Goal: Task Accomplishment & Management: Manage account settings

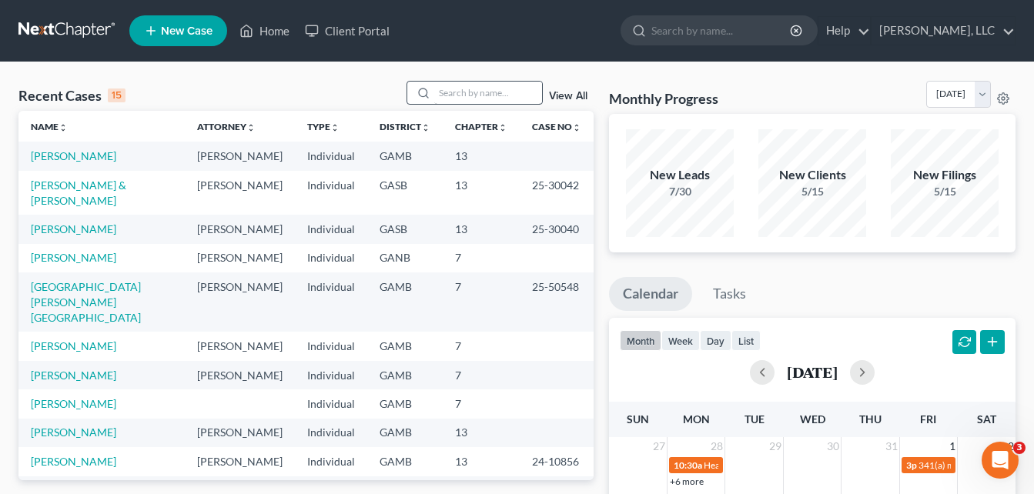
click at [458, 90] on input "search" at bounding box center [488, 93] width 108 height 22
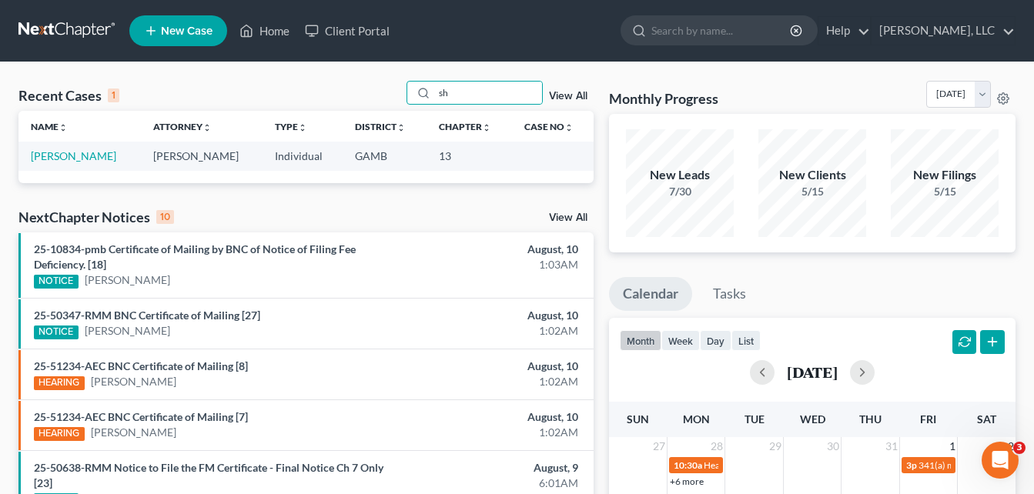
type input "s"
click at [263, 32] on link "Home" at bounding box center [264, 31] width 65 height 28
click at [483, 92] on input "[PERSON_NAME]" at bounding box center [488, 93] width 108 height 22
type input "l"
click at [270, 32] on link "Home" at bounding box center [264, 31] width 65 height 28
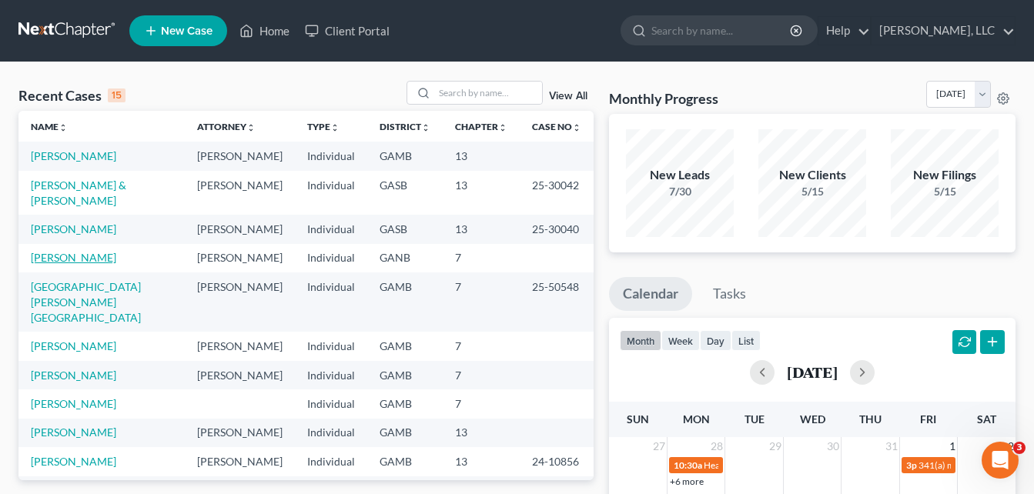
click at [59, 251] on link "[PERSON_NAME]" at bounding box center [73, 257] width 85 height 13
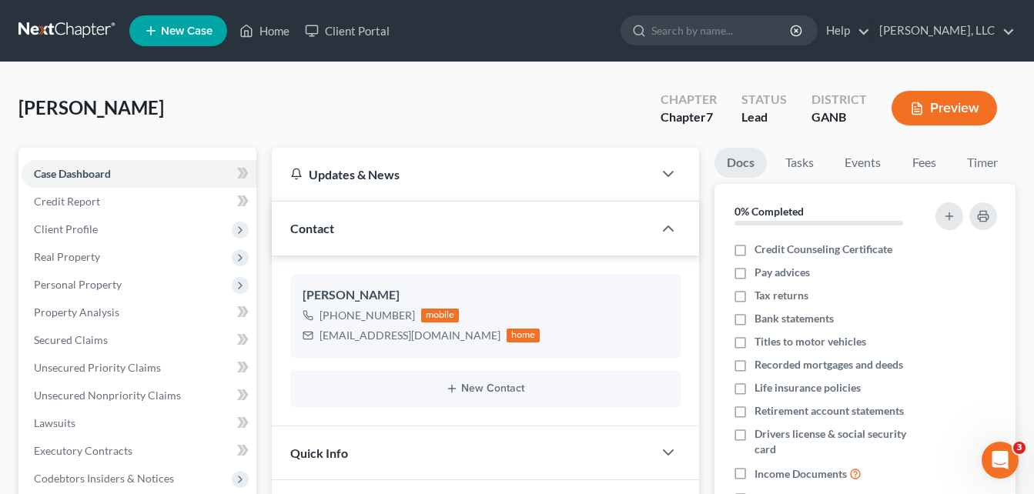
click at [250, 118] on div "[PERSON_NAME] Upgraded Chapter Chapter 7 Status Lead District GANB Preview" at bounding box center [516, 114] width 997 height 67
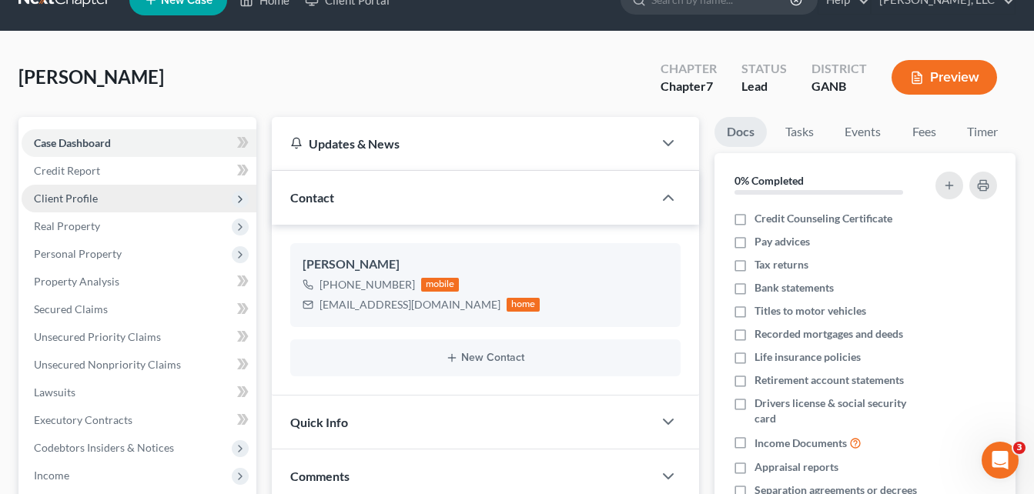
click at [72, 190] on span "Client Profile" at bounding box center [139, 199] width 235 height 28
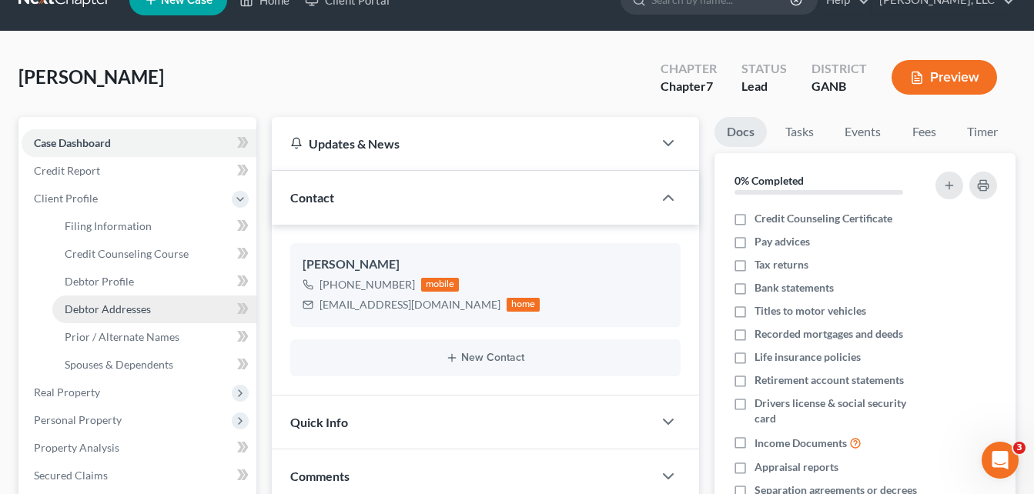
click at [89, 309] on span "Debtor Addresses" at bounding box center [108, 309] width 86 height 13
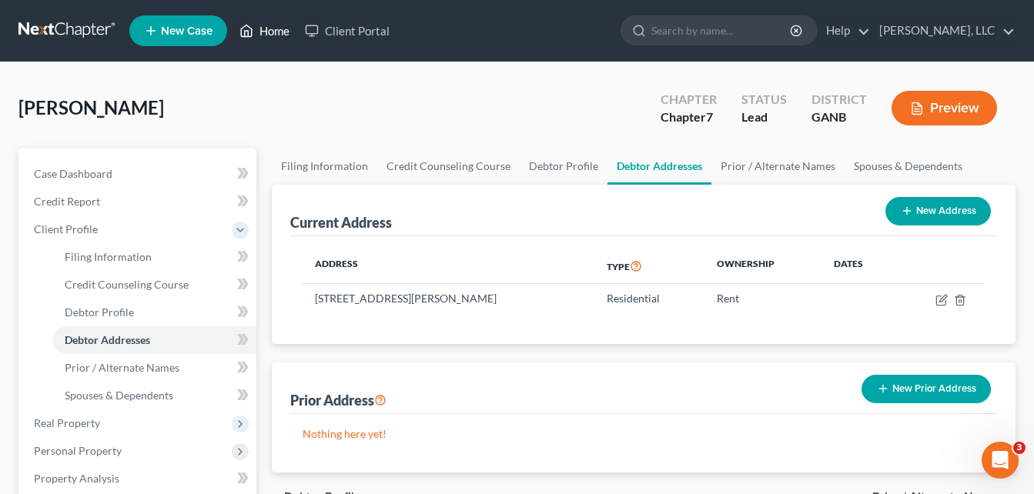
drag, startPoint x: 270, startPoint y: 32, endPoint x: 293, endPoint y: 109, distance: 80.9
click at [270, 32] on link "Home" at bounding box center [264, 31] width 65 height 28
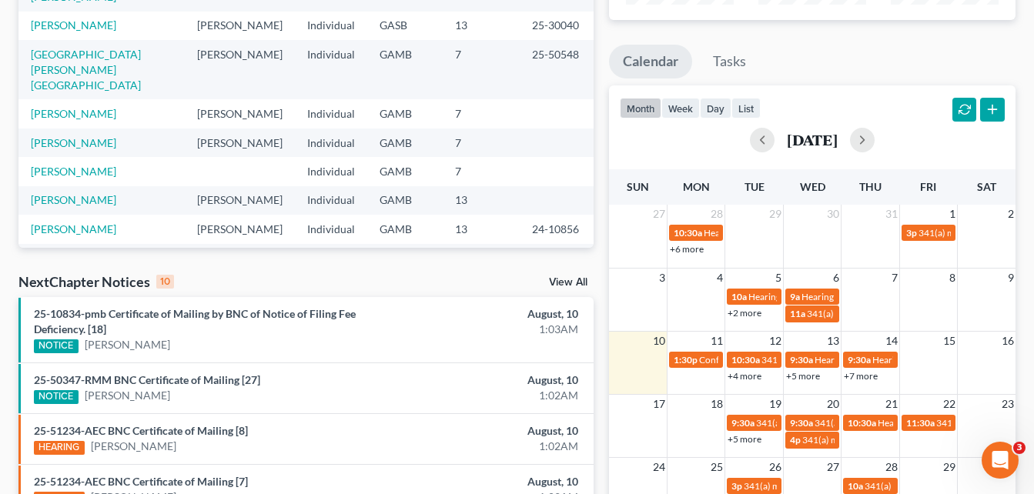
scroll to position [401, 0]
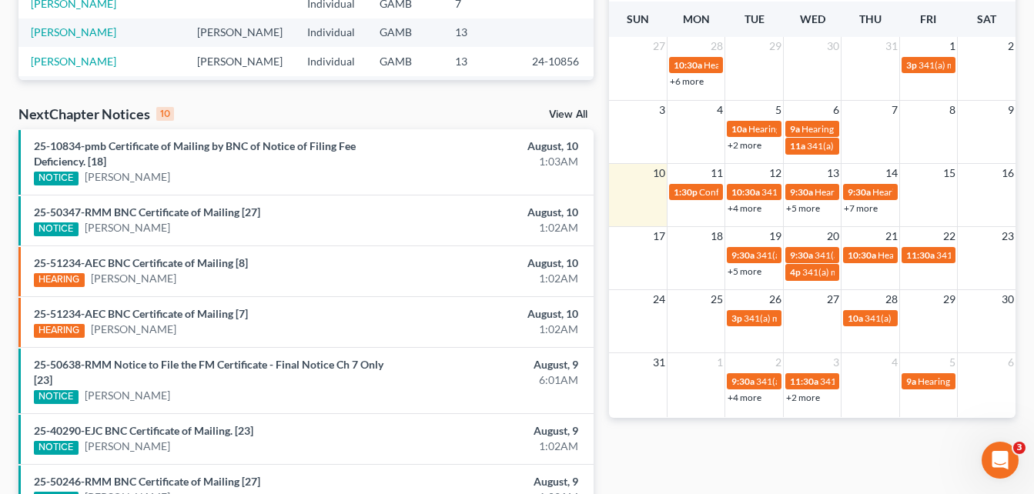
click at [806, 207] on link "+5 more" at bounding box center [803, 209] width 34 height 12
click at [748, 209] on link "+4 more" at bounding box center [745, 209] width 34 height 12
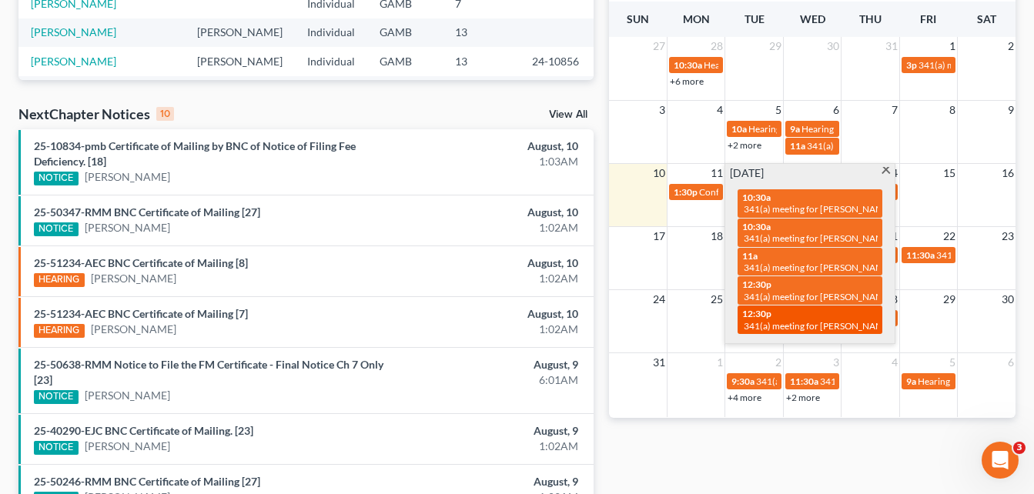
click at [858, 323] on span "341(a) meeting for [PERSON_NAME]" at bounding box center [818, 326] width 149 height 12
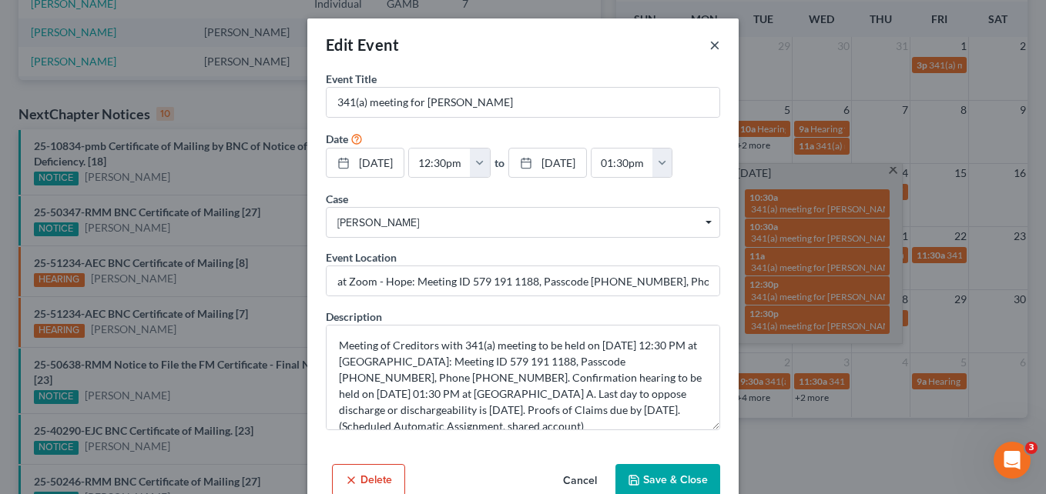
click at [709, 45] on button "×" at bounding box center [714, 44] width 11 height 18
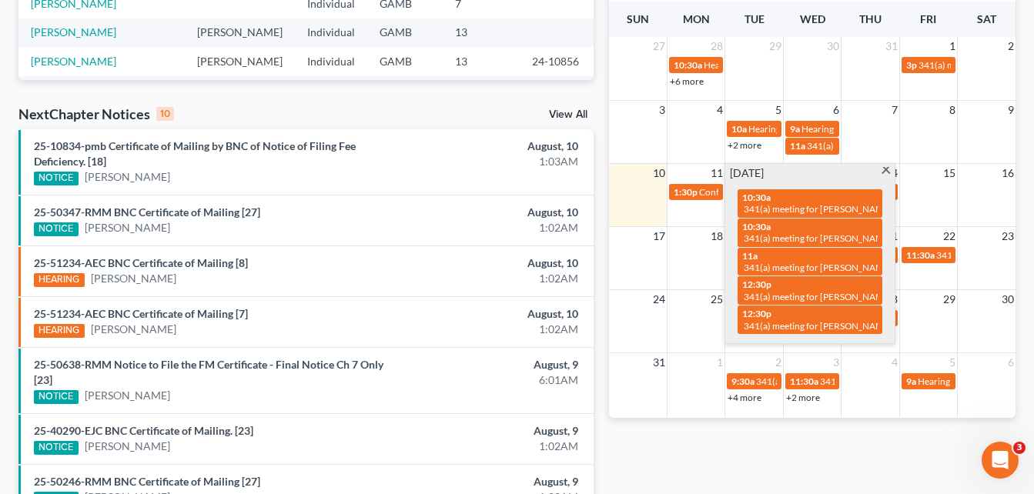
click at [885, 173] on span at bounding box center [886, 172] width 12 height 10
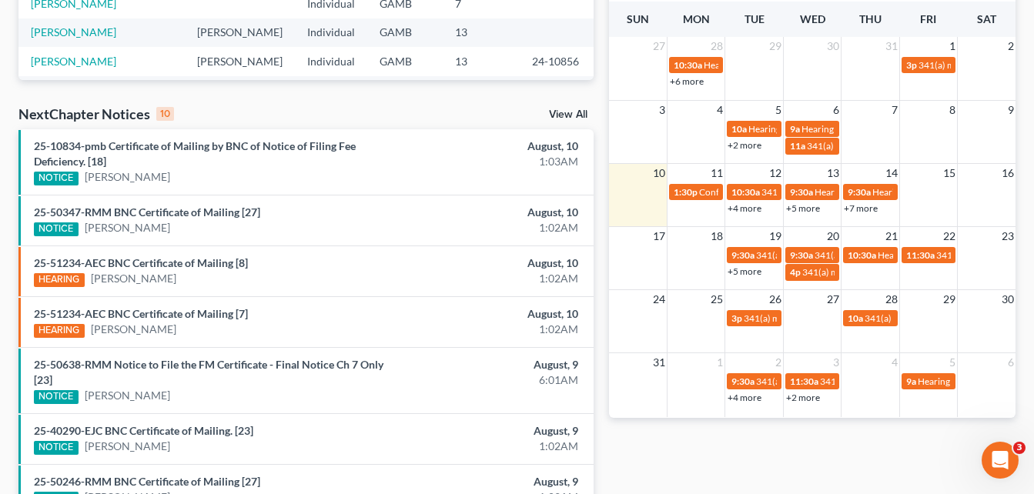
click at [756, 211] on link "+4 more" at bounding box center [745, 209] width 34 height 12
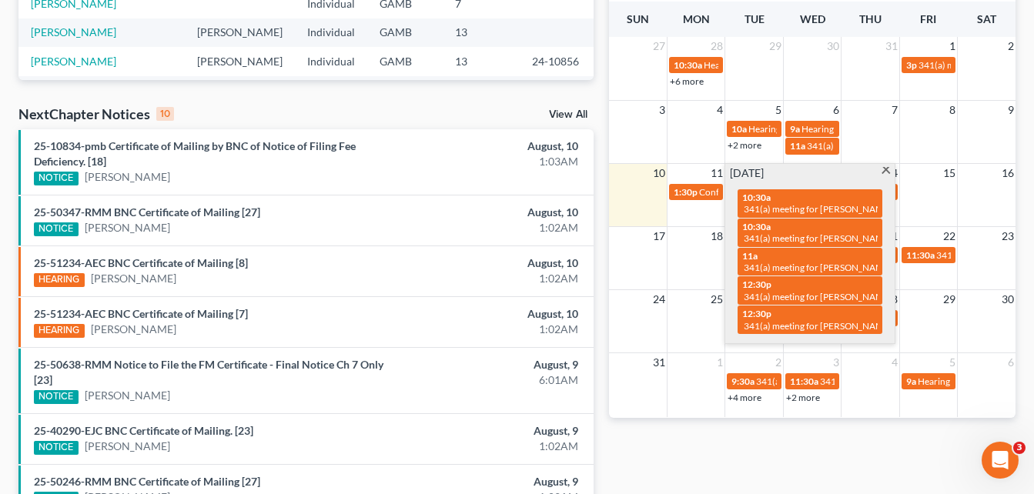
click at [887, 173] on span at bounding box center [886, 172] width 12 height 10
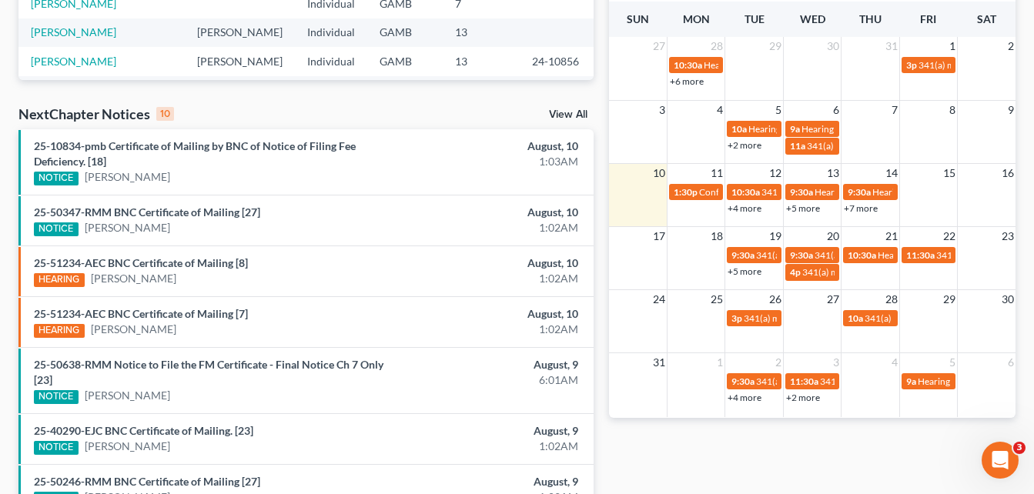
click at [810, 206] on link "+5 more" at bounding box center [803, 209] width 34 height 12
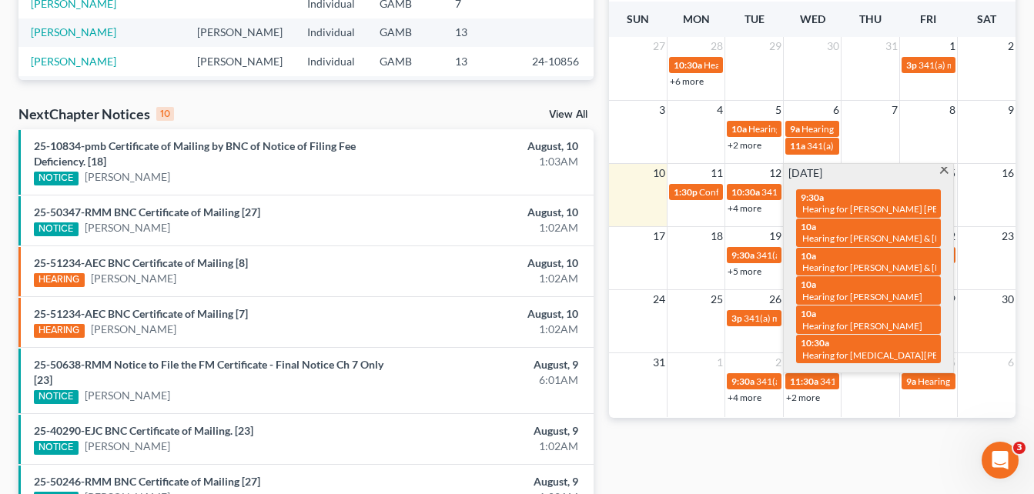
click at [947, 169] on span at bounding box center [945, 172] width 12 height 10
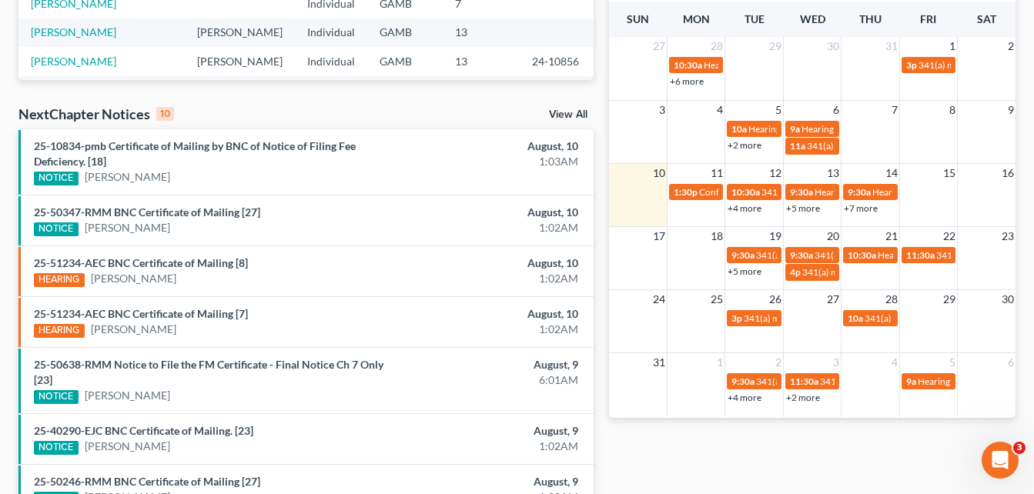
click at [860, 206] on link "+7 more" at bounding box center [861, 209] width 34 height 12
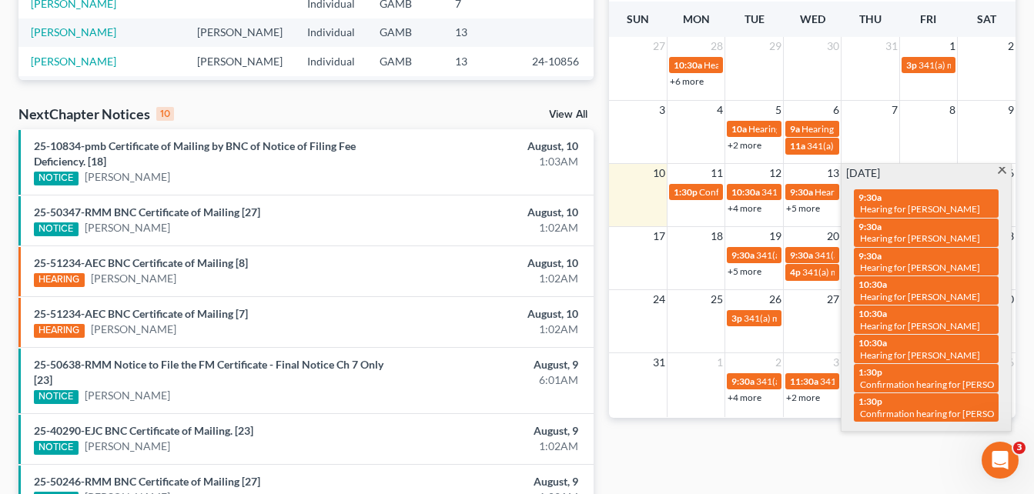
click at [1006, 172] on span at bounding box center [1003, 172] width 12 height 10
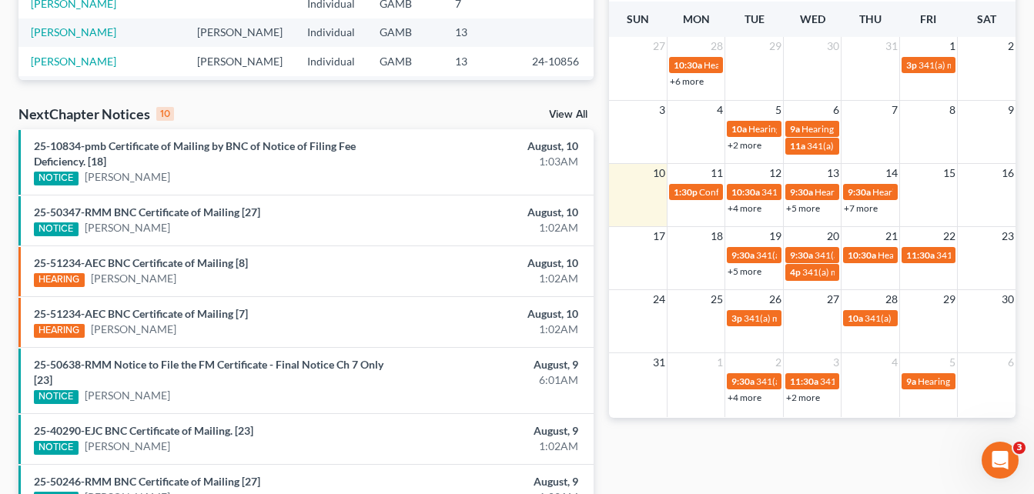
click at [753, 267] on link "+5 more" at bounding box center [745, 272] width 34 height 12
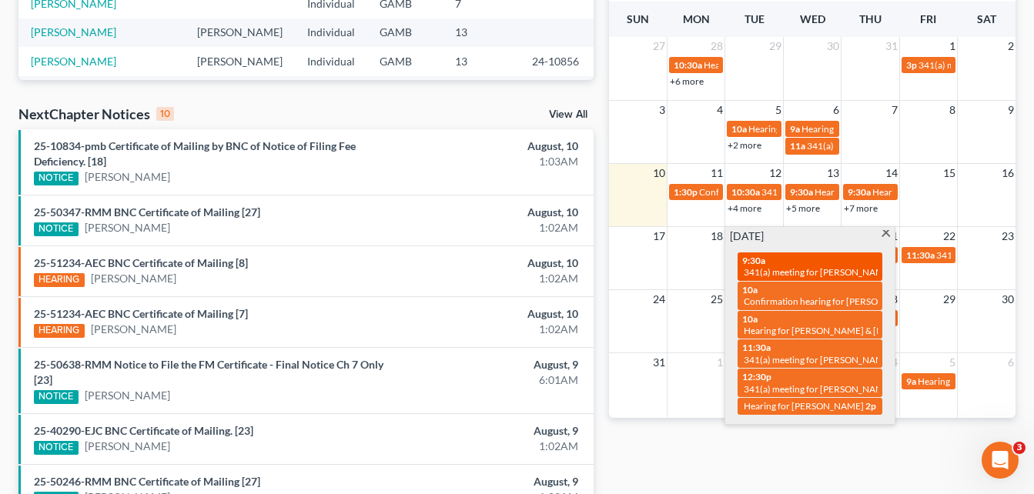
click at [835, 270] on span "341(a) meeting for [PERSON_NAME]" at bounding box center [818, 272] width 149 height 12
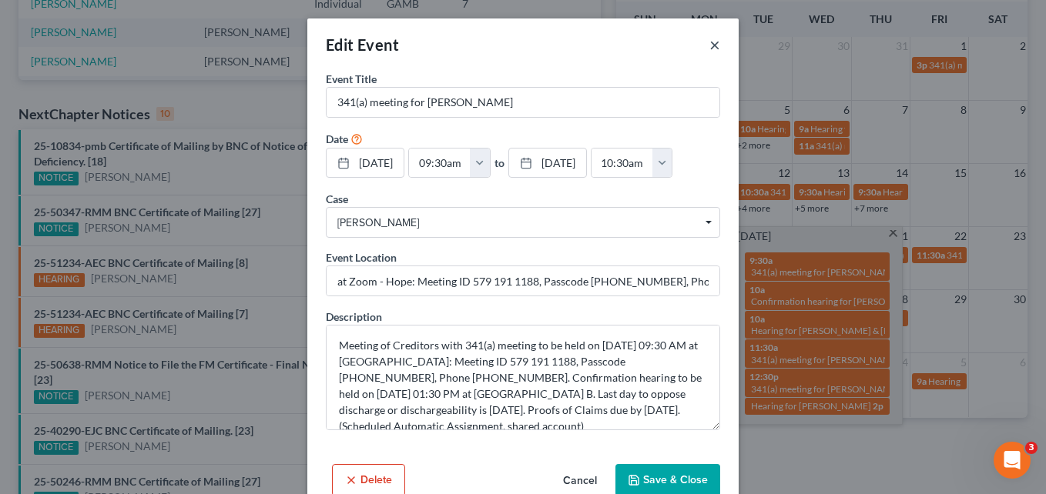
click at [709, 49] on button "×" at bounding box center [714, 44] width 11 height 18
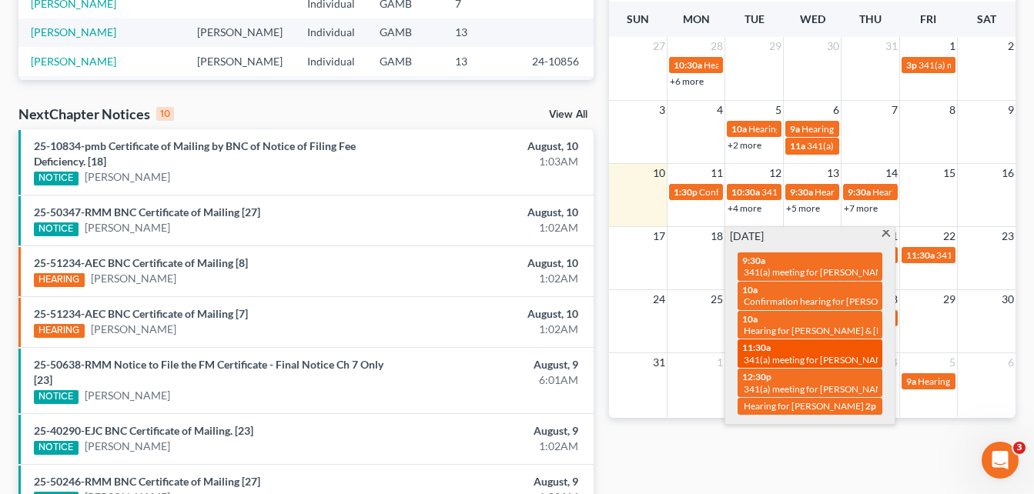
click at [818, 361] on span "341(a) meeting for [PERSON_NAME]" at bounding box center [818, 360] width 149 height 12
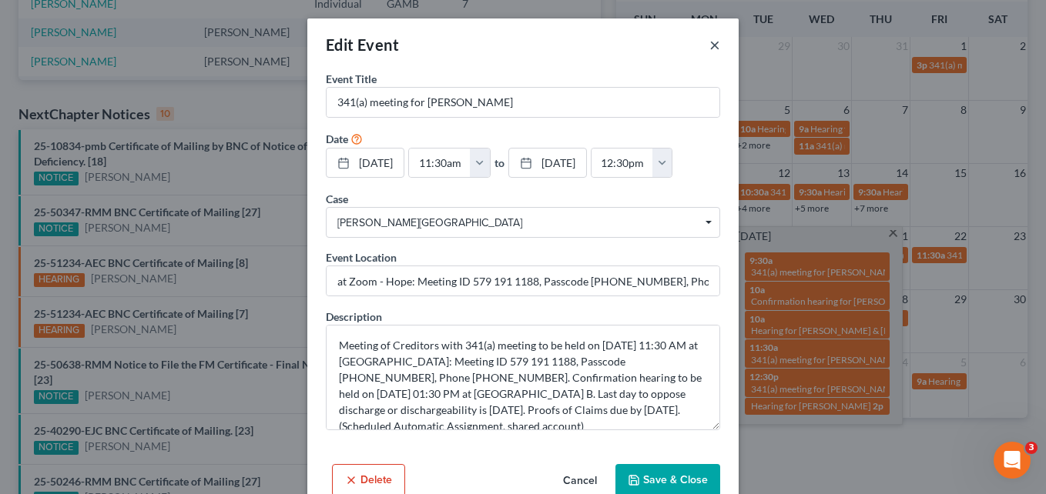
click at [709, 46] on button "×" at bounding box center [714, 44] width 11 height 18
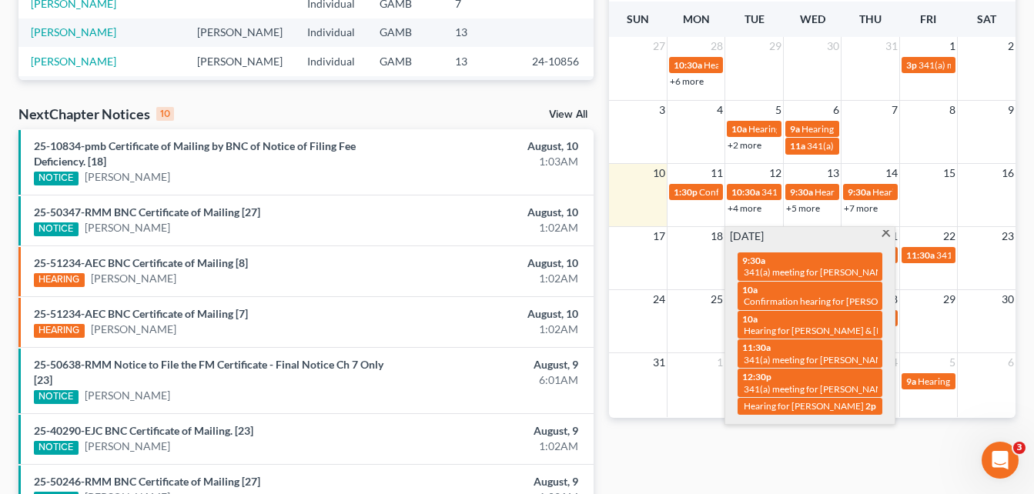
click at [884, 235] on span at bounding box center [886, 235] width 12 height 10
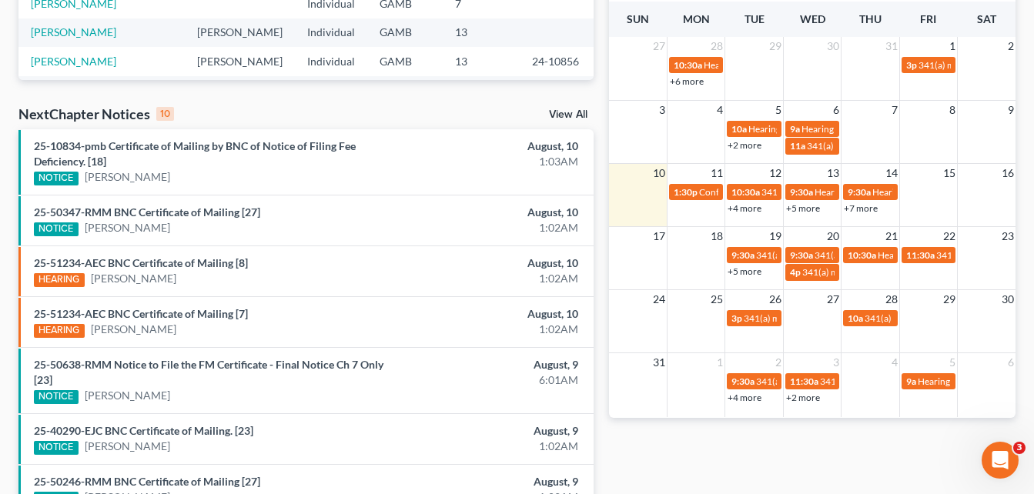
click at [752, 271] on link "+5 more" at bounding box center [745, 272] width 34 height 12
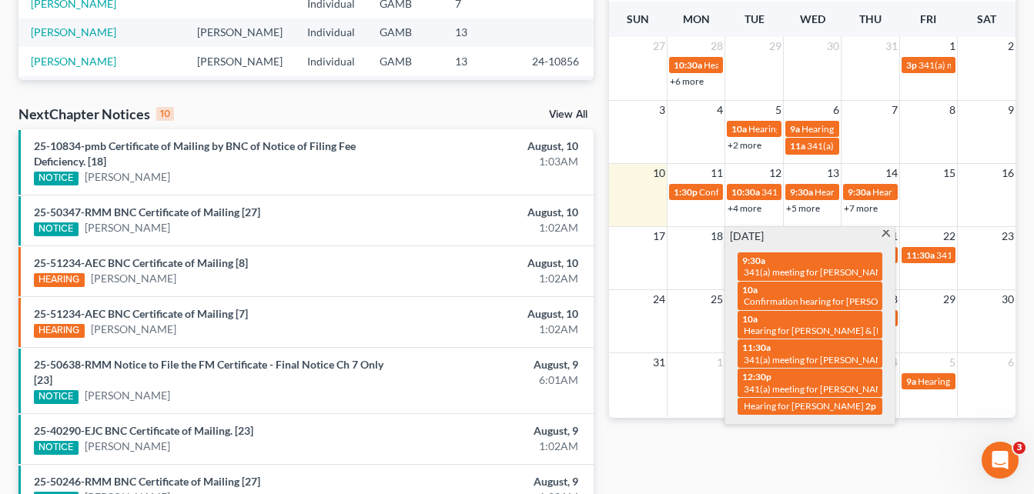
click at [888, 236] on span at bounding box center [886, 235] width 12 height 10
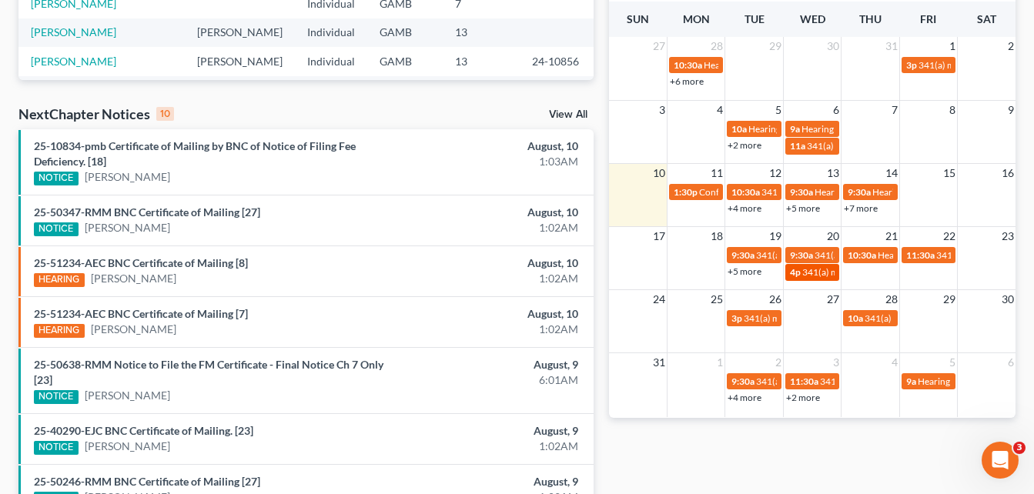
click at [813, 273] on span "341(a) meeting for [PERSON_NAME]" at bounding box center [877, 272] width 149 height 12
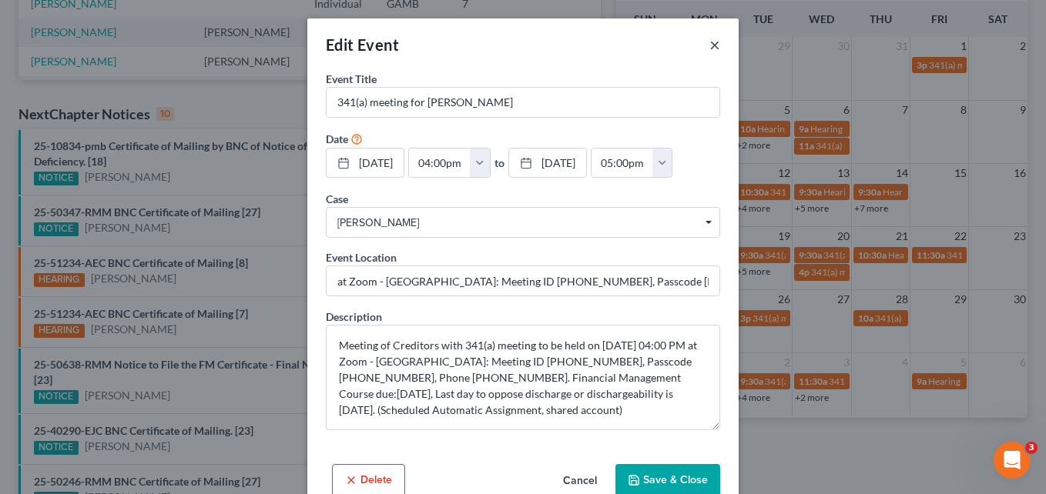
click at [709, 51] on button "×" at bounding box center [714, 44] width 11 height 18
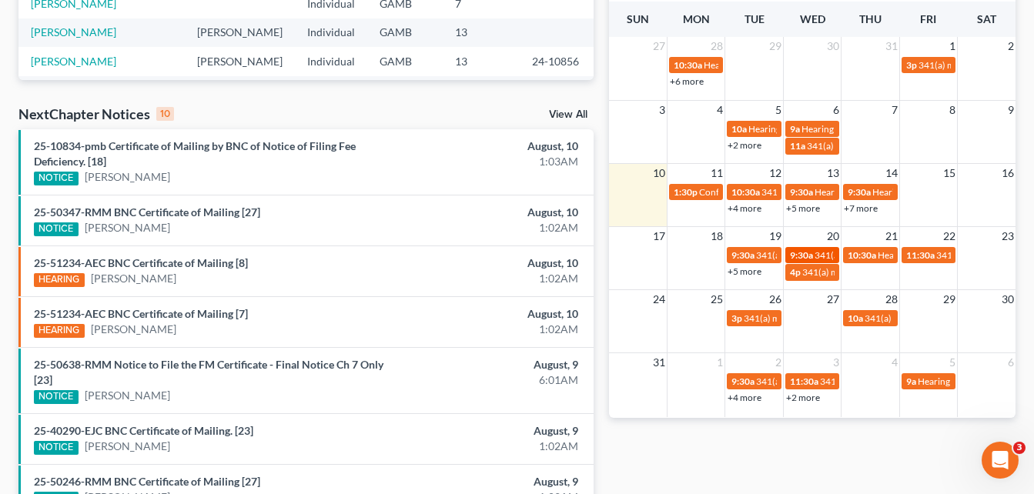
click at [807, 252] on span "9:30a" at bounding box center [801, 256] width 23 height 12
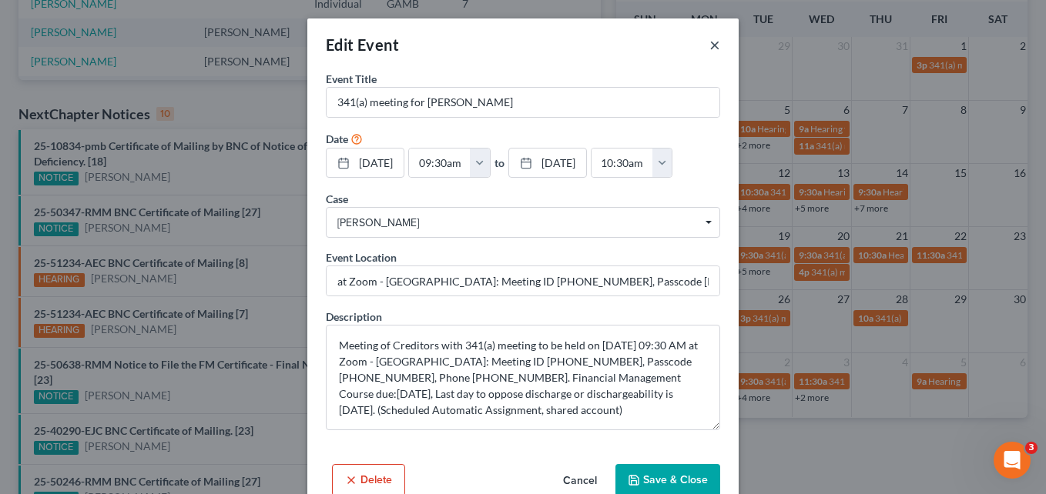
click at [709, 49] on button "×" at bounding box center [714, 44] width 11 height 18
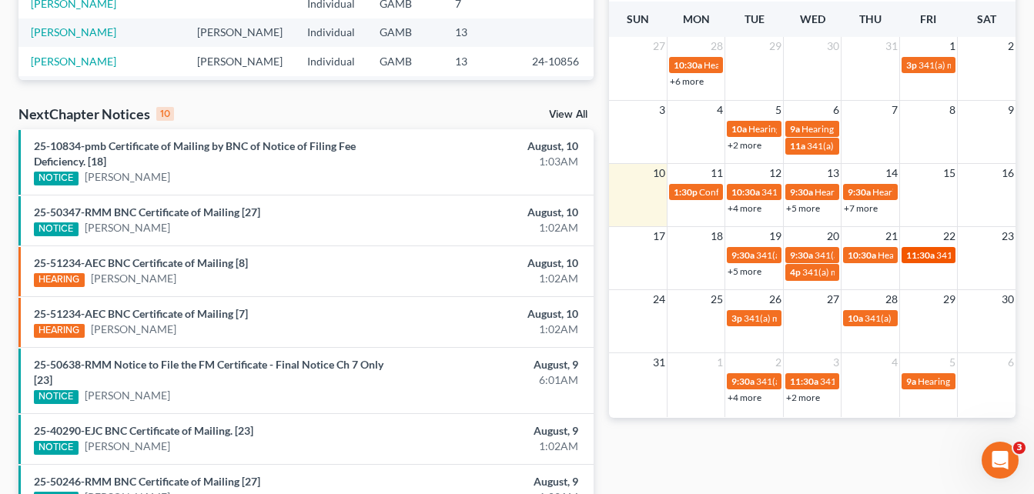
click at [922, 257] on span "11:30a" at bounding box center [921, 256] width 28 height 12
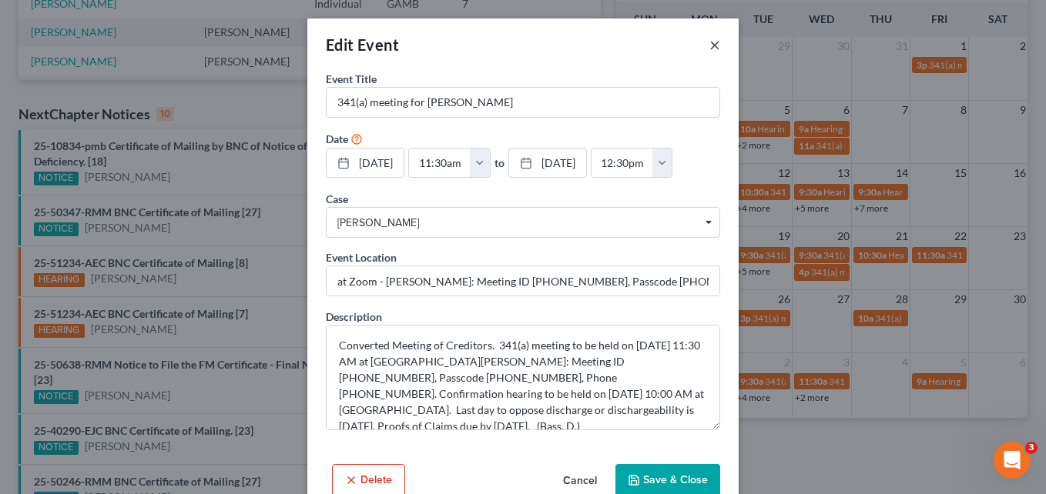
click at [711, 50] on button "×" at bounding box center [714, 44] width 11 height 18
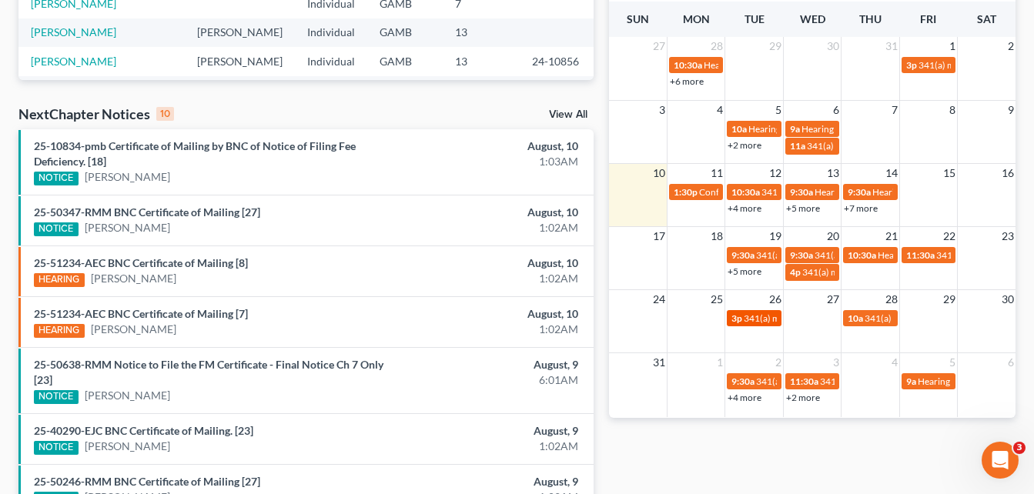
click at [753, 323] on span "341(a) meeting for [PERSON_NAME]" at bounding box center [818, 319] width 149 height 12
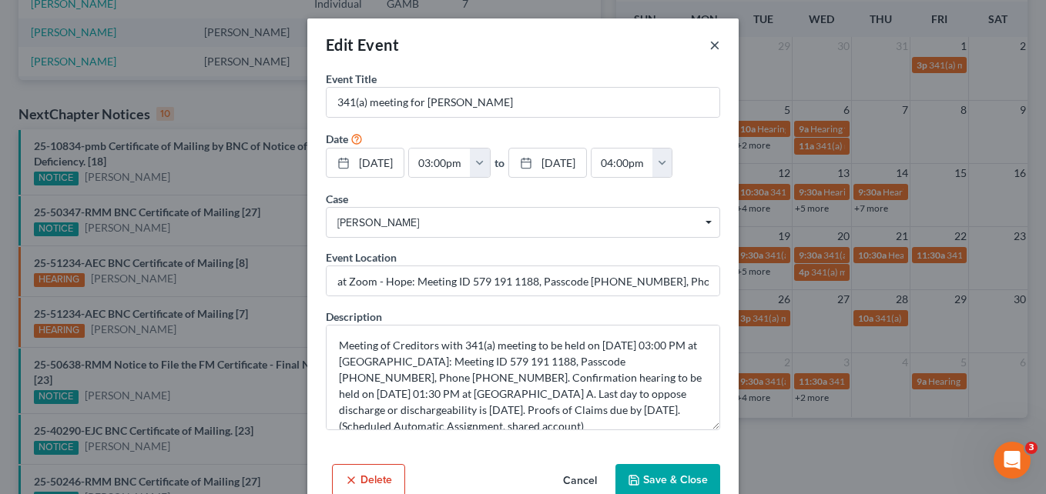
click at [709, 43] on button "×" at bounding box center [714, 44] width 11 height 18
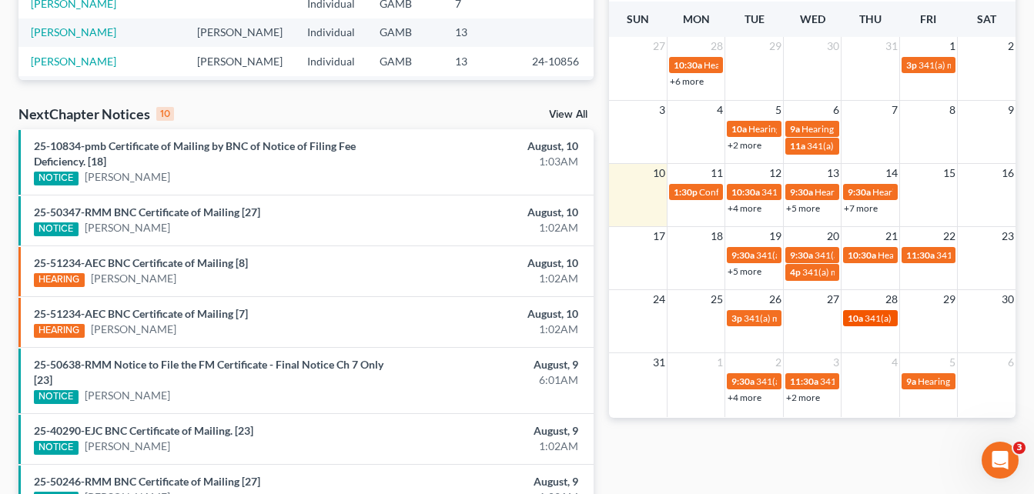
click at [868, 322] on span "341(a) meeting for [PERSON_NAME]" at bounding box center [939, 319] width 149 height 12
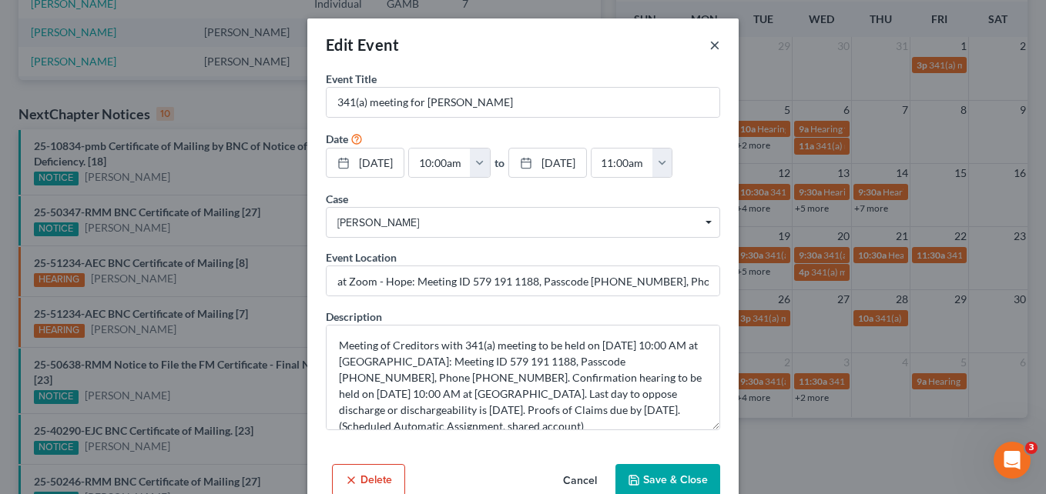
click at [709, 46] on button "×" at bounding box center [714, 44] width 11 height 18
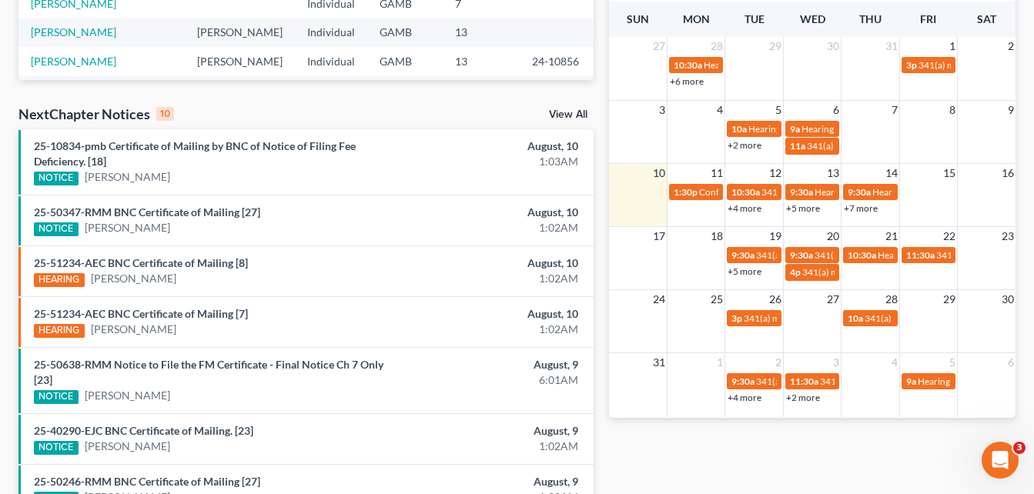
click at [744, 271] on link "+5 more" at bounding box center [745, 272] width 34 height 12
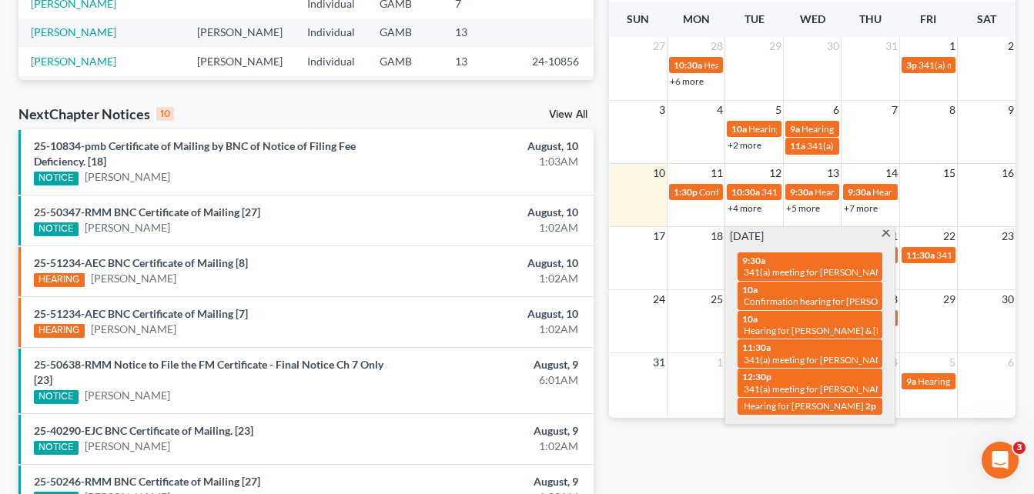
click at [883, 235] on span at bounding box center [886, 235] width 12 height 10
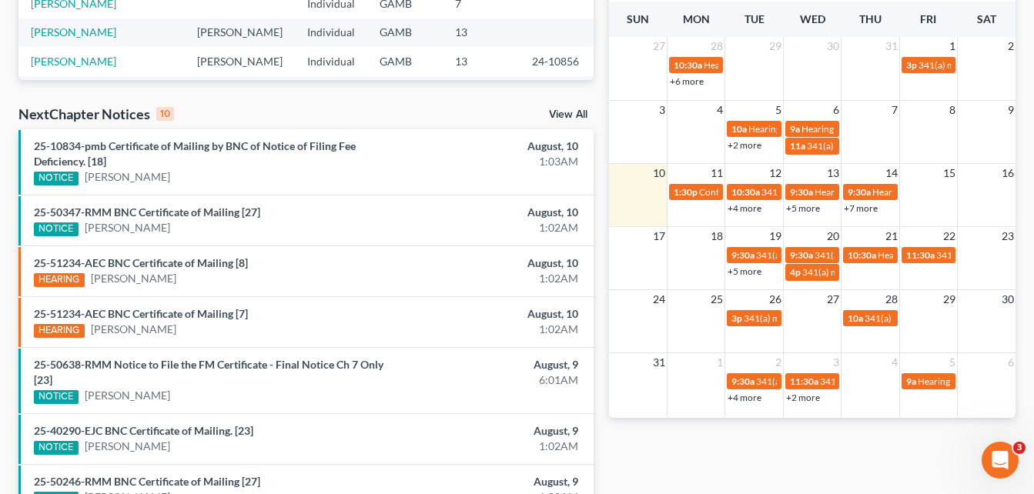
click at [604, 112] on div "Monthly Progress Bankruptcy Bankruptcy [DATE] [DATE] [DATE] [DATE] [DATE] [DATE…" at bounding box center [813, 186] width 422 height 1012
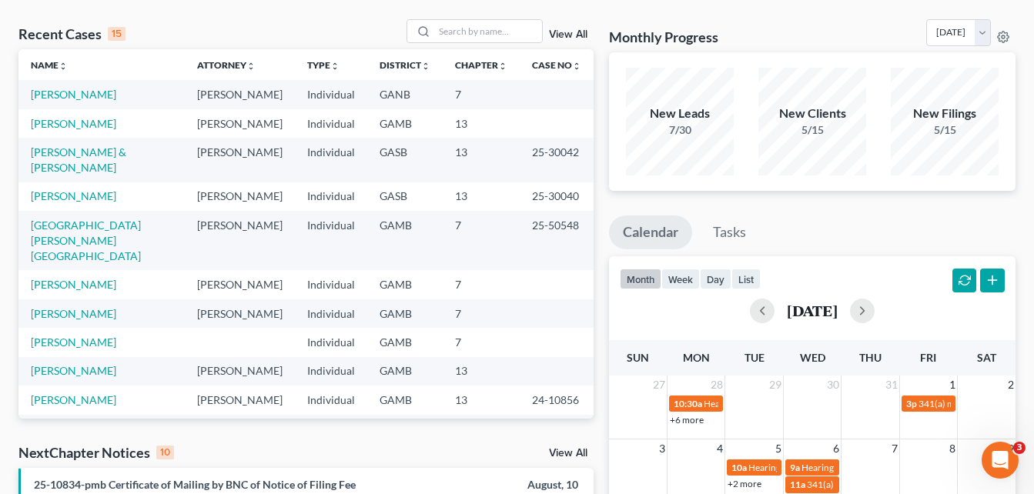
scroll to position [31, 0]
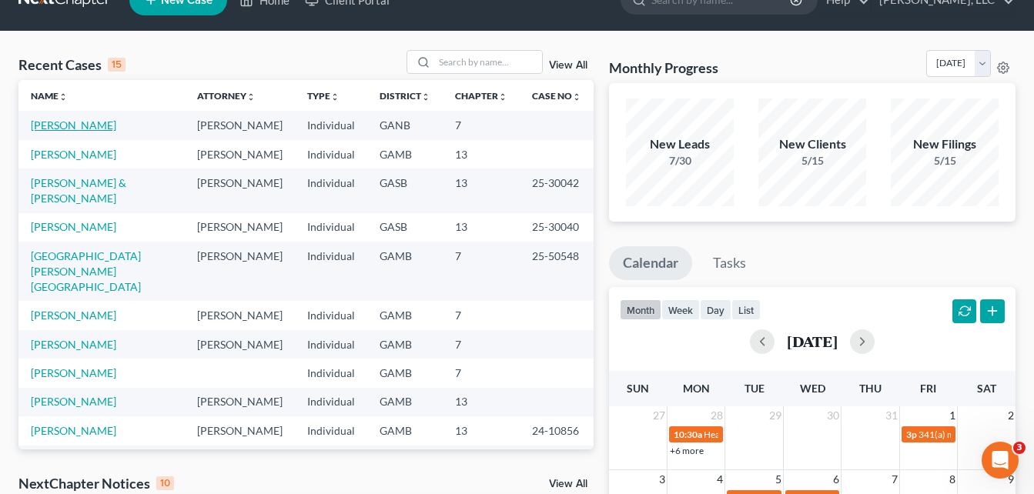
click at [57, 128] on link "[PERSON_NAME]" at bounding box center [73, 125] width 85 height 13
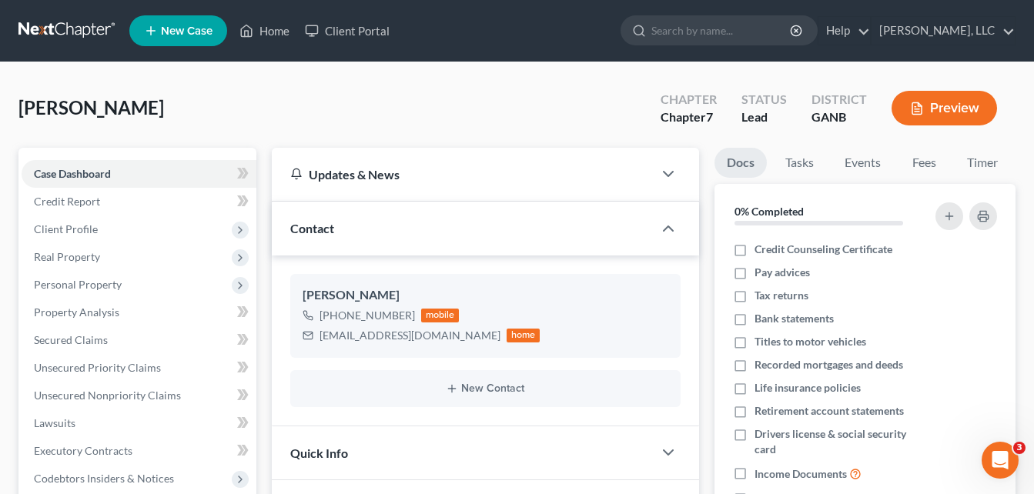
click at [3, 153] on div "[PERSON_NAME] Upgraded Chapter Chapter 7 Status Lead District GANB Preview Peti…" at bounding box center [517, 440] width 1034 height 756
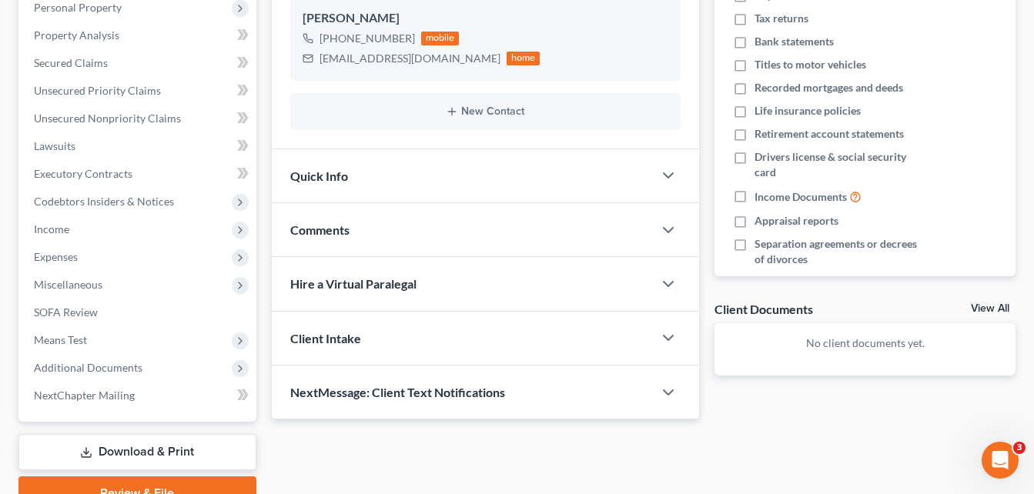
scroll to position [246, 0]
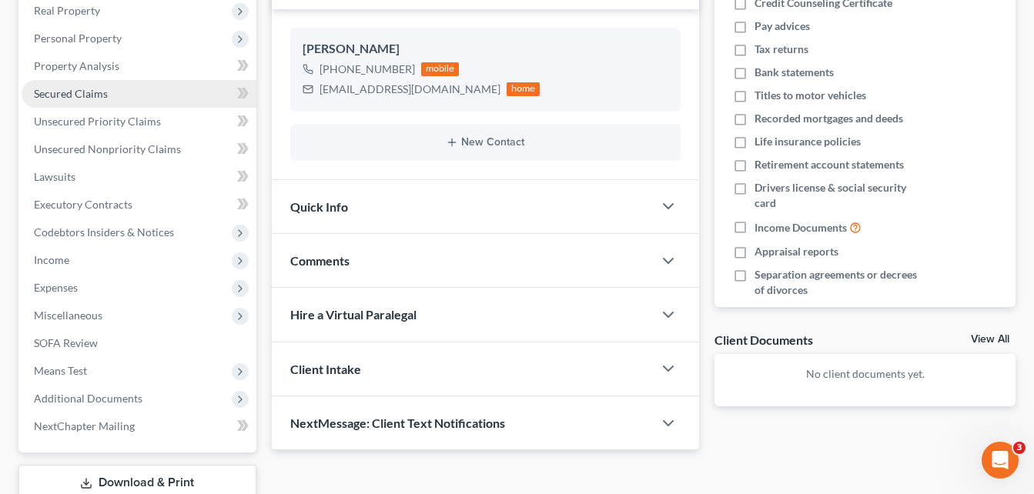
click at [52, 97] on span "Secured Claims" at bounding box center [71, 93] width 74 height 13
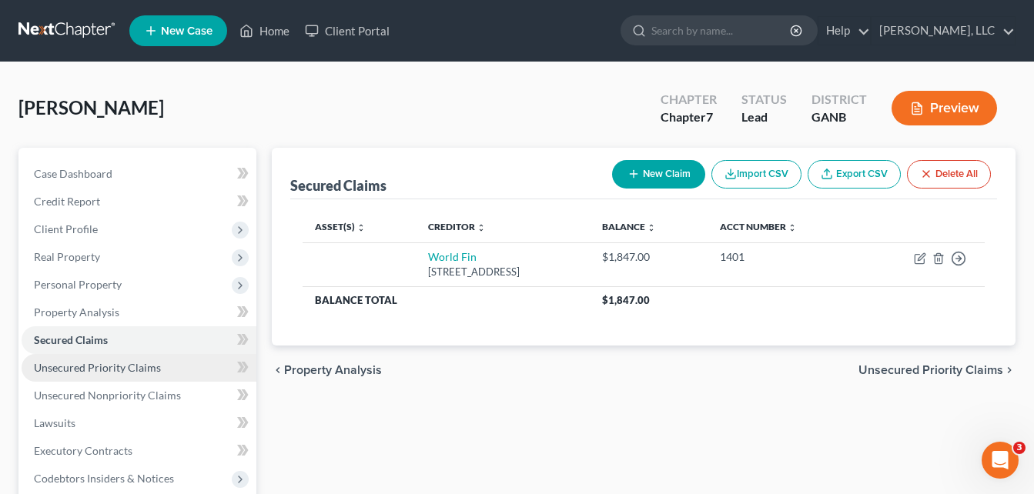
click at [81, 365] on span "Unsecured Priority Claims" at bounding box center [97, 367] width 127 height 13
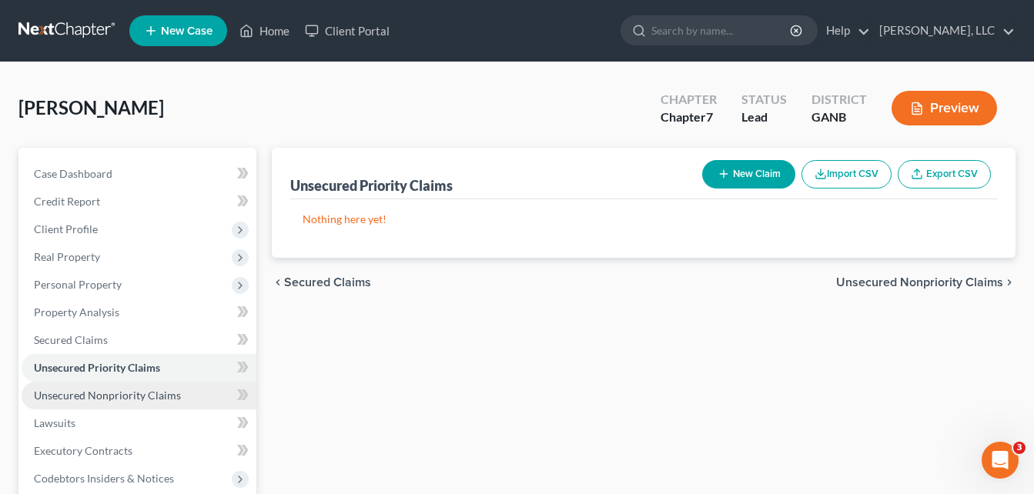
click at [62, 392] on span "Unsecured Nonpriority Claims" at bounding box center [107, 395] width 147 height 13
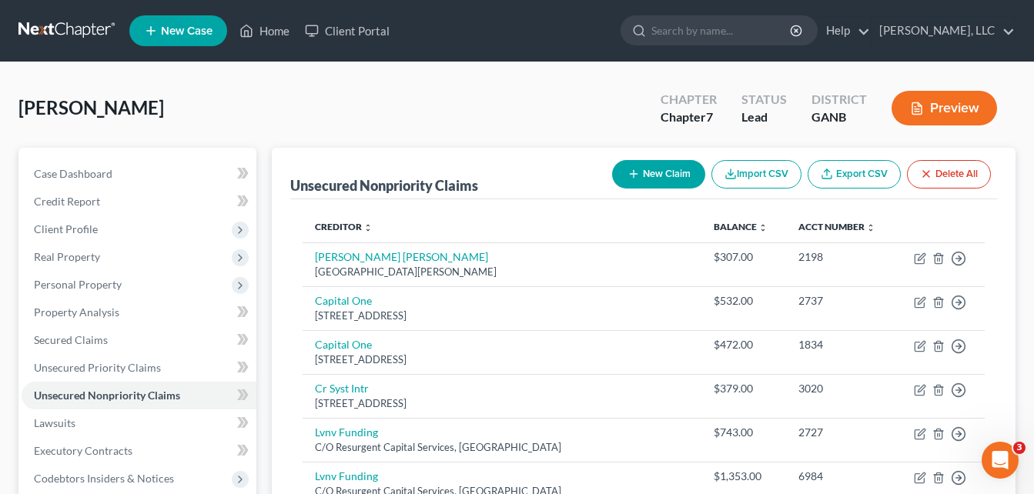
click at [267, 122] on div "[PERSON_NAME] Upgraded Chapter Chapter 7 Status Lead District GANB Preview" at bounding box center [516, 114] width 997 height 67
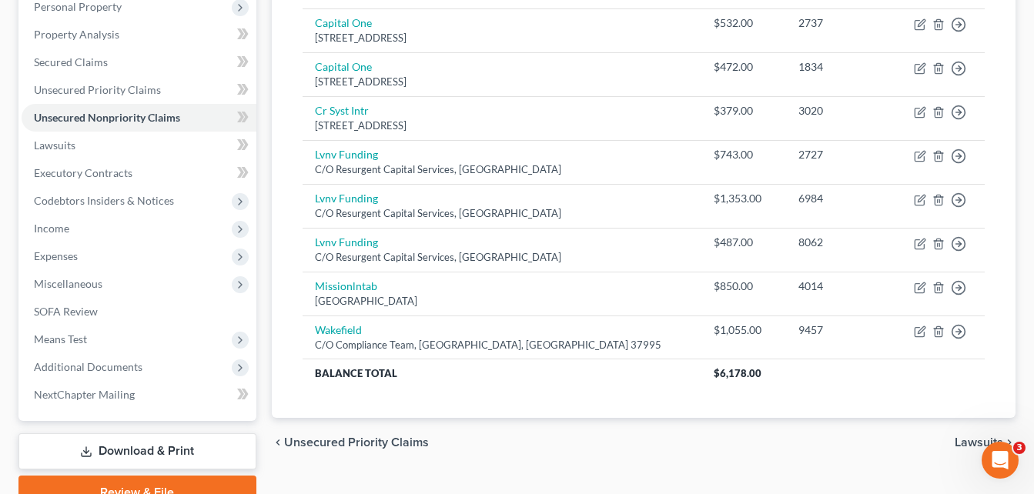
scroll to position [352, 0]
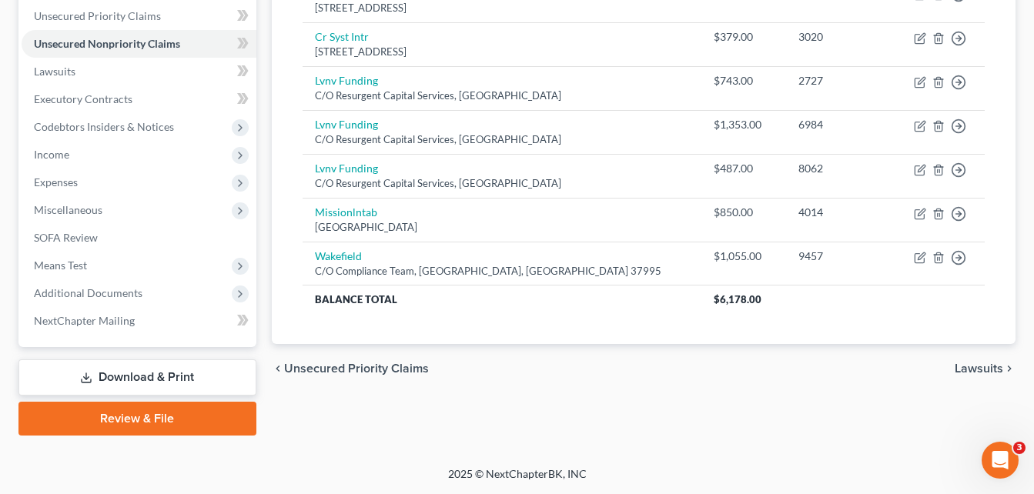
click at [99, 376] on link "Download & Print" at bounding box center [137, 378] width 238 height 36
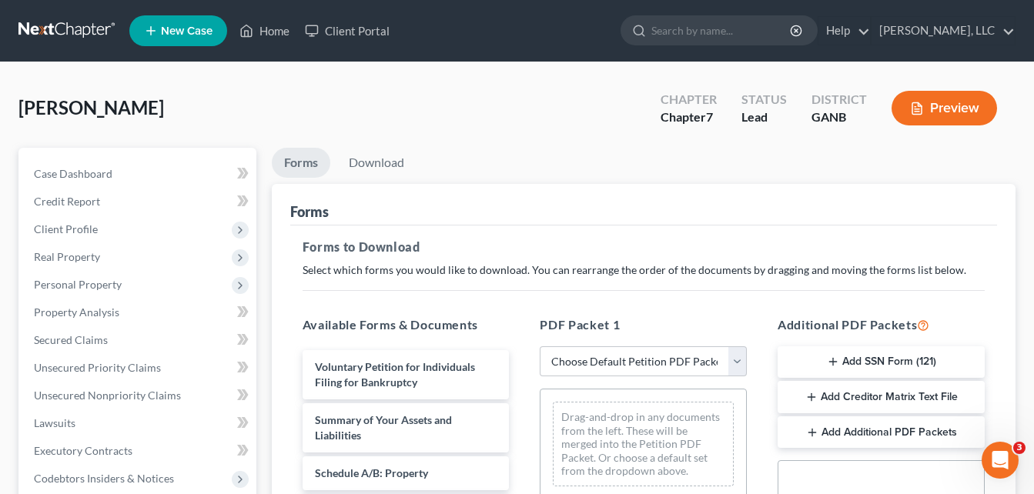
click at [958, 119] on button "Preview" at bounding box center [945, 108] width 106 height 35
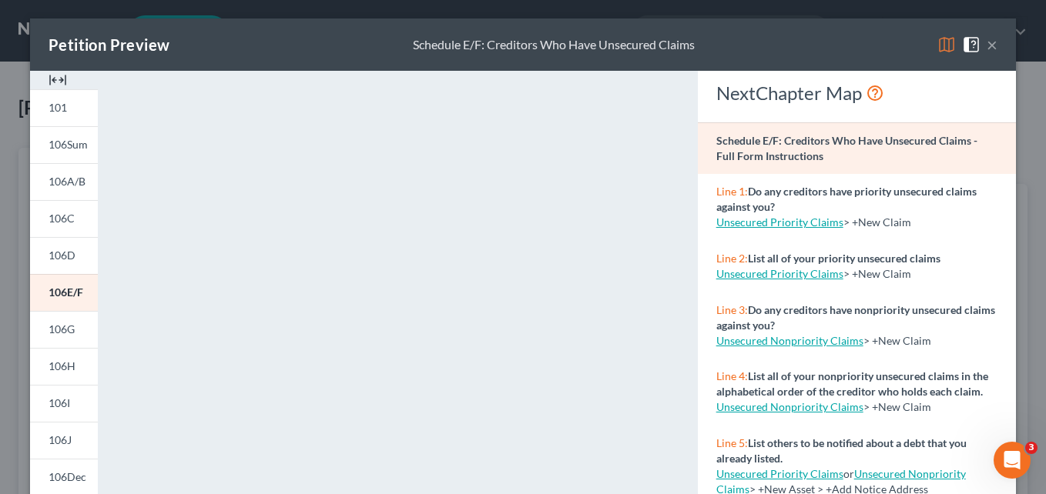
click at [52, 79] on img at bounding box center [58, 80] width 18 height 18
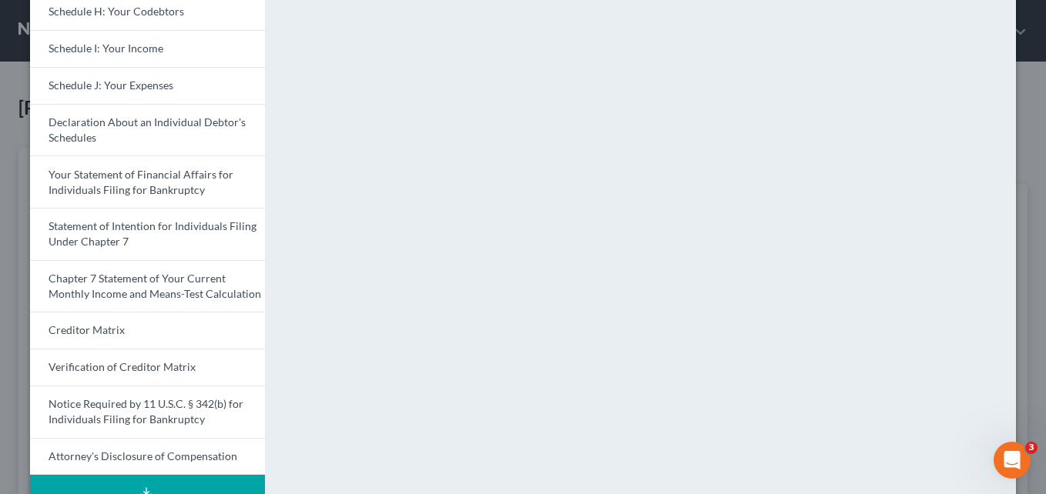
scroll to position [477, 0]
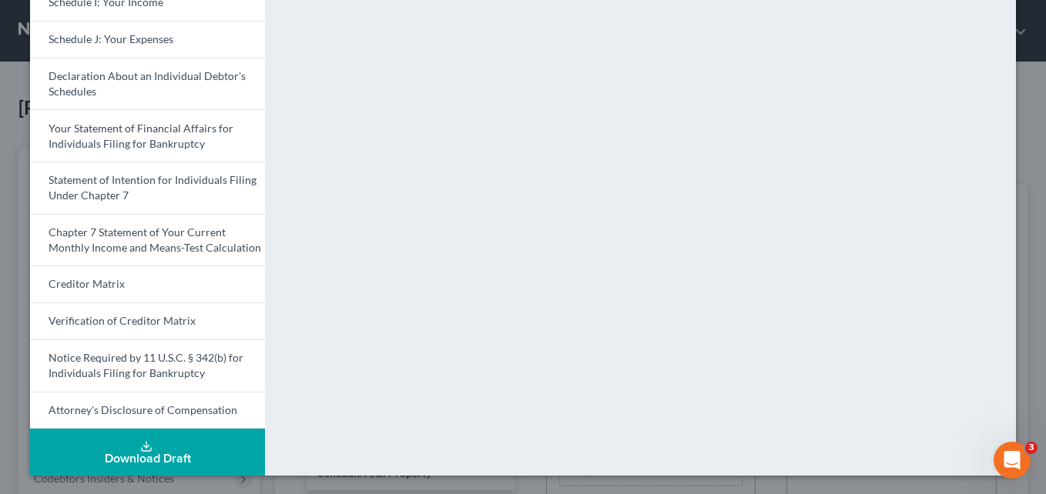
click at [153, 461] on div "Download Draft" at bounding box center [147, 459] width 210 height 12
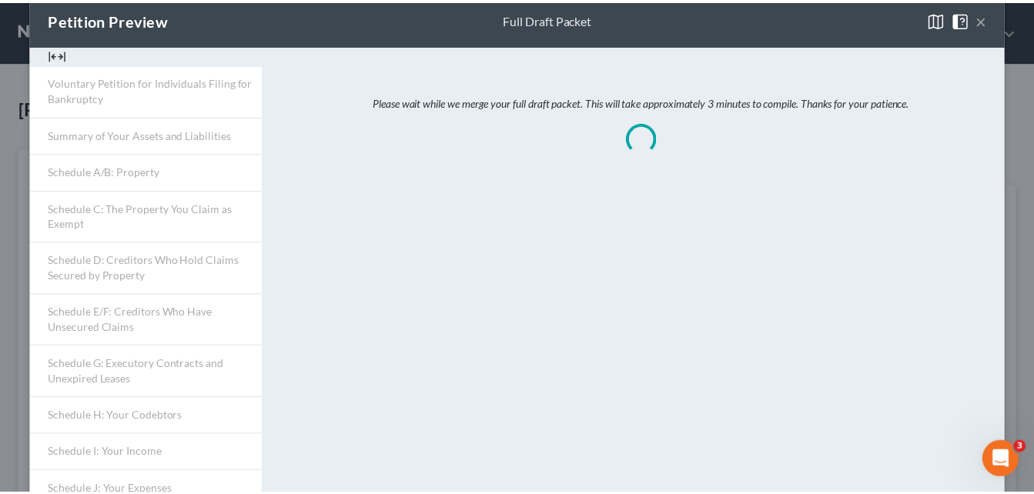
scroll to position [0, 0]
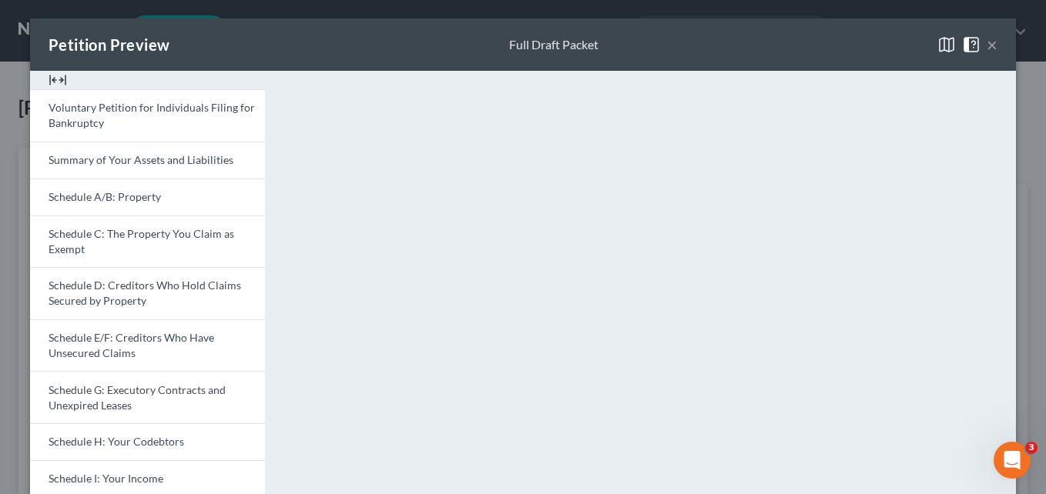
click at [987, 46] on button "×" at bounding box center [992, 44] width 11 height 18
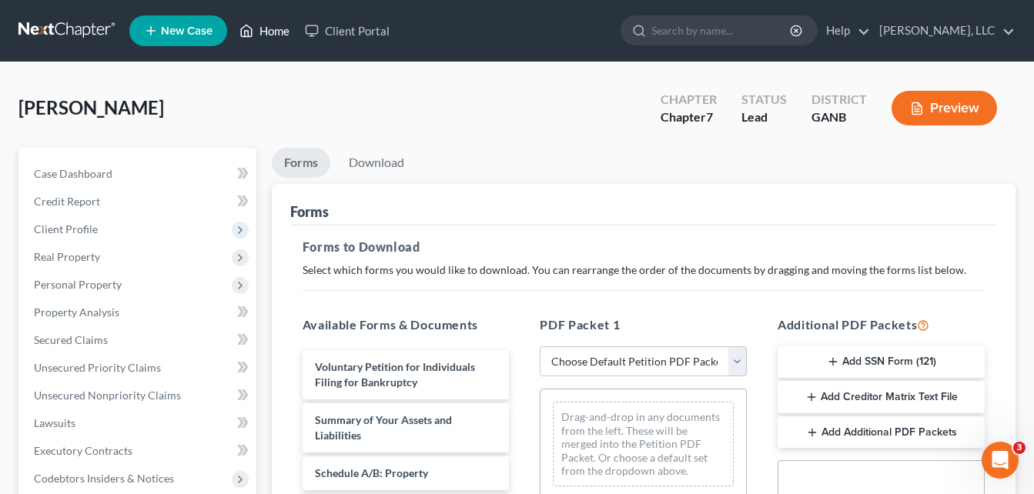
click at [277, 35] on link "Home" at bounding box center [264, 31] width 65 height 28
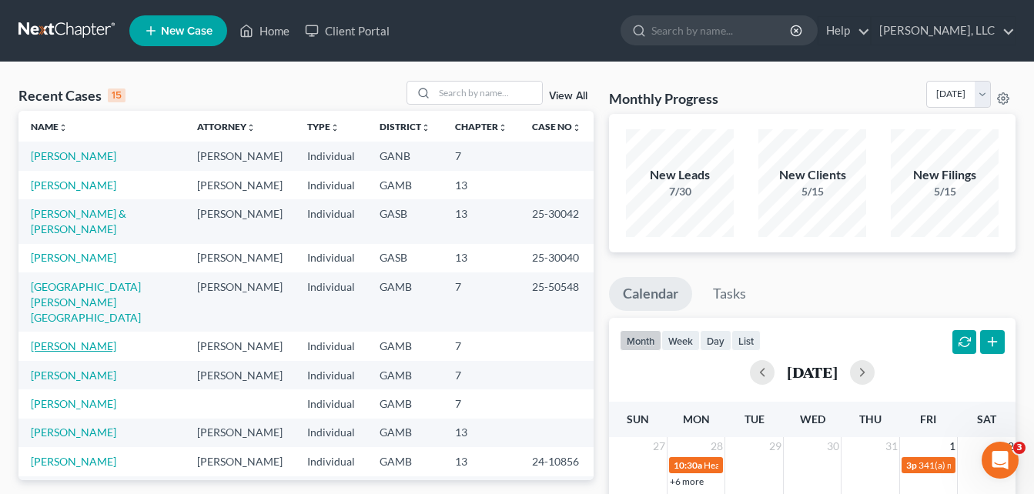
click at [53, 340] on link "[PERSON_NAME]" at bounding box center [73, 346] width 85 height 13
select select "10"
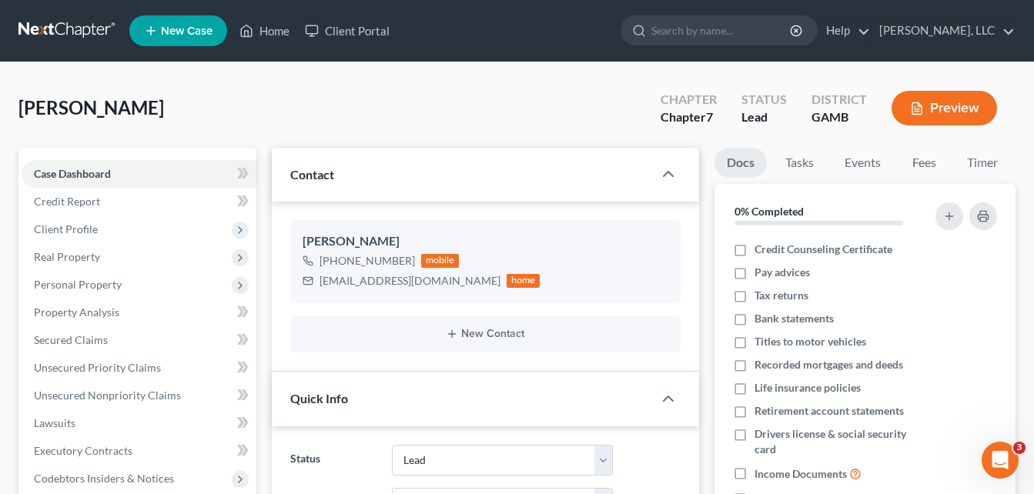
click at [258, 113] on div "[PERSON_NAME] Upgraded Chapter Chapter 7 Status Lead District [GEOGRAPHIC_DATA]…" at bounding box center [516, 114] width 997 height 67
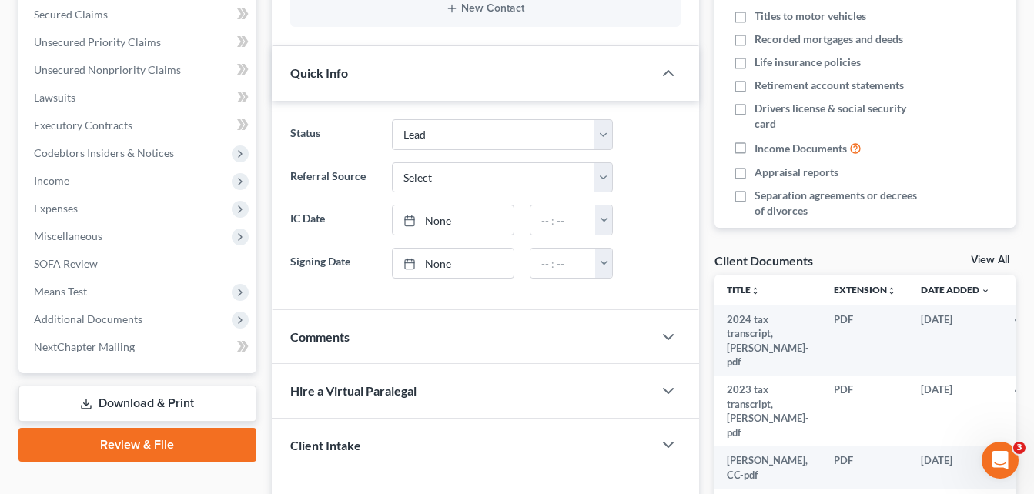
scroll to position [370, 0]
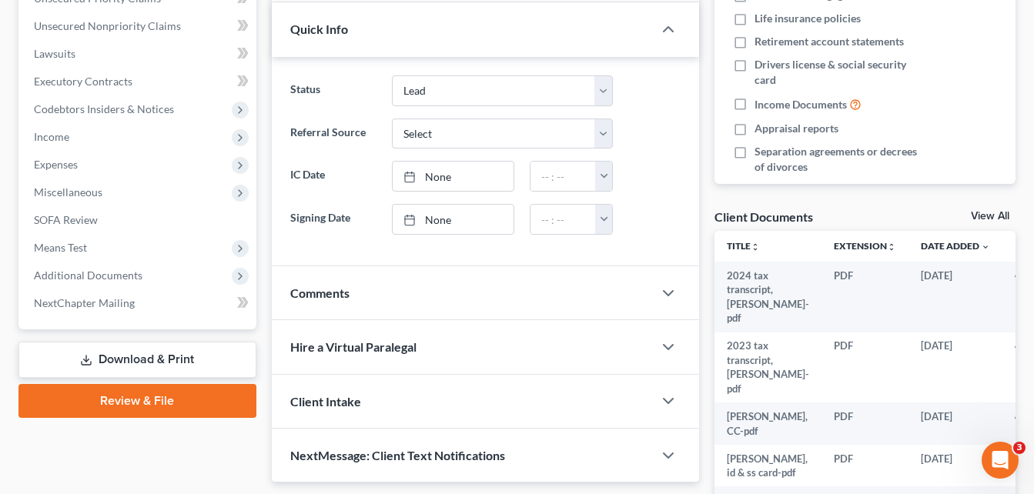
click at [147, 363] on link "Download & Print" at bounding box center [137, 360] width 238 height 36
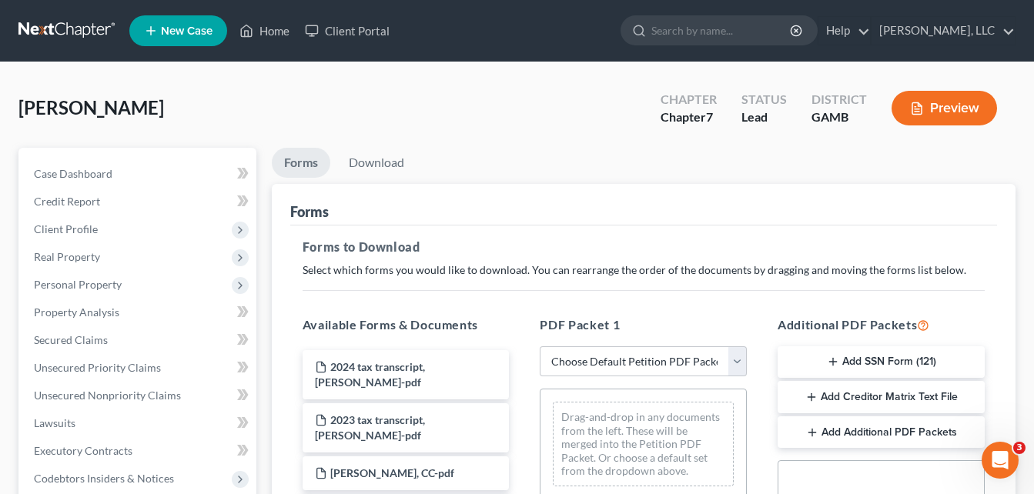
click at [955, 105] on button "Preview" at bounding box center [945, 108] width 106 height 35
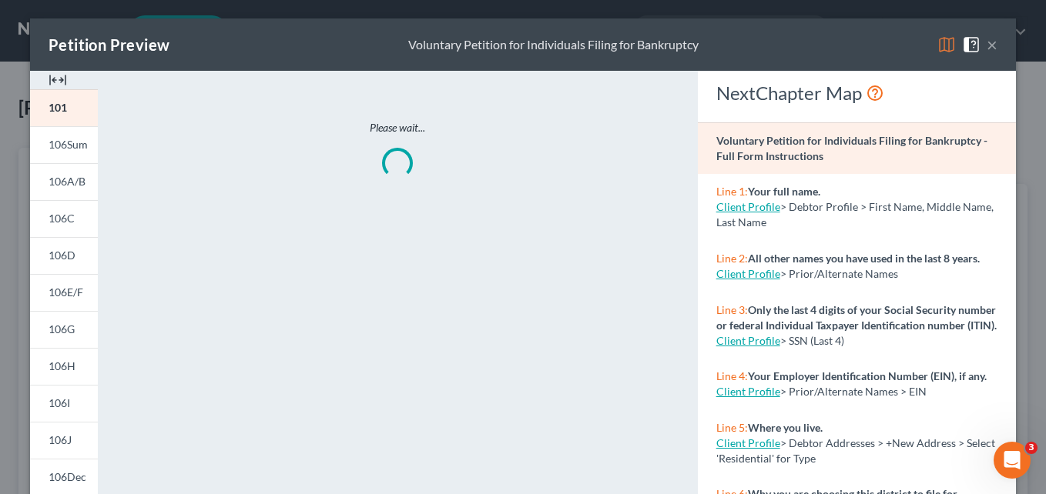
click at [53, 77] on img at bounding box center [58, 80] width 18 height 18
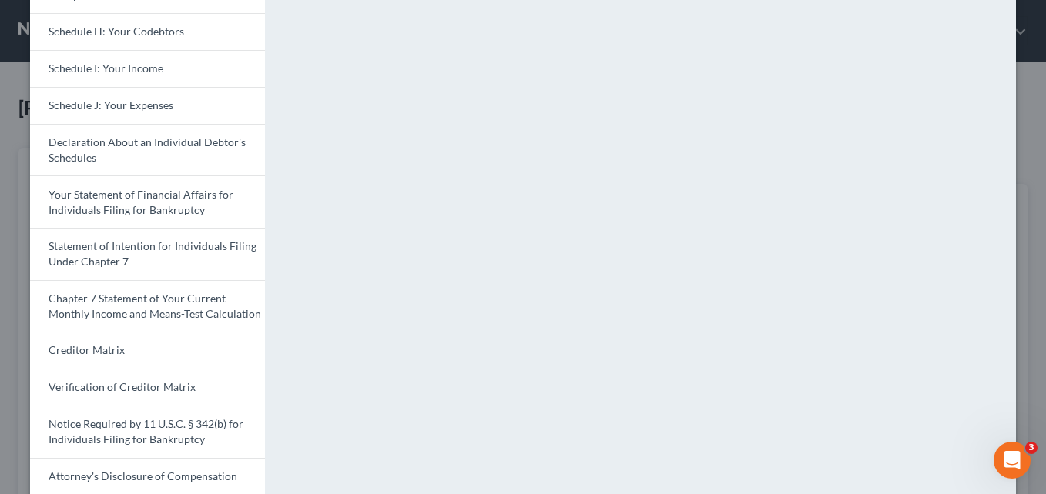
scroll to position [477, 0]
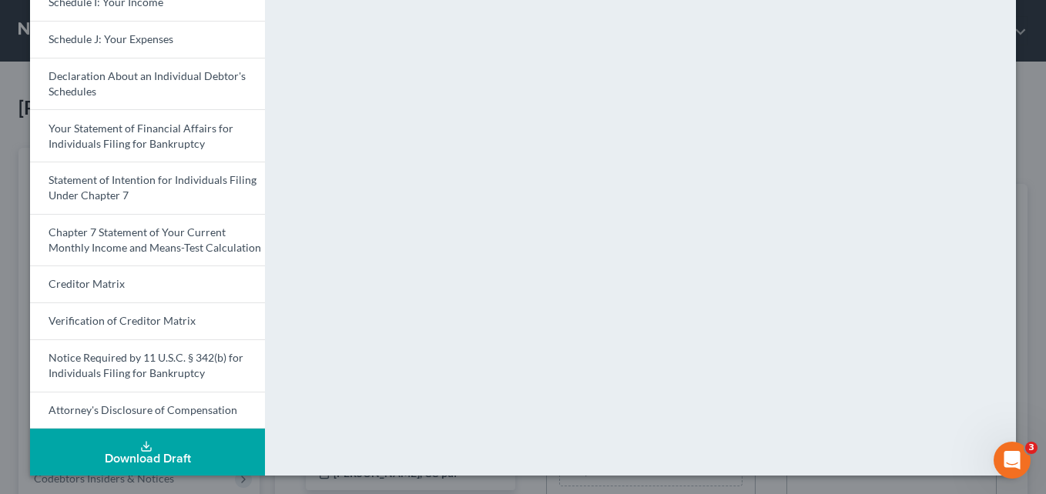
click at [122, 468] on button "Download Draft" at bounding box center [147, 452] width 235 height 47
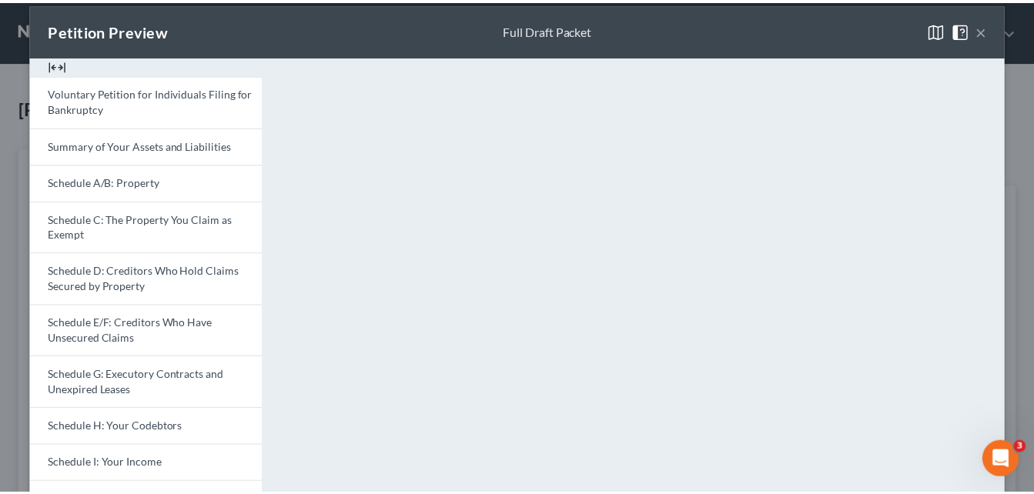
scroll to position [0, 0]
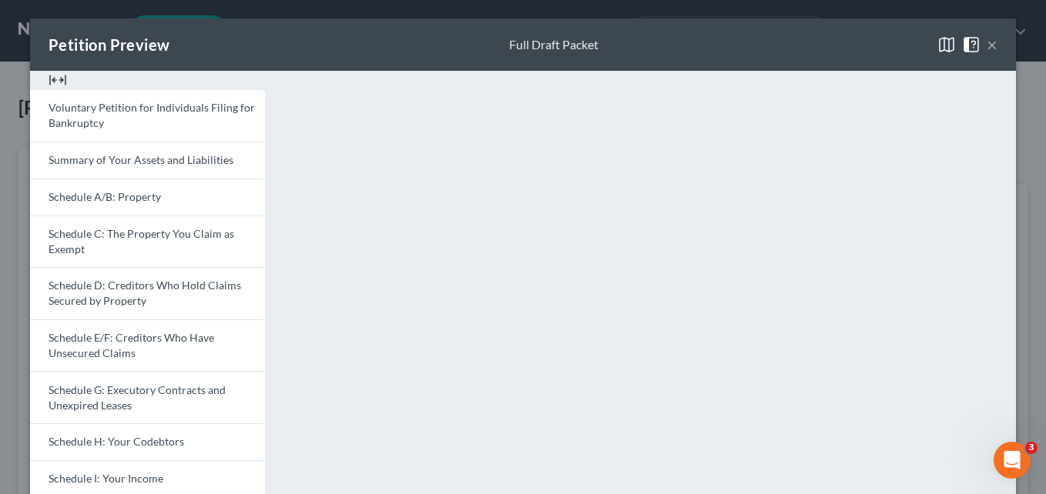
click at [989, 47] on button "×" at bounding box center [992, 44] width 11 height 18
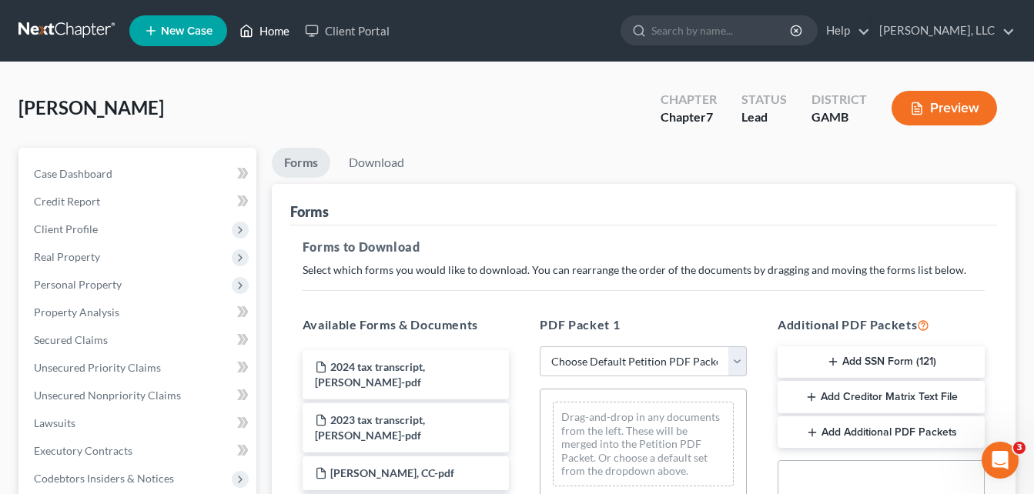
click at [269, 32] on link "Home" at bounding box center [264, 31] width 65 height 28
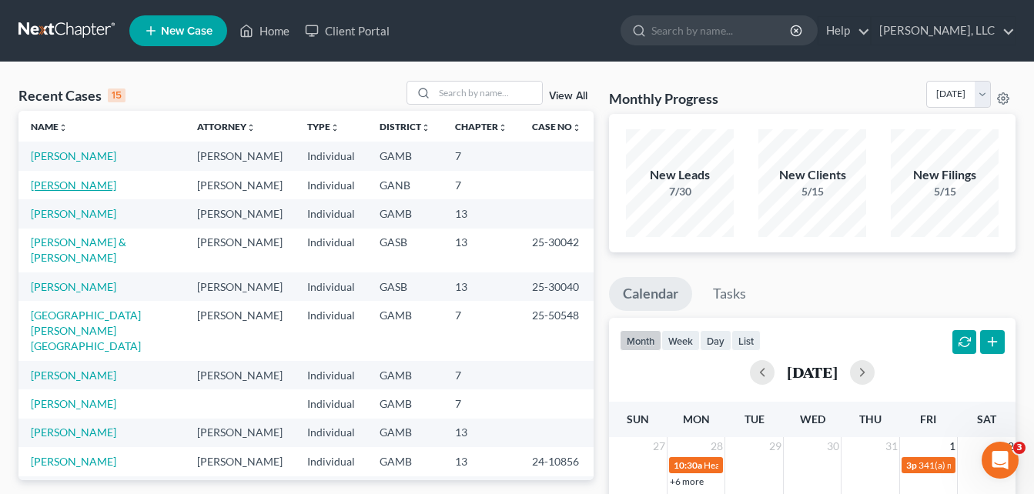
click at [58, 189] on link "[PERSON_NAME]" at bounding box center [73, 185] width 85 height 13
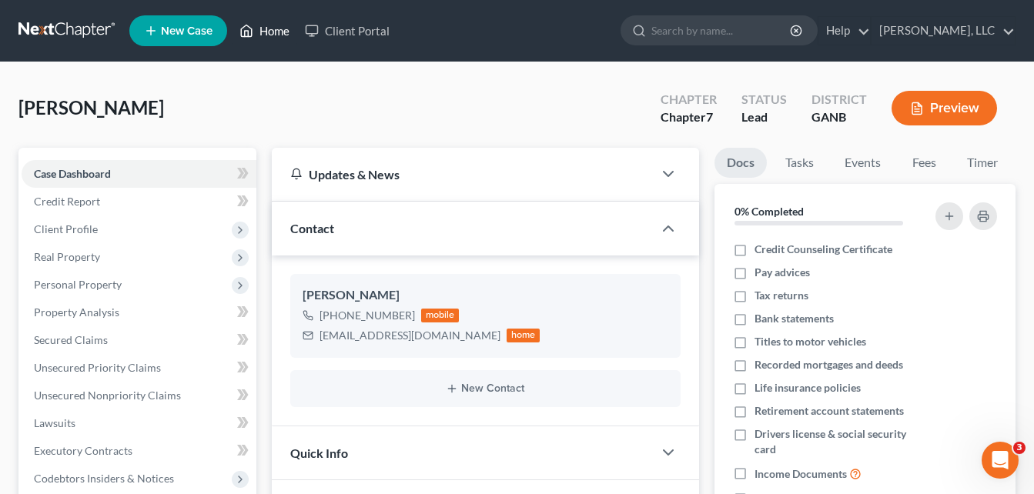
click at [265, 32] on link "Home" at bounding box center [264, 31] width 65 height 28
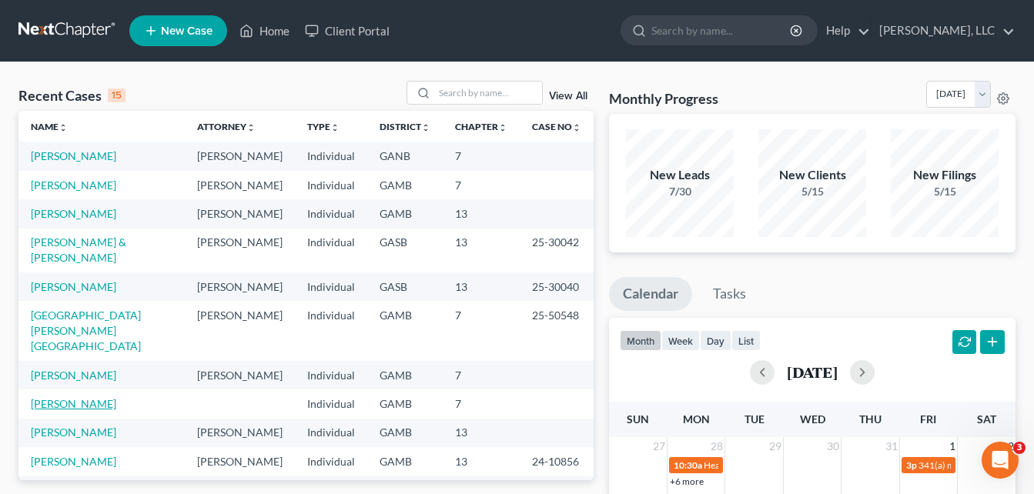
click at [55, 397] on link "[PERSON_NAME]" at bounding box center [73, 403] width 85 height 13
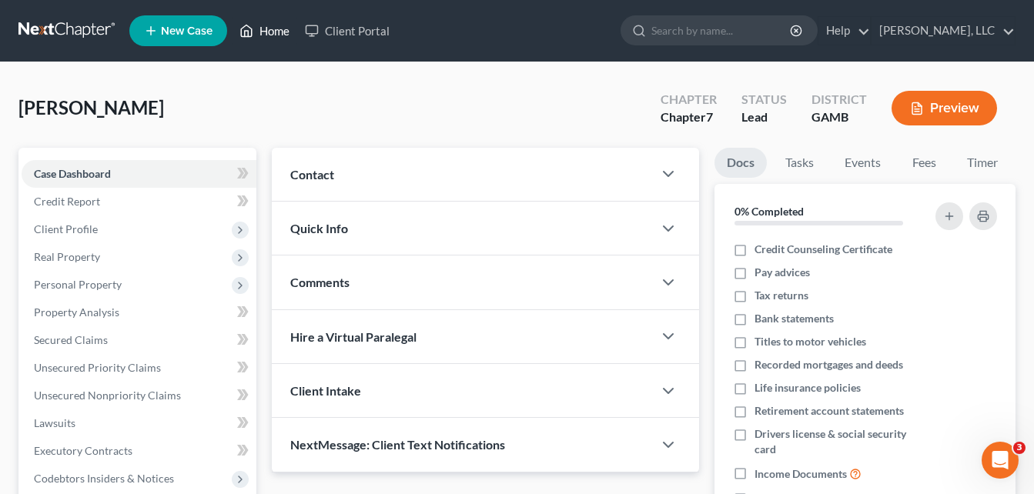
click at [270, 33] on link "Home" at bounding box center [264, 31] width 65 height 28
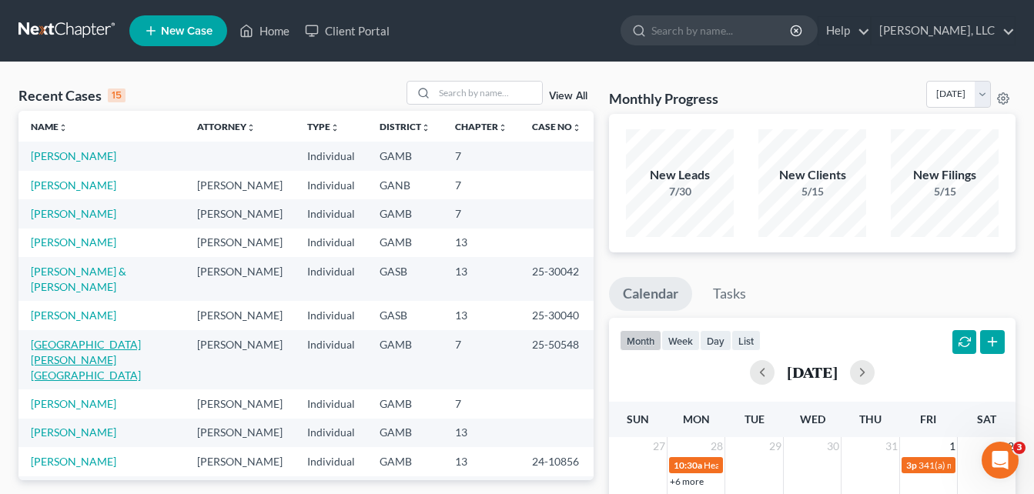
click at [61, 338] on link "[GEOGRAPHIC_DATA][PERSON_NAME][GEOGRAPHIC_DATA]" at bounding box center [86, 360] width 110 height 44
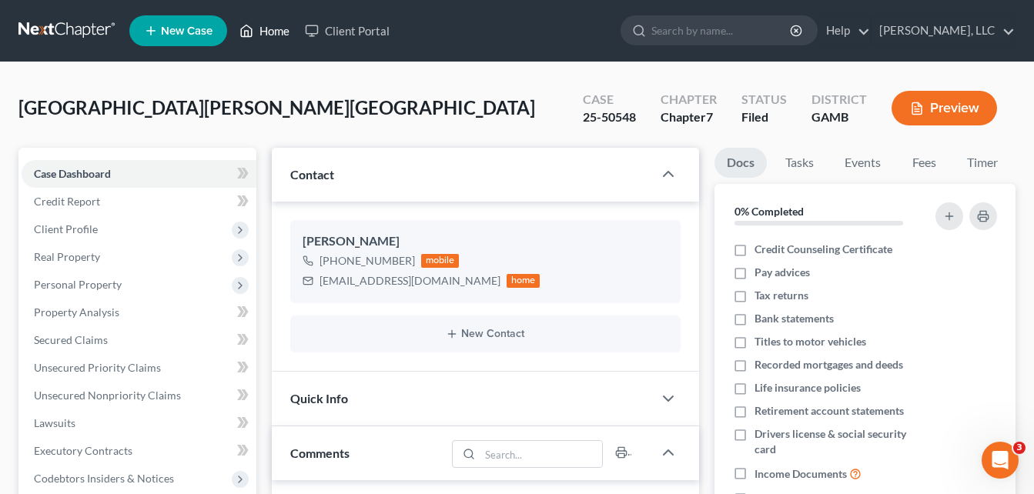
click at [268, 34] on link "Home" at bounding box center [264, 31] width 65 height 28
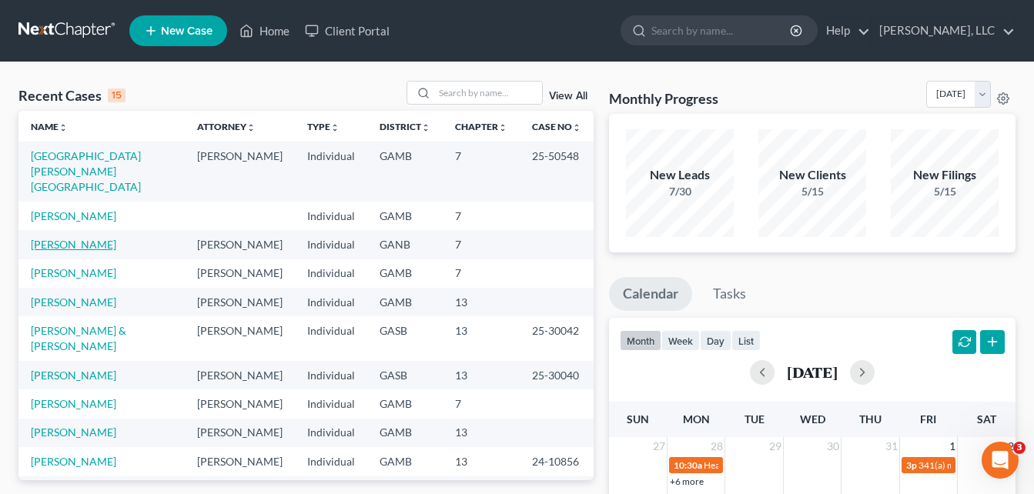
click at [69, 238] on link "[PERSON_NAME]" at bounding box center [73, 244] width 85 height 13
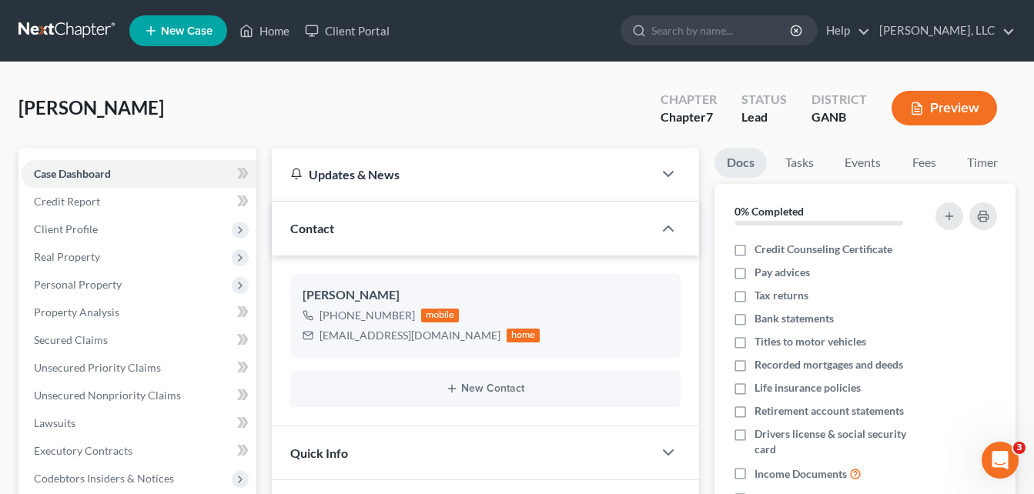
click at [290, 75] on div "[PERSON_NAME] Upgraded Chapter Chapter 7 Status Lead District GANB Preview Peti…" at bounding box center [517, 440] width 1034 height 756
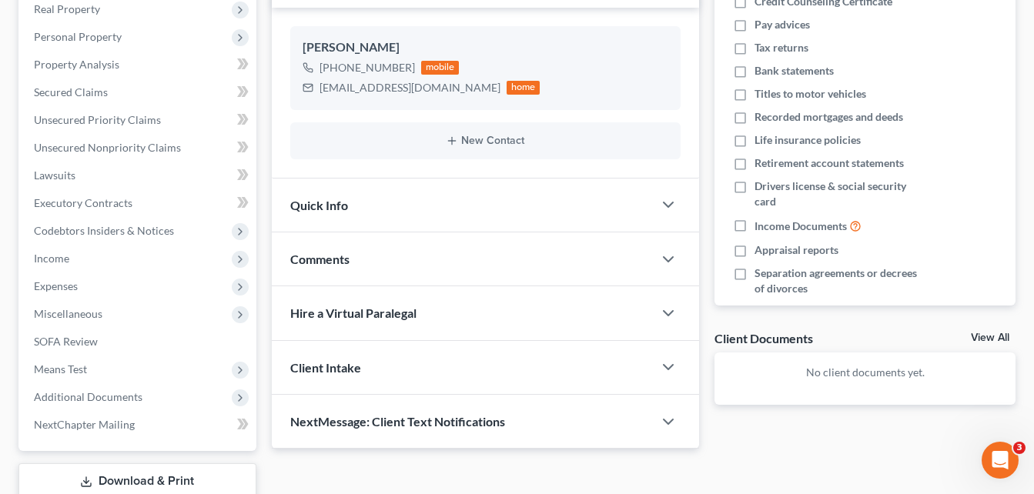
scroll to position [246, 0]
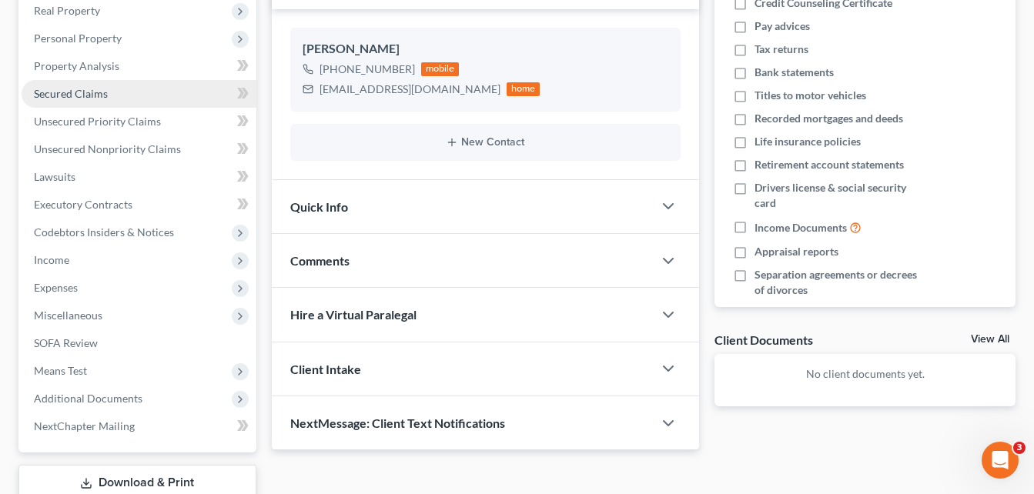
click at [71, 96] on span "Secured Claims" at bounding box center [71, 93] width 74 height 13
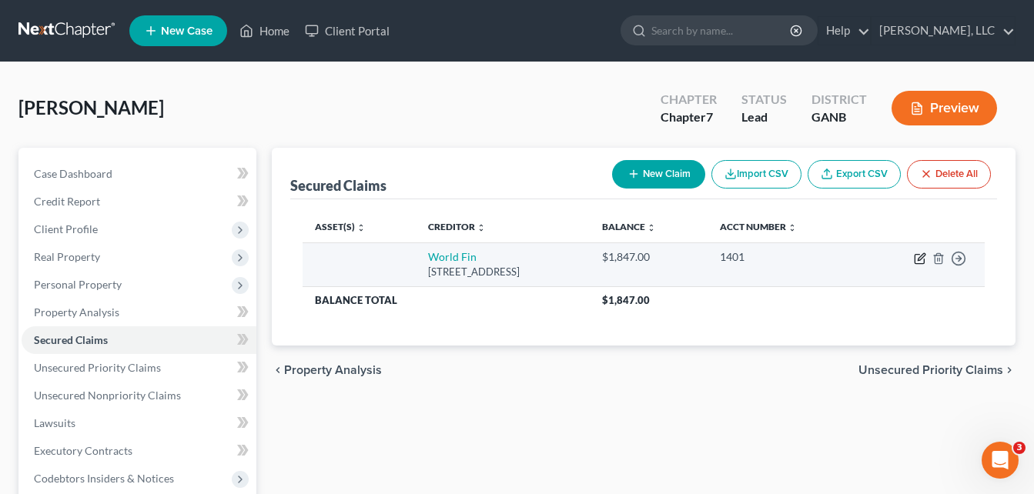
click at [917, 260] on icon "button" at bounding box center [920, 259] width 12 height 12
select select "42"
select select "0"
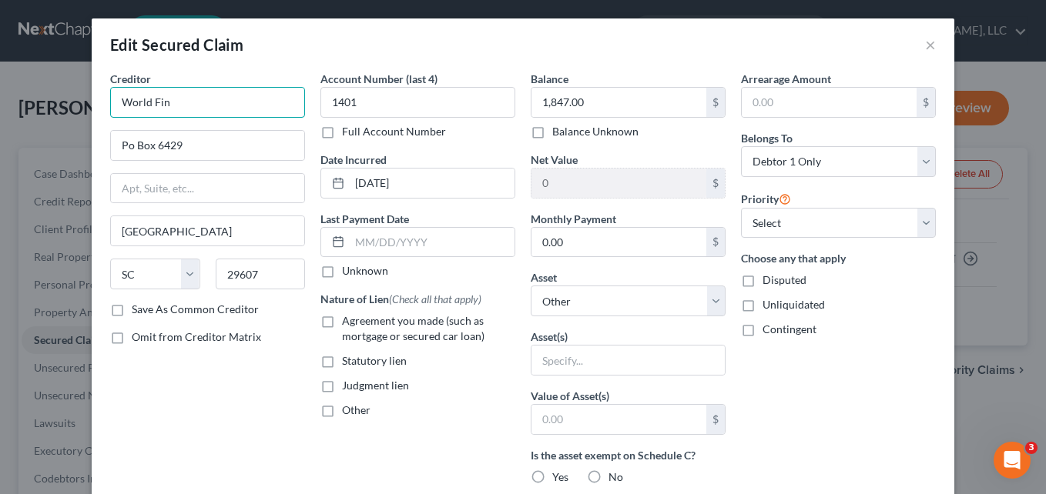
click at [224, 106] on input "World Fin" at bounding box center [207, 102] width 195 height 31
type input "World Finance"
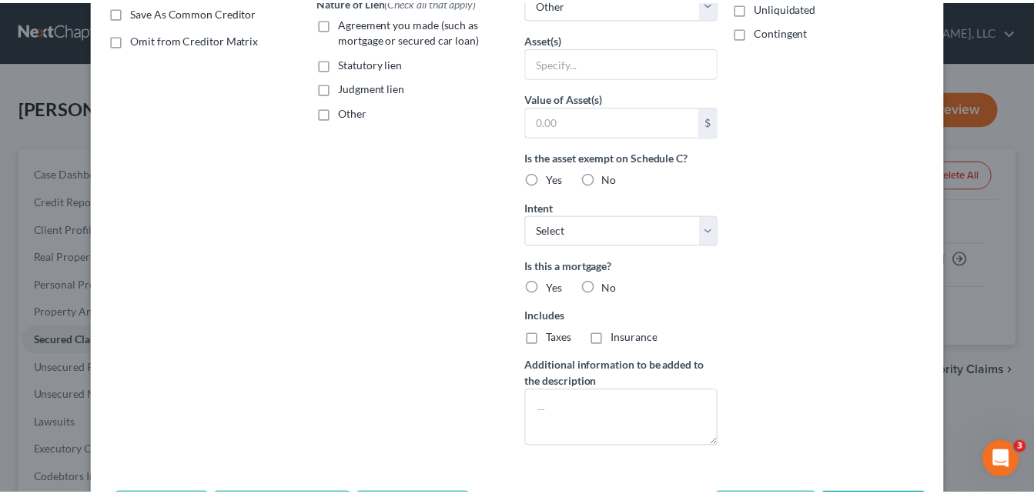
scroll to position [373, 0]
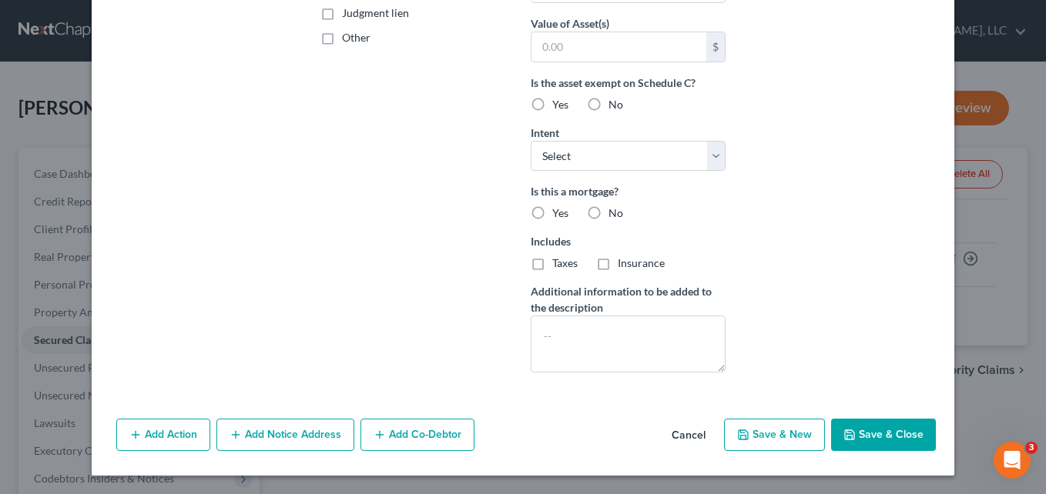
click at [866, 434] on button "Save & Close" at bounding box center [883, 435] width 105 height 32
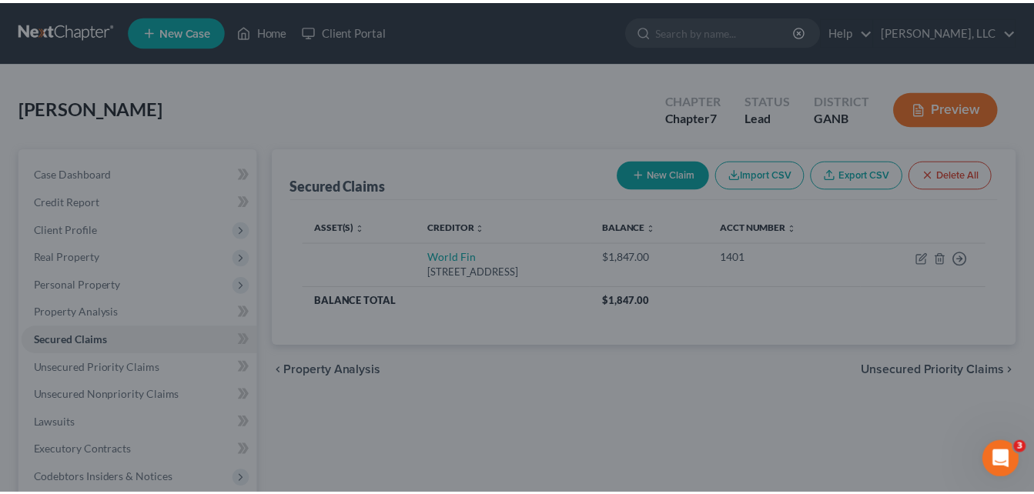
scroll to position [0, 0]
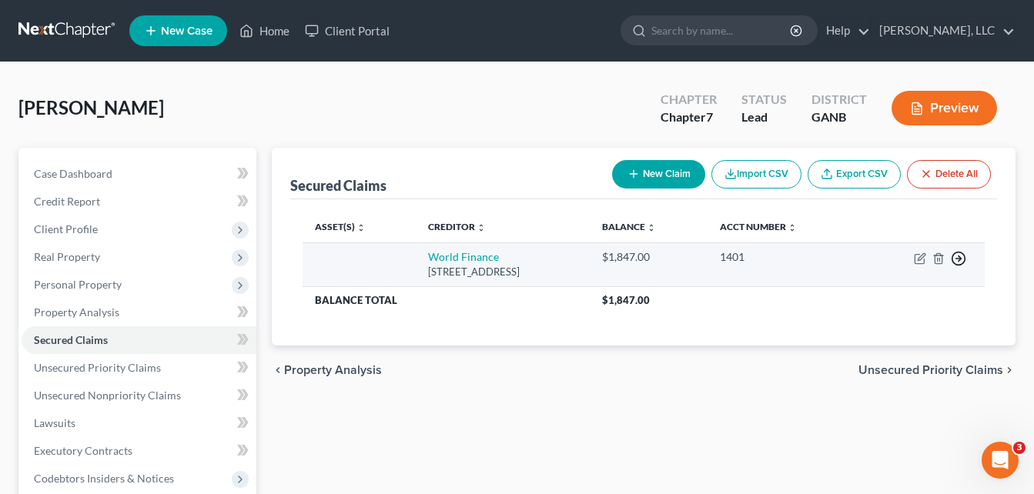
click at [957, 258] on icon "button" at bounding box center [958, 258] width 15 height 15
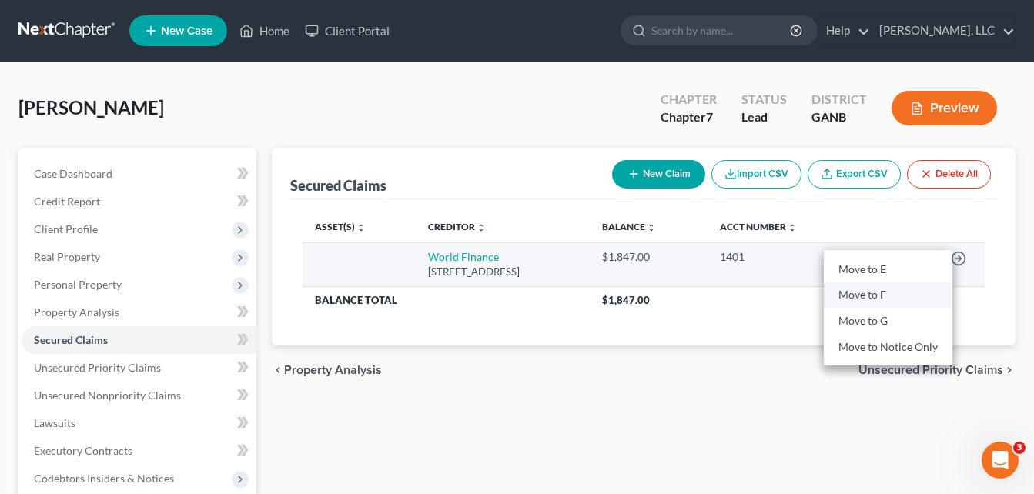
click at [877, 297] on link "Move to F" at bounding box center [888, 296] width 129 height 26
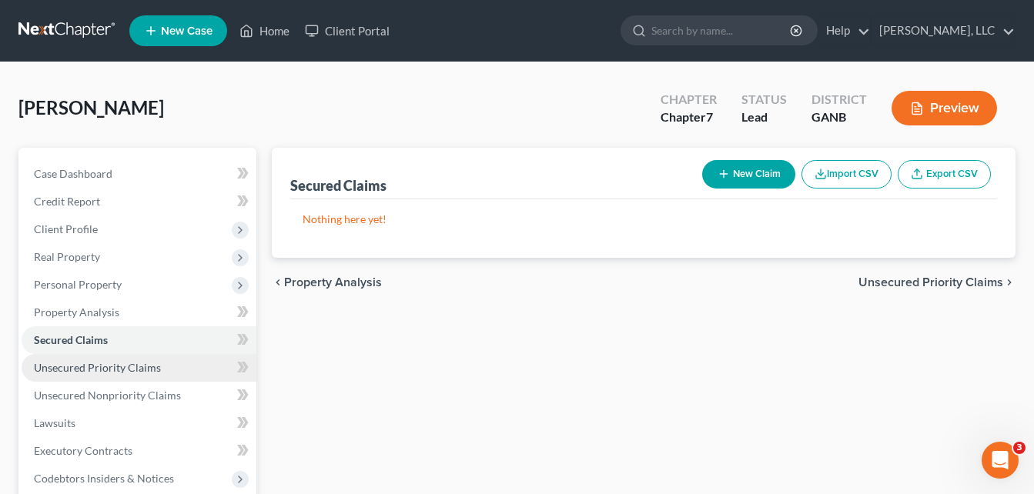
click at [102, 367] on span "Unsecured Priority Claims" at bounding box center [97, 367] width 127 height 13
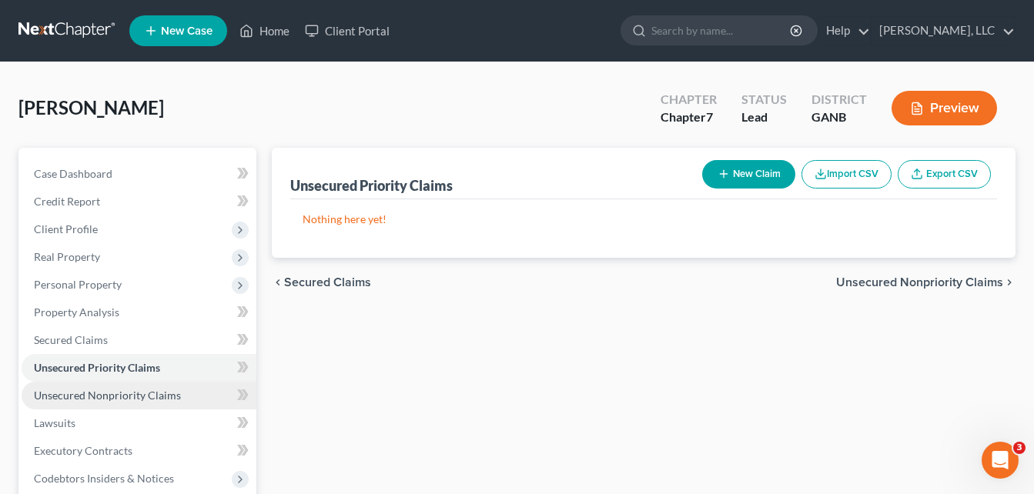
click at [116, 394] on span "Unsecured Nonpriority Claims" at bounding box center [107, 395] width 147 height 13
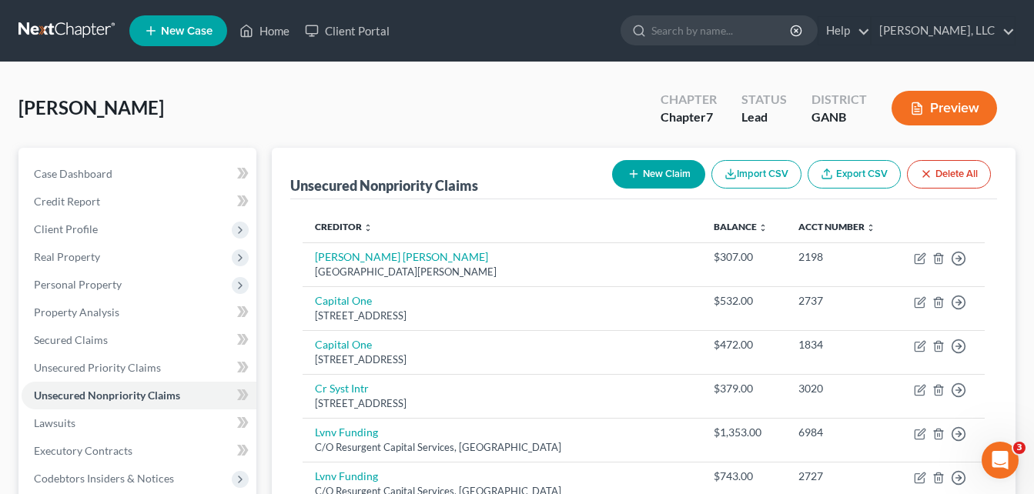
click at [266, 213] on div "Unsecured Nonpriority Claims New Claim Import CSV Export CSV Delete All Credito…" at bounding box center [643, 469] width 759 height 642
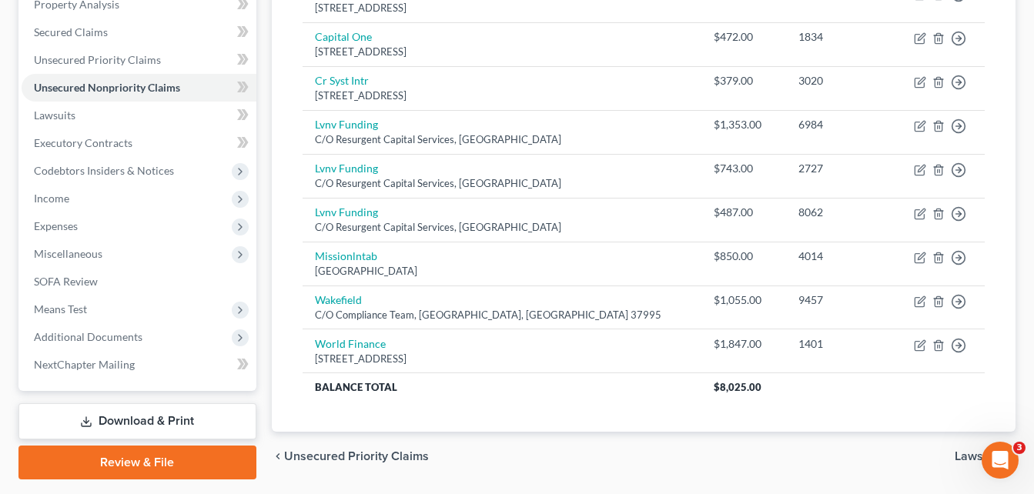
scroll to position [277, 0]
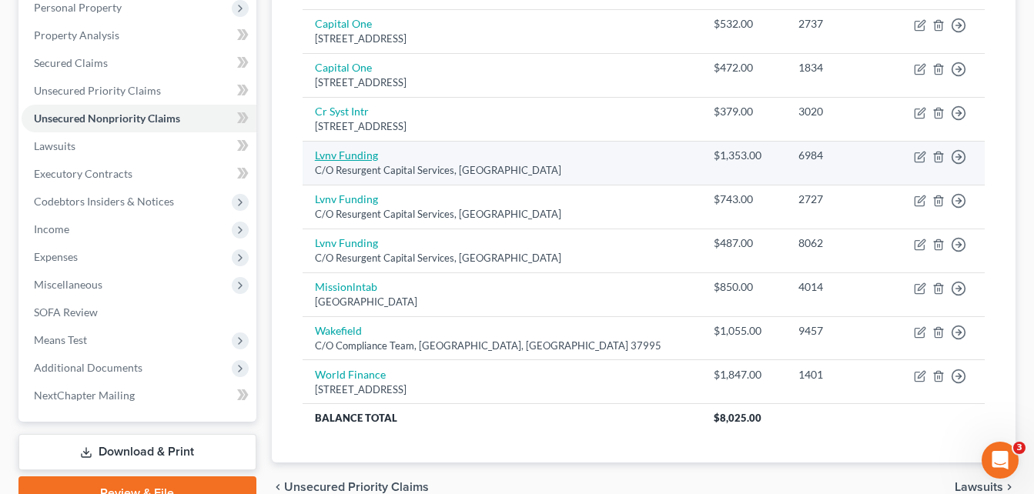
click at [344, 157] on link "Lvnv Funding" at bounding box center [346, 155] width 63 height 13
select select "42"
select select "0"
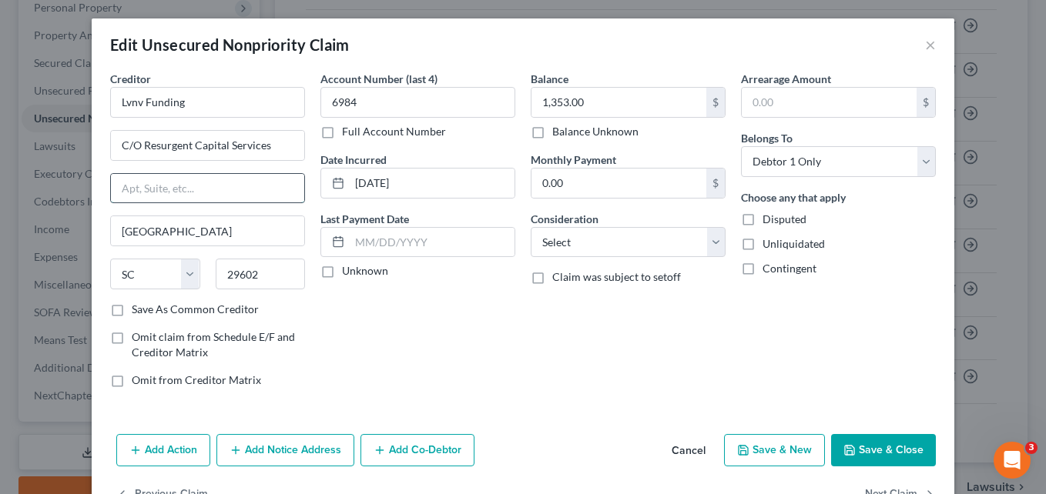
click at [213, 189] on input "text" at bounding box center [207, 188] width 193 height 29
type input "[STREET_ADDRESS]"
click at [877, 451] on button "Save & Close" at bounding box center [883, 450] width 105 height 32
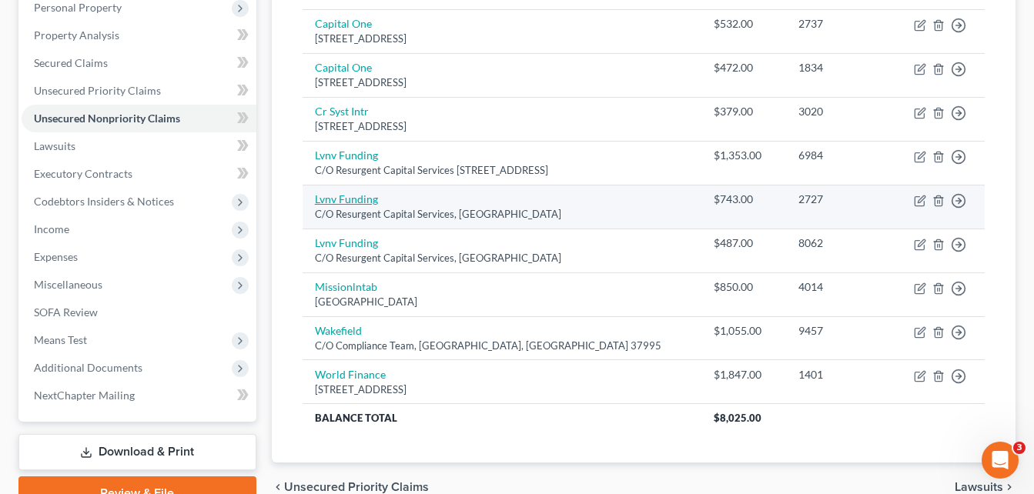
click at [369, 199] on link "Lvnv Funding" at bounding box center [346, 199] width 63 height 13
select select "42"
select select "0"
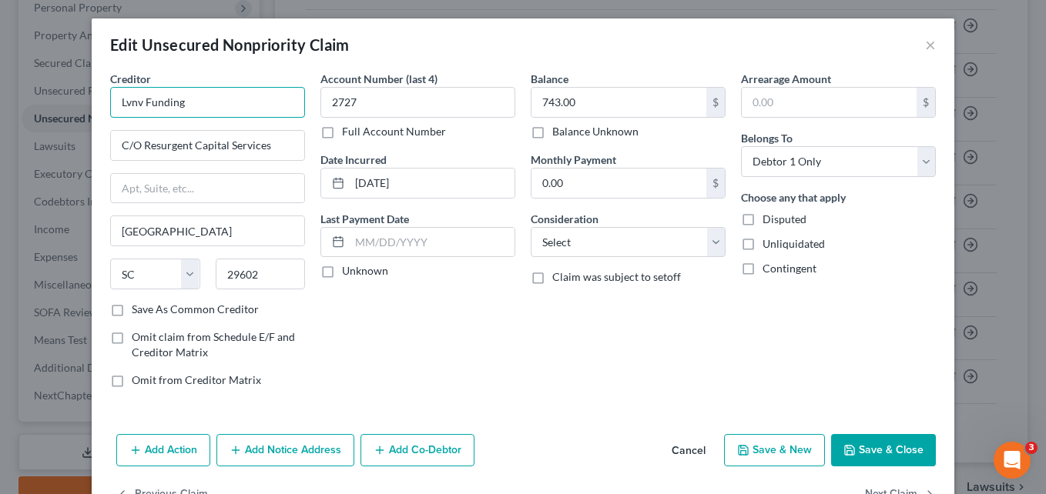
click at [257, 101] on input "Lvnv Funding" at bounding box center [207, 102] width 195 height 31
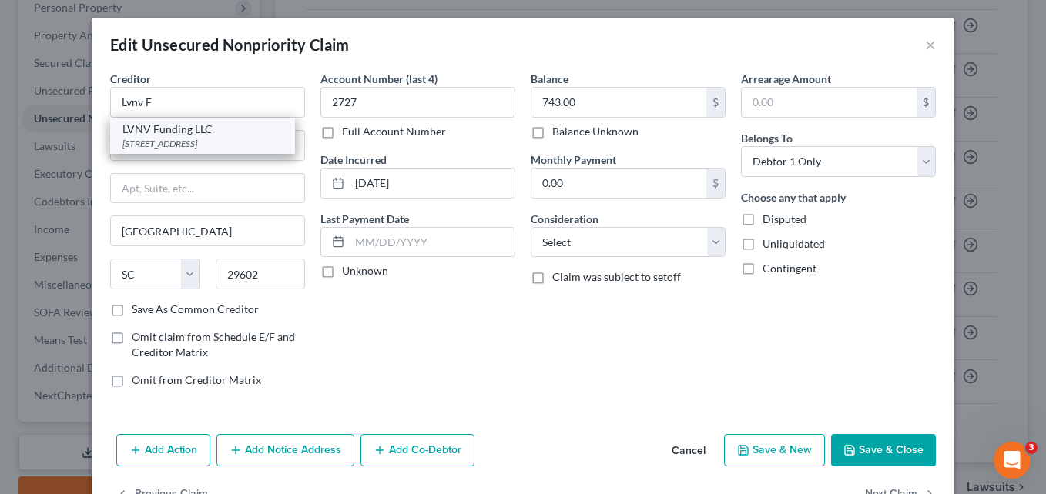
click at [192, 127] on div "LVNV Funding LLC" at bounding box center [202, 129] width 160 height 15
type input "LVNV Funding LLC"
type input "PO Box 10497"
type input "29603"
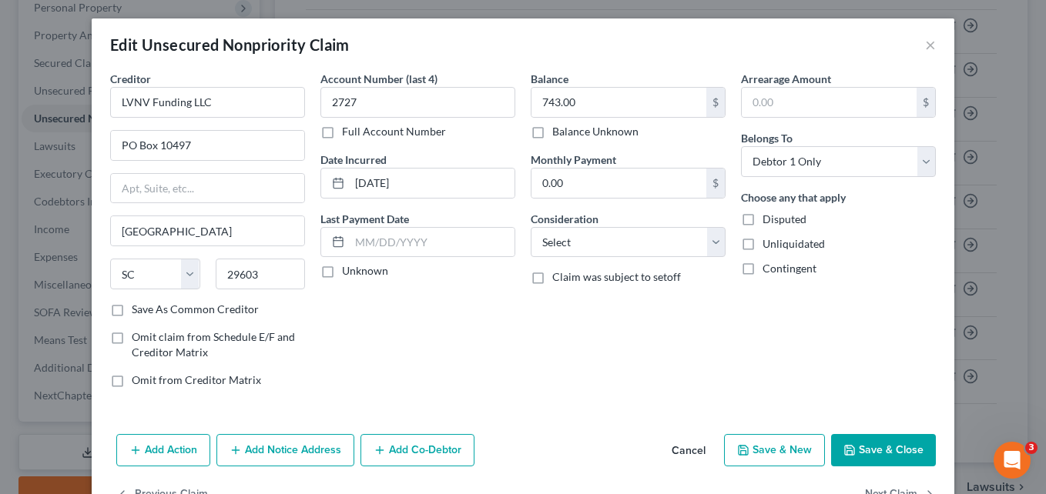
click at [887, 447] on button "Save & Close" at bounding box center [883, 450] width 105 height 32
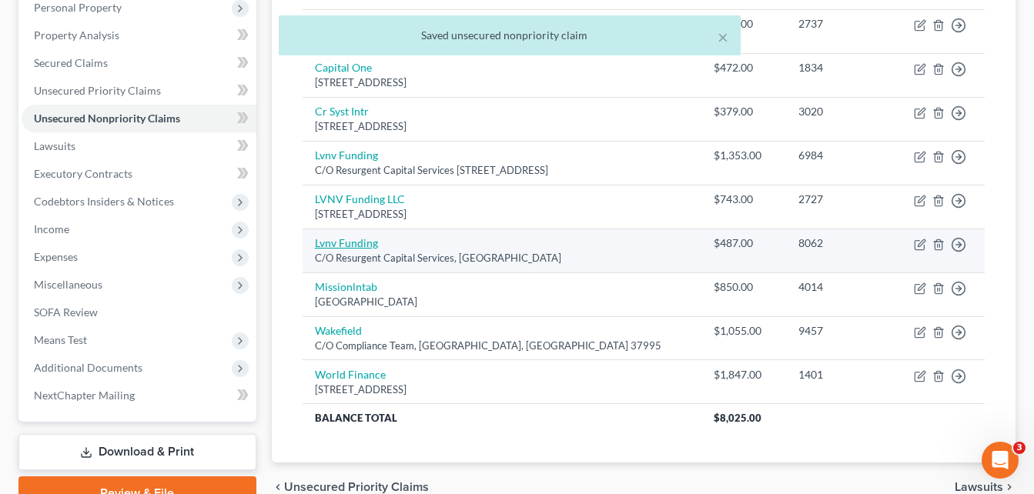
click at [346, 247] on link "Lvnv Funding" at bounding box center [346, 242] width 63 height 13
select select "42"
select select "0"
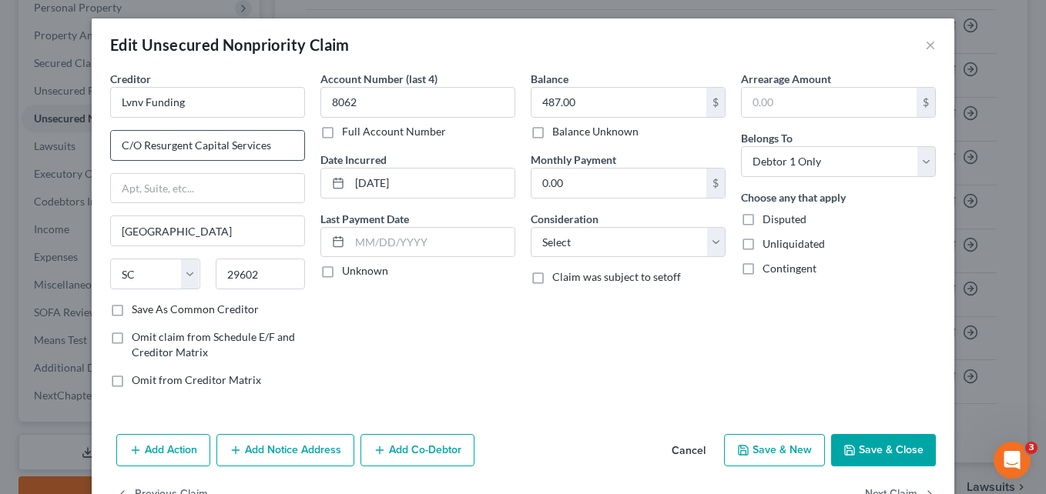
drag, startPoint x: 267, startPoint y: 146, endPoint x: 113, endPoint y: 142, distance: 154.1
click at [113, 142] on input "C/O Resurgent Capital Services" at bounding box center [207, 145] width 193 height 29
click at [142, 143] on input "C/O Resurgent Capital Services" at bounding box center [207, 145] width 193 height 29
drag, startPoint x: 287, startPoint y: 145, endPoint x: 107, endPoint y: 150, distance: 179.5
click at [111, 150] on input "C/O Resurgent Capital Services" at bounding box center [207, 145] width 193 height 29
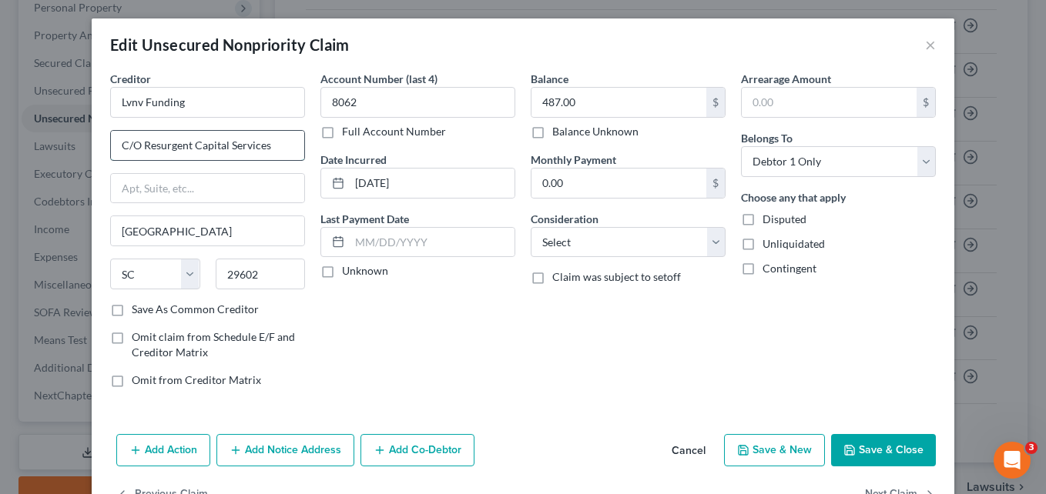
click at [128, 146] on input "C/O Resurgent Capital Services" at bounding box center [207, 145] width 193 height 29
drag, startPoint x: 116, startPoint y: 145, endPoint x: 264, endPoint y: 141, distance: 147.9
click at [264, 141] on input "C/O Resurgent Capital Services" at bounding box center [207, 145] width 193 height 29
click at [925, 41] on button "×" at bounding box center [930, 44] width 11 height 18
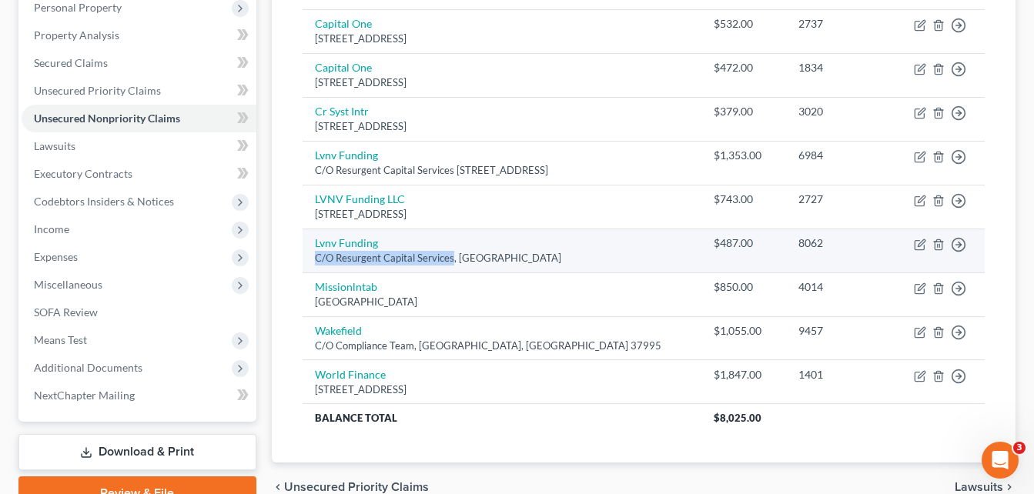
drag, startPoint x: 315, startPoint y: 256, endPoint x: 451, endPoint y: 259, distance: 136.3
click at [451, 259] on div "C/O Resurgent Capital Services, [GEOGRAPHIC_DATA]" at bounding box center [502, 258] width 374 height 15
copy div "C/O Resurgent Capital Services"
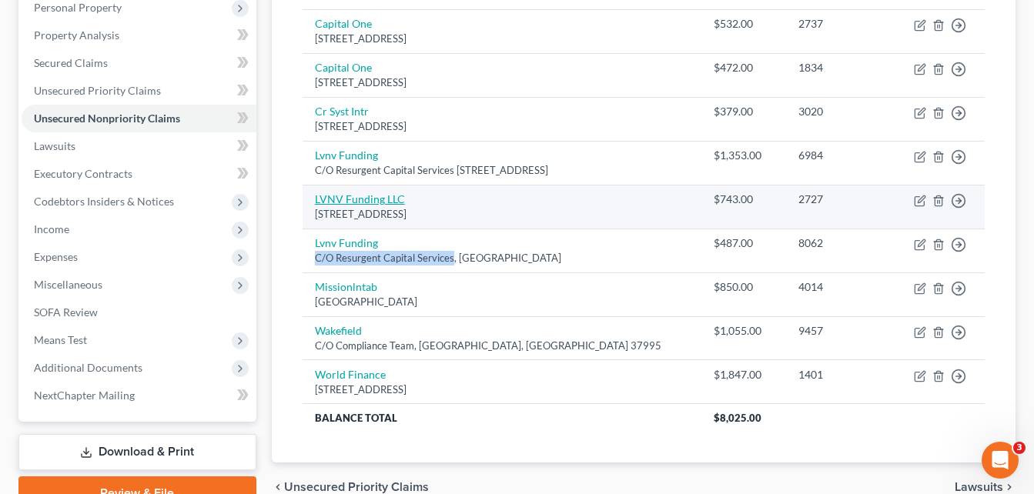
click at [383, 203] on link "LVNV Funding LLC" at bounding box center [360, 199] width 90 height 13
select select "42"
select select "0"
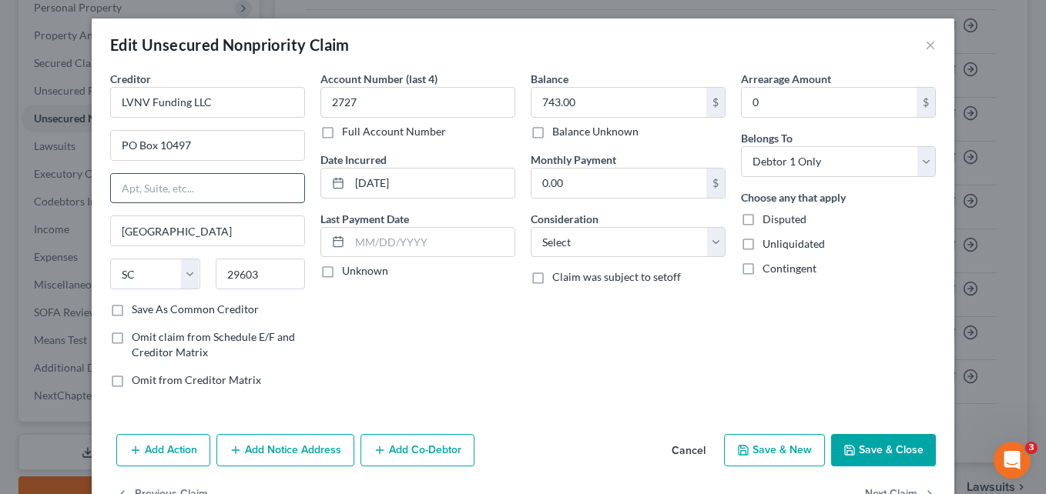
click at [236, 180] on input "text" at bounding box center [207, 188] width 193 height 29
paste input "C/O Resurgent Capital Services"
type input "C/O Resurgent Capital Services"
click at [885, 457] on button "Save & Close" at bounding box center [883, 450] width 105 height 32
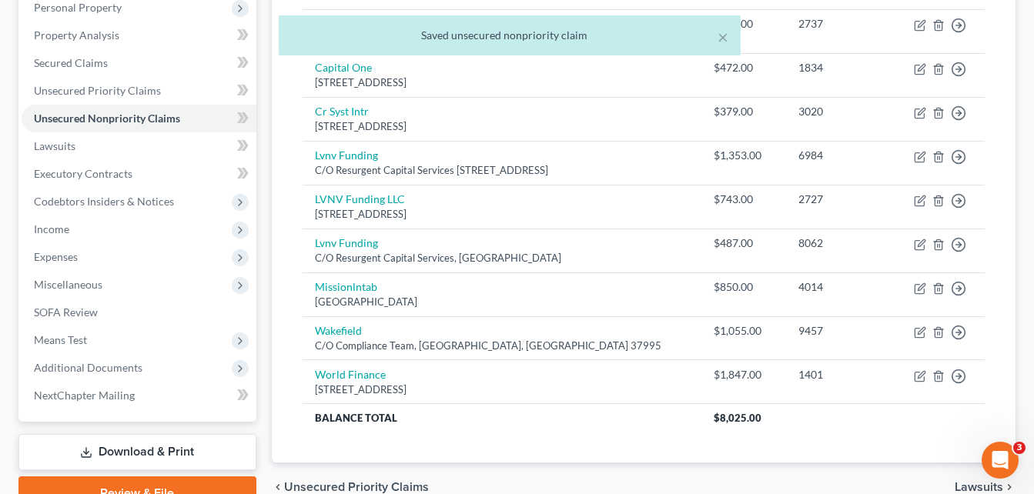
click at [278, 230] on div "Unsecured Nonpriority Claims New Claim Import CSV Export CSV Delete All Credito…" at bounding box center [644, 167] width 744 height 593
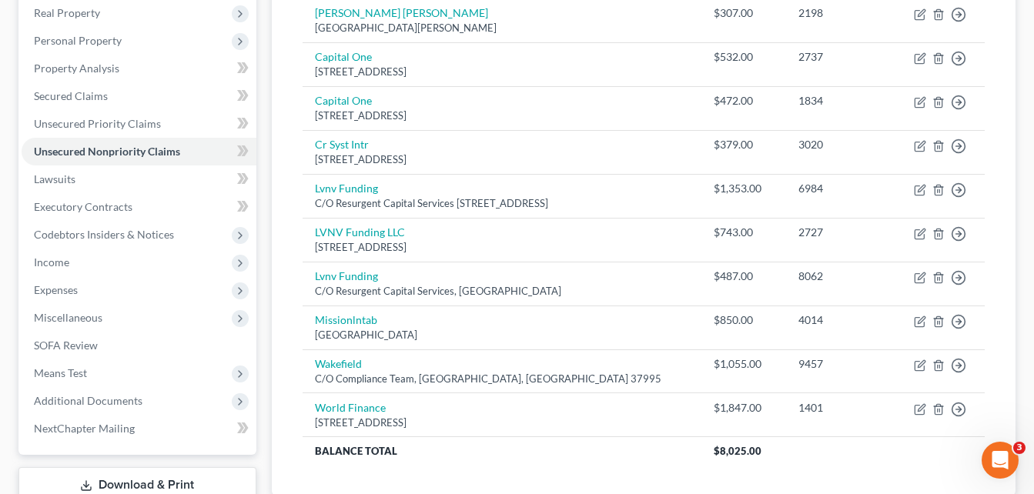
scroll to position [246, 0]
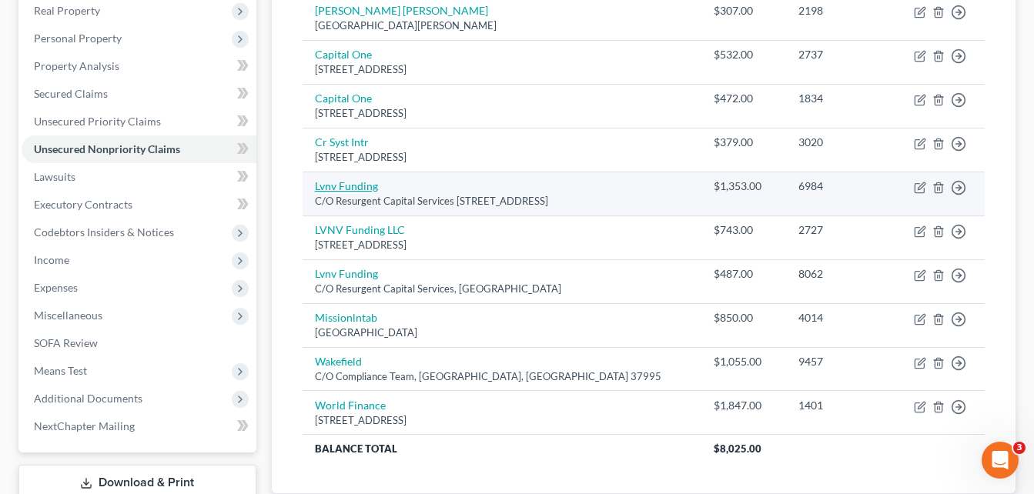
click at [362, 188] on link "Lvnv Funding" at bounding box center [346, 185] width 63 height 13
select select "42"
select select "0"
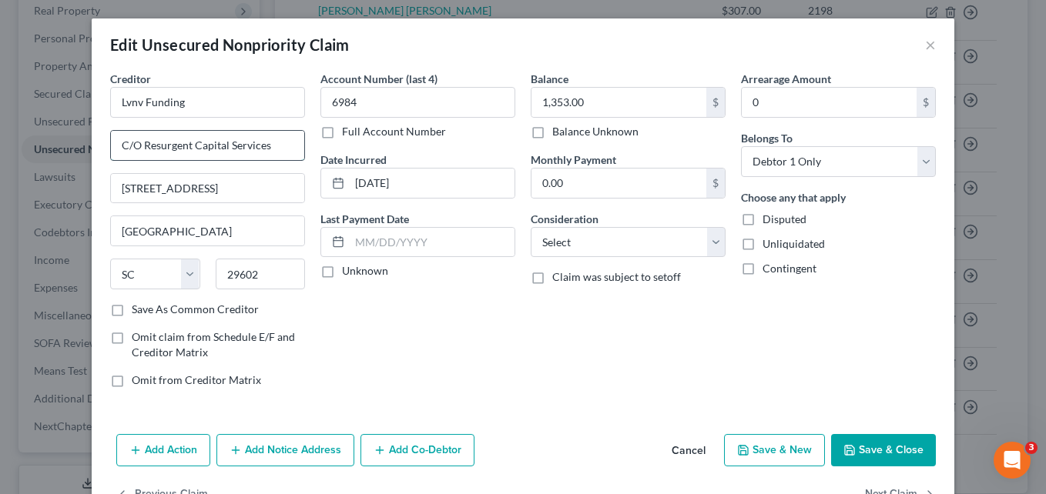
click at [270, 147] on input "C/O Resurgent Capital Services" at bounding box center [207, 145] width 193 height 29
type input "C/O Resurgent Capital Services,"
click at [858, 448] on button "Save & Close" at bounding box center [883, 450] width 105 height 32
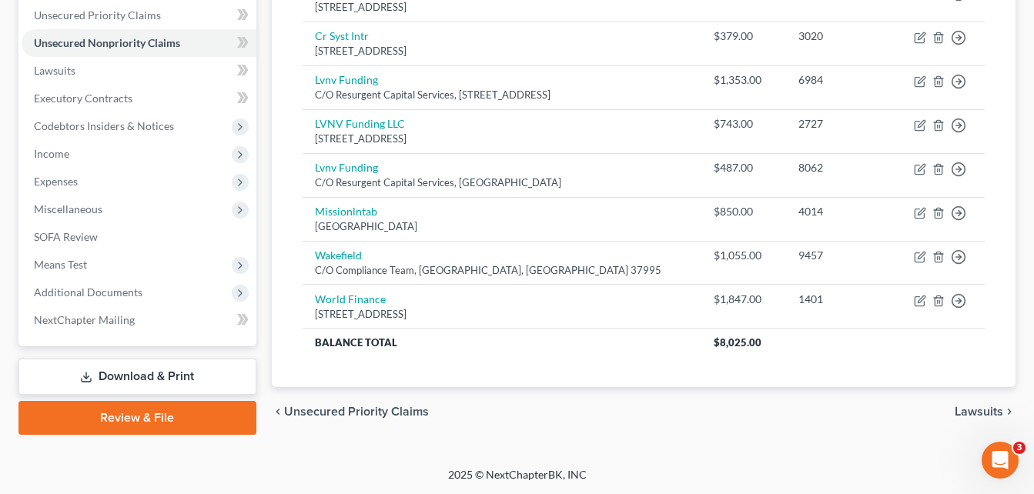
scroll to position [354, 0]
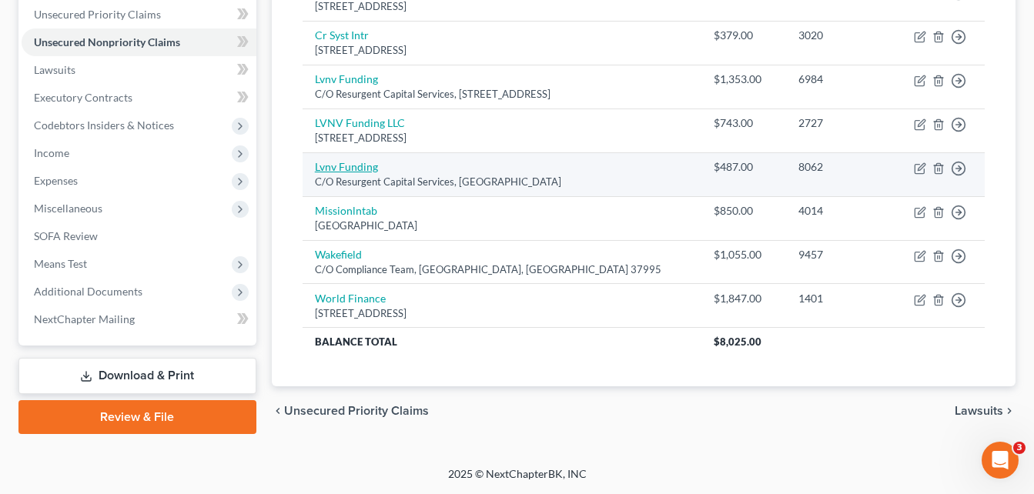
click at [348, 170] on link "Lvnv Funding" at bounding box center [346, 166] width 63 height 13
select select "42"
select select "0"
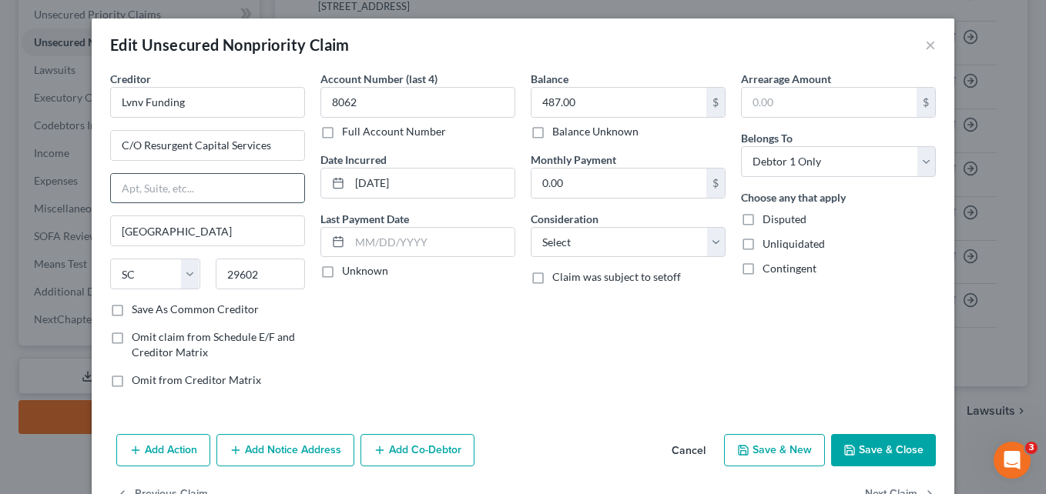
click at [211, 183] on input "text" at bounding box center [207, 188] width 193 height 29
click at [263, 147] on input "C/O Resurgent Capital Services" at bounding box center [207, 145] width 193 height 29
type input "C/O Resurgent Capital Service"
click at [142, 184] on input "text" at bounding box center [207, 188] width 193 height 29
paste input "C/O Resurgent Capital Services"
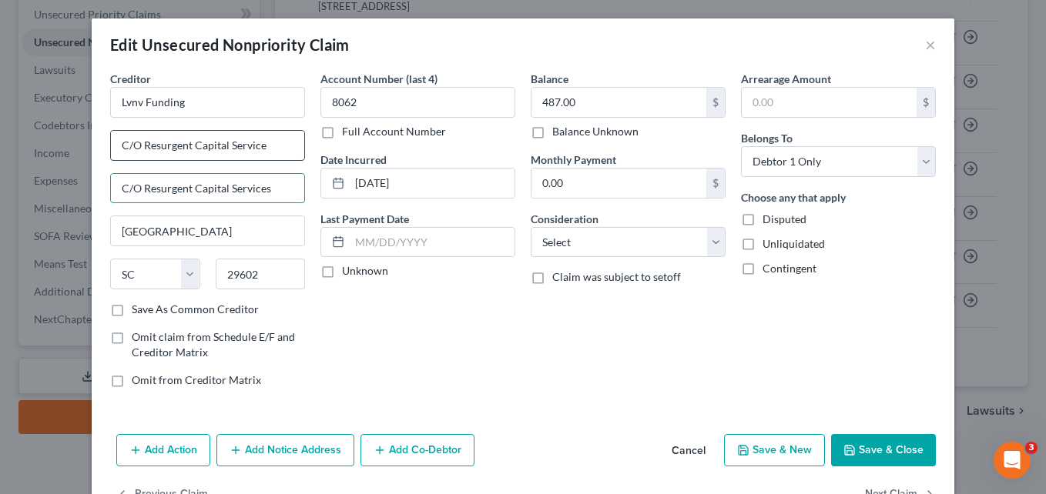
type input "C/O Resurgent Capital Services"
click at [273, 146] on input "C/O Resurgent Capital Service" at bounding box center [207, 145] width 193 height 29
type input "C"
type input "PO Box 10497"
click at [260, 273] on input "29602" at bounding box center [261, 274] width 90 height 31
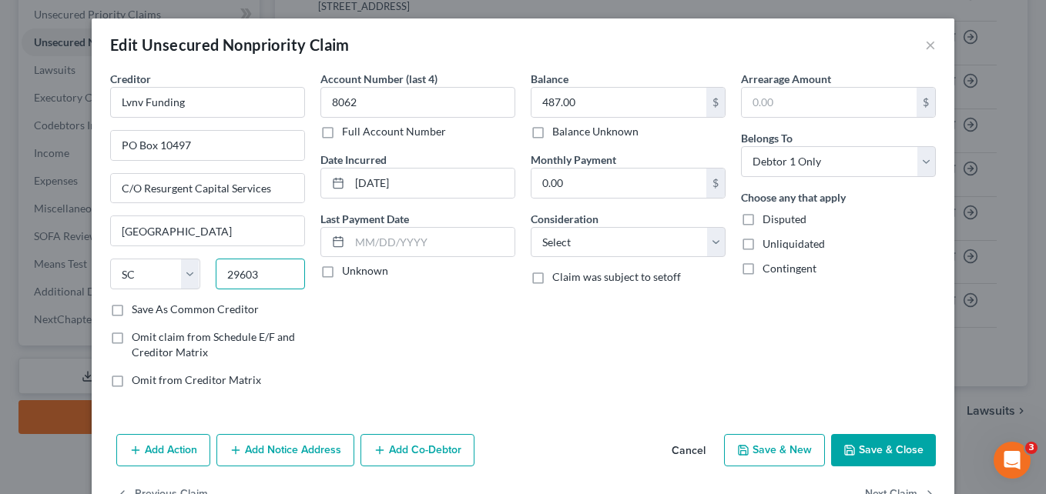
type input "29603"
click at [870, 450] on button "Save & Close" at bounding box center [883, 450] width 105 height 32
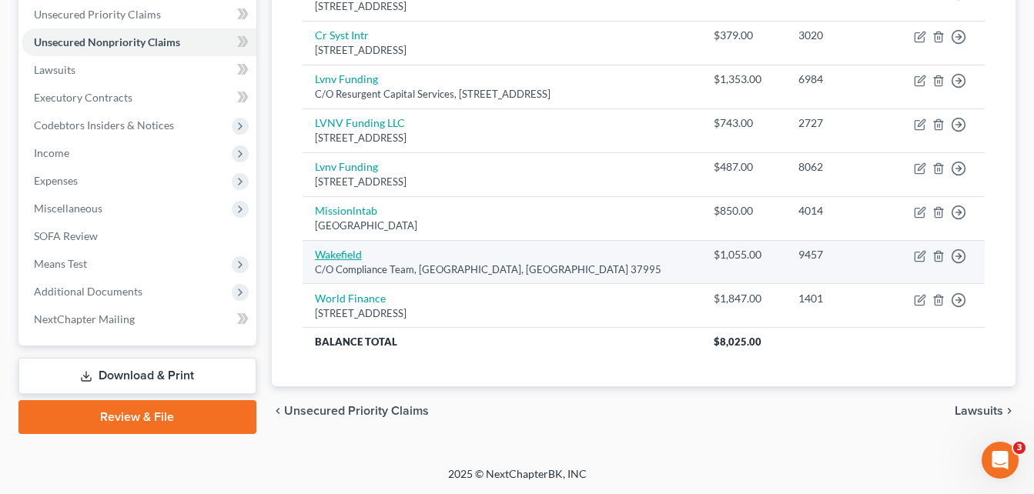
click at [348, 256] on link "Wakefield" at bounding box center [338, 254] width 47 height 13
select select "44"
select select "0"
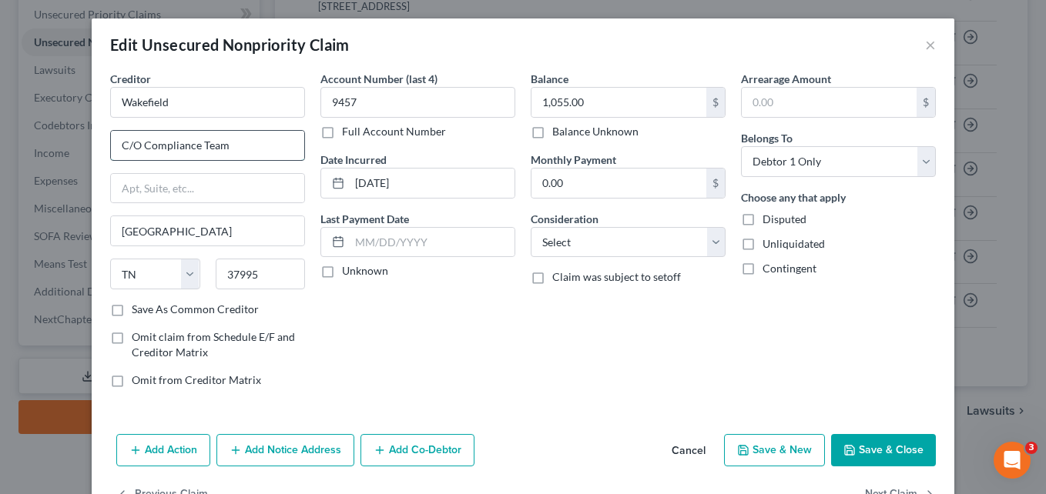
click at [236, 147] on input "C/O Compliance Team" at bounding box center [207, 145] width 193 height 29
type input "C/O Compliance Team,"
click at [246, 192] on input "text" at bounding box center [207, 188] width 193 height 29
type input "[STREET_ADDRESS]"
click at [267, 273] on input "37995" at bounding box center [261, 274] width 90 height 31
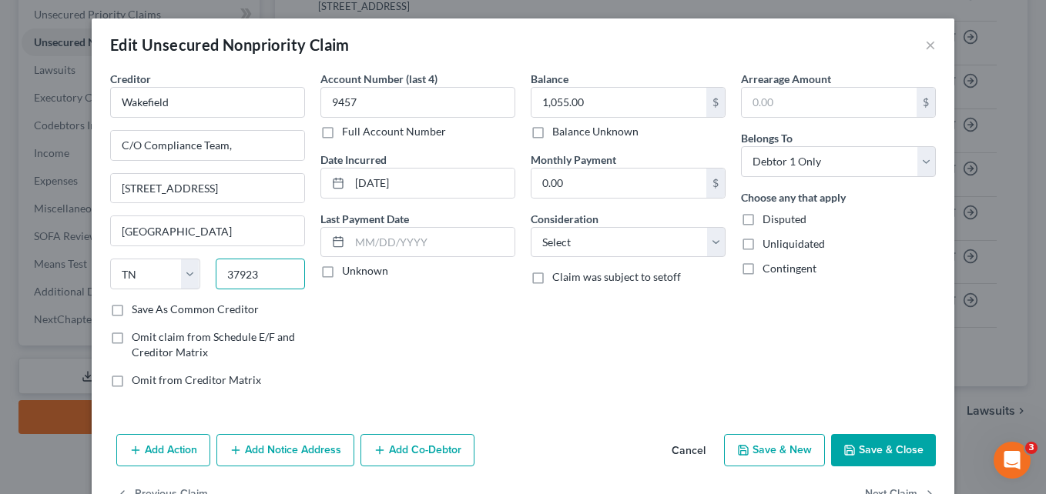
type input "37923"
click at [874, 443] on button "Save & Close" at bounding box center [883, 450] width 105 height 32
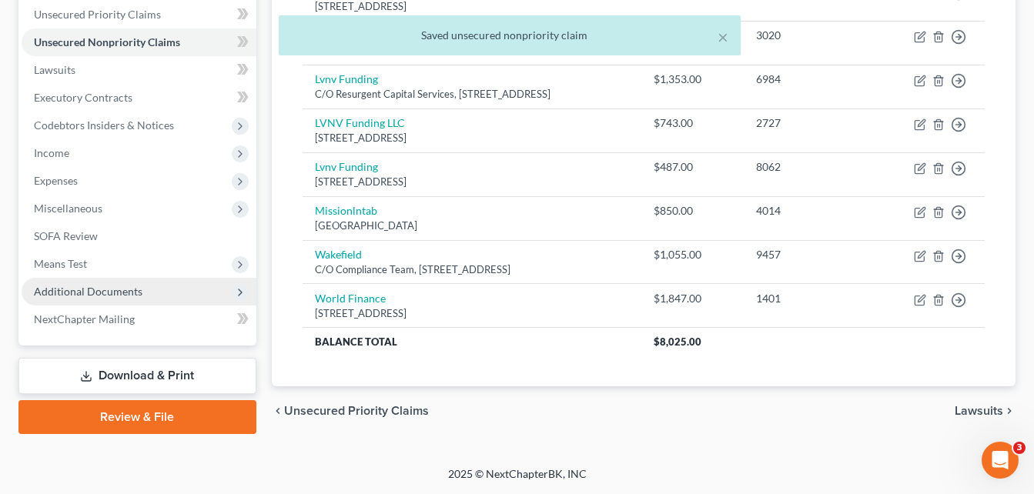
click at [135, 290] on span "Additional Documents" at bounding box center [88, 291] width 109 height 13
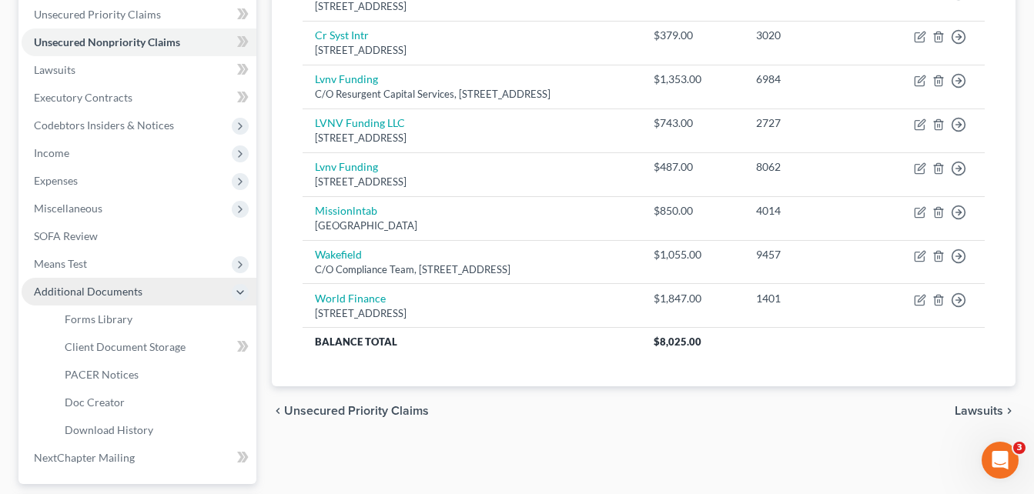
click at [135, 290] on span "Additional Documents" at bounding box center [88, 291] width 109 height 13
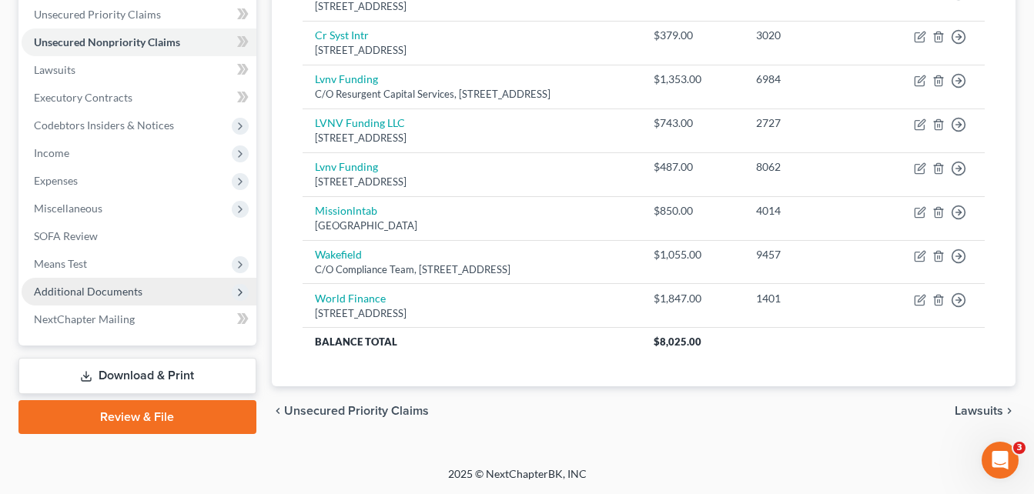
click at [141, 293] on span "Additional Documents" at bounding box center [139, 292] width 235 height 28
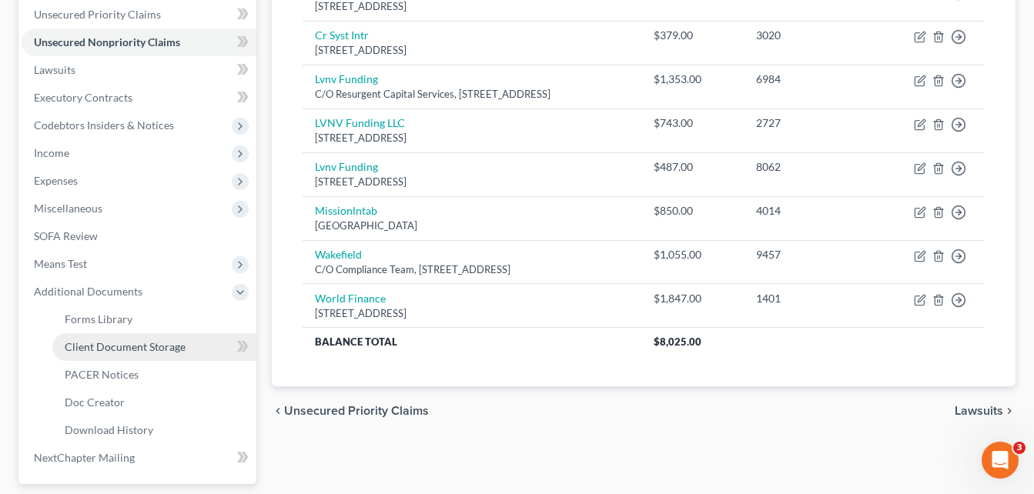
click at [163, 349] on span "Client Document Storage" at bounding box center [125, 346] width 121 height 13
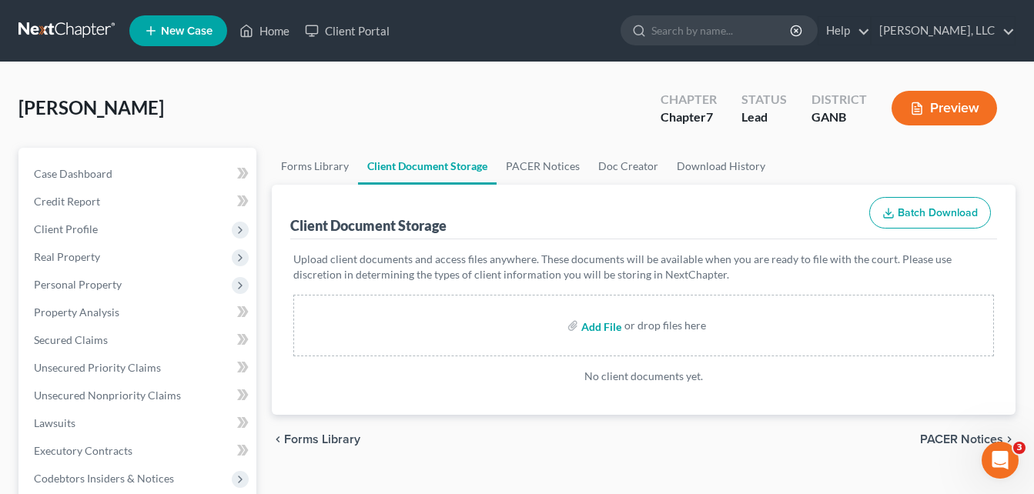
click at [599, 326] on input "file" at bounding box center [600, 326] width 37 height 28
type input "C:\fakepath\[PERSON_NAME], CREDIT REPORT.pdf"
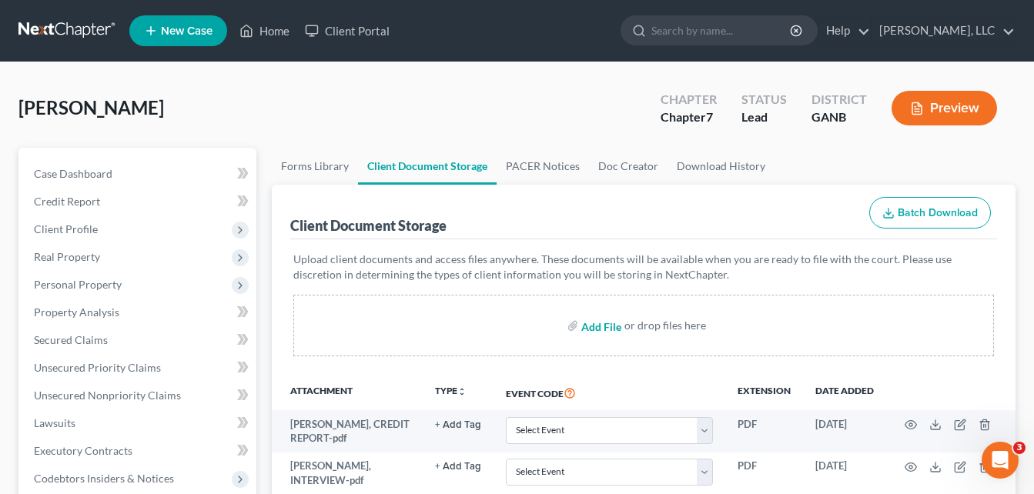
click at [601, 324] on input "file" at bounding box center [600, 326] width 37 height 28
type input "C:\fakepath\[DATE] (FIRST STUB FOR THIS JOB).pdf"
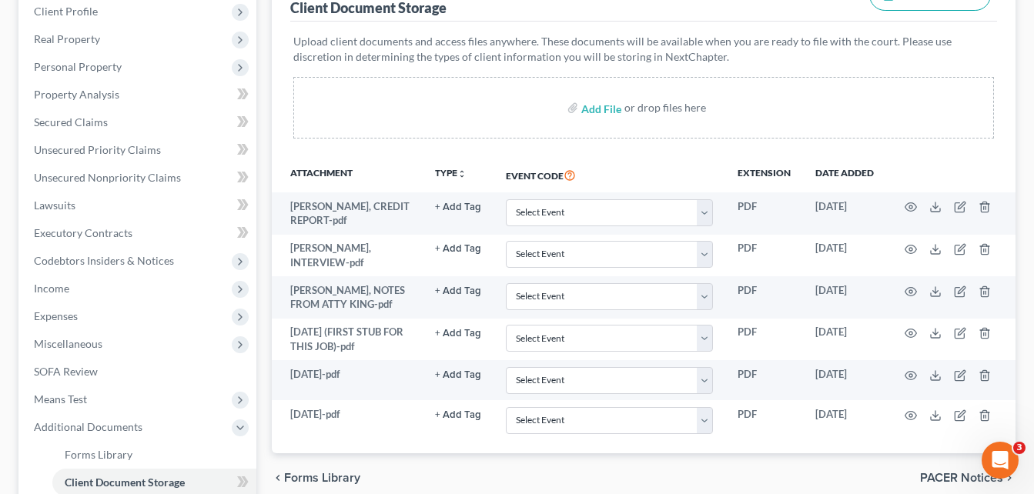
scroll to position [216, 0]
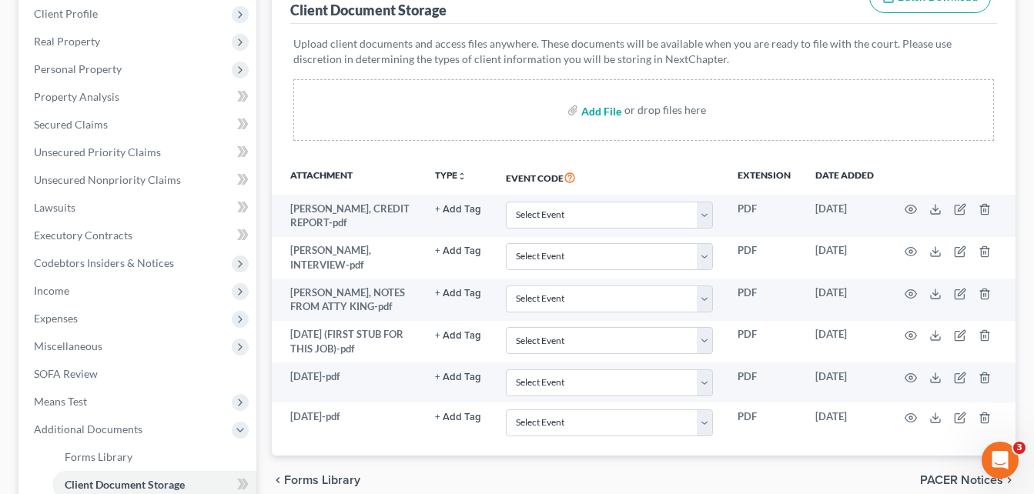
click at [602, 112] on input "file" at bounding box center [600, 110] width 37 height 28
type input "C:\fakepath\[DATE].pdf"
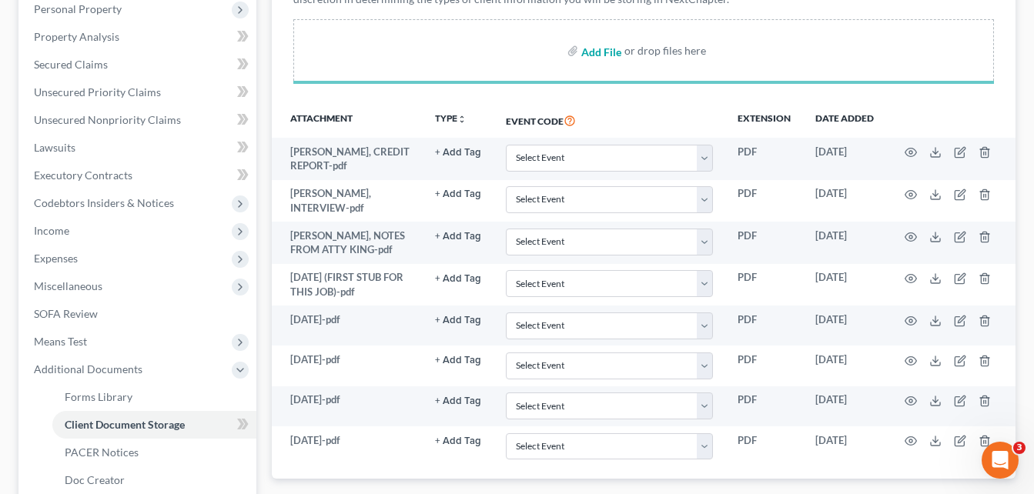
scroll to position [277, 0]
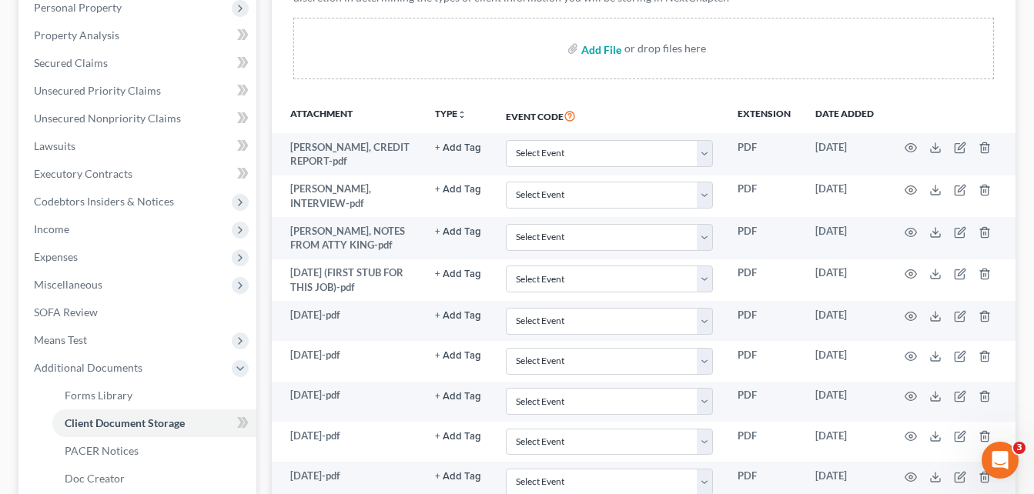
click at [602, 49] on input "file" at bounding box center [600, 49] width 37 height 28
type input "C:\fakepath\[DATE].pdf"
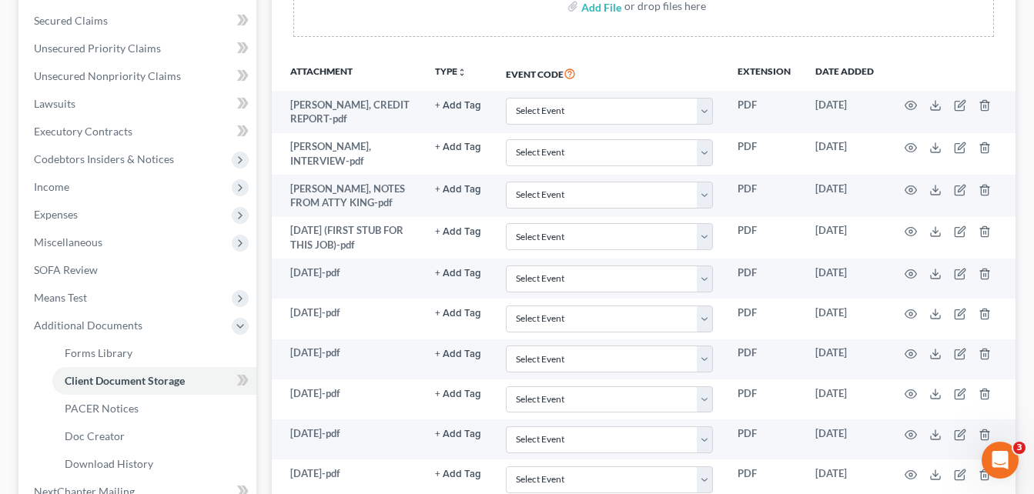
scroll to position [289, 0]
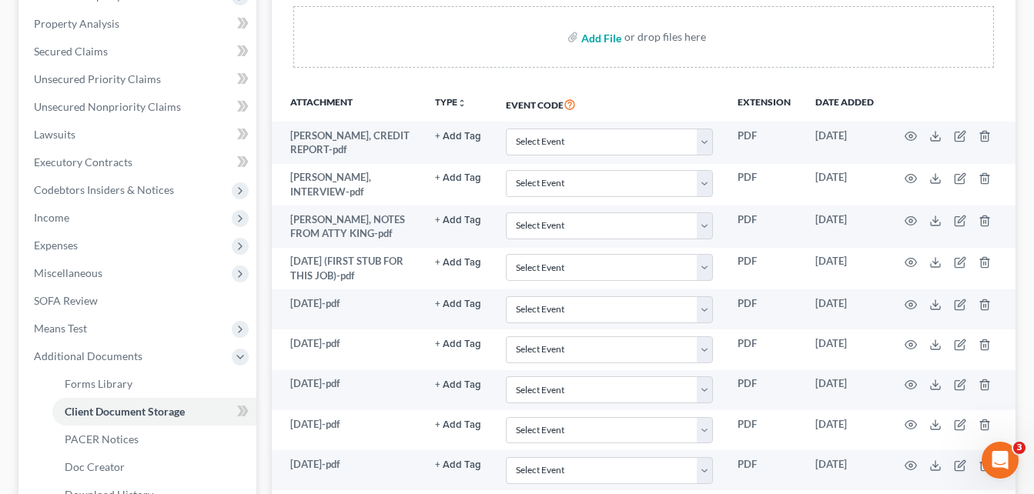
click at [599, 41] on input "file" at bounding box center [600, 37] width 37 height 28
type input "C:\fakepath\[DATE].pdf"
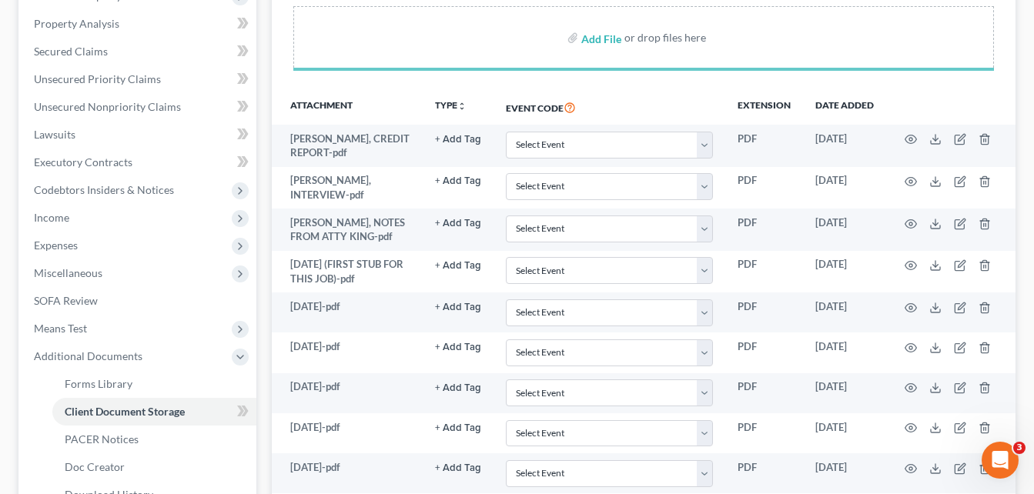
click at [264, 333] on div "Forms Library Client Document Storage PACER Notices Doc Creator Download Histor…" at bounding box center [643, 288] width 759 height 858
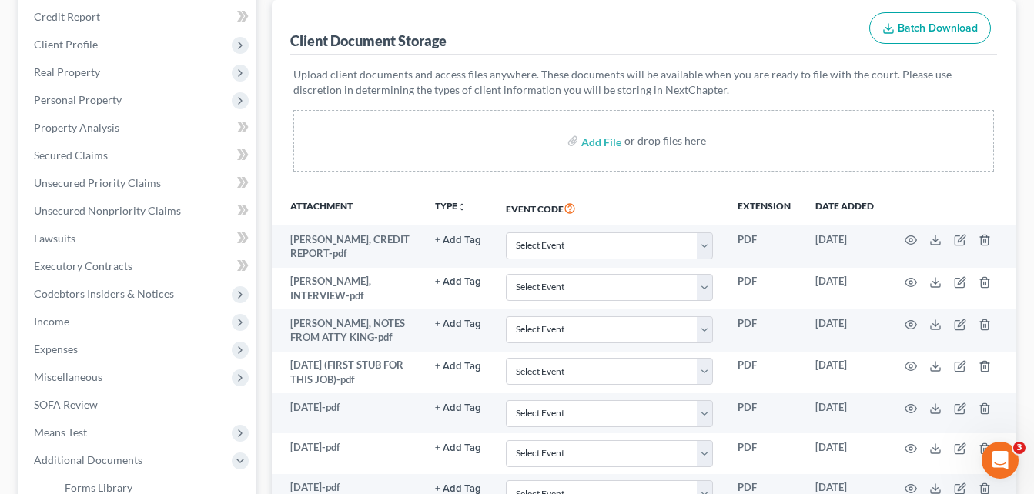
scroll to position [154, 0]
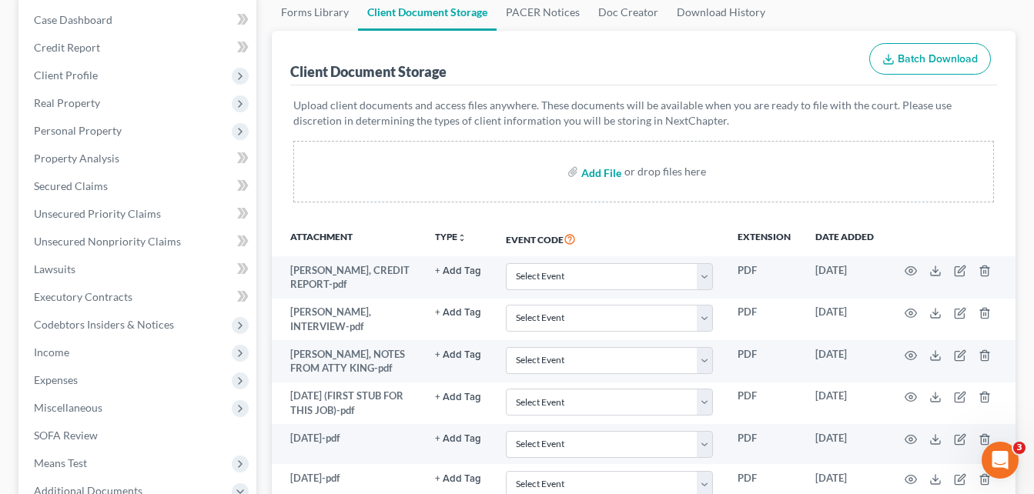
click at [600, 173] on input "file" at bounding box center [600, 172] width 37 height 28
type input "C:\fakepath\2023 FEDERAL TAX, [PERSON_NAME].pdf"
click at [590, 177] on input "file" at bounding box center [600, 172] width 37 height 28
type input "C:\fakepath\2024 FEDERAL TAX, [PERSON_NAME].pdf"
click at [595, 174] on input "file" at bounding box center [600, 172] width 37 height 28
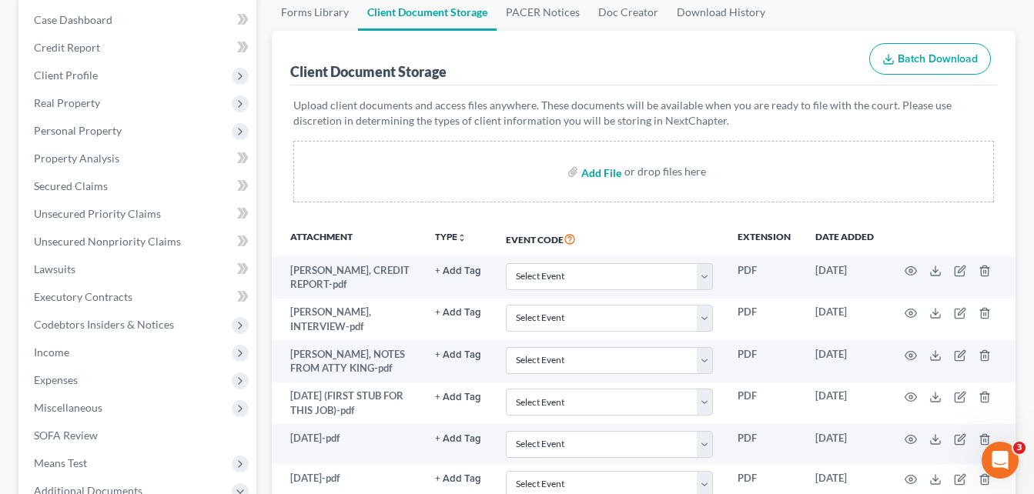
type input "C:\fakepath\[PERSON_NAME], id.pdf"
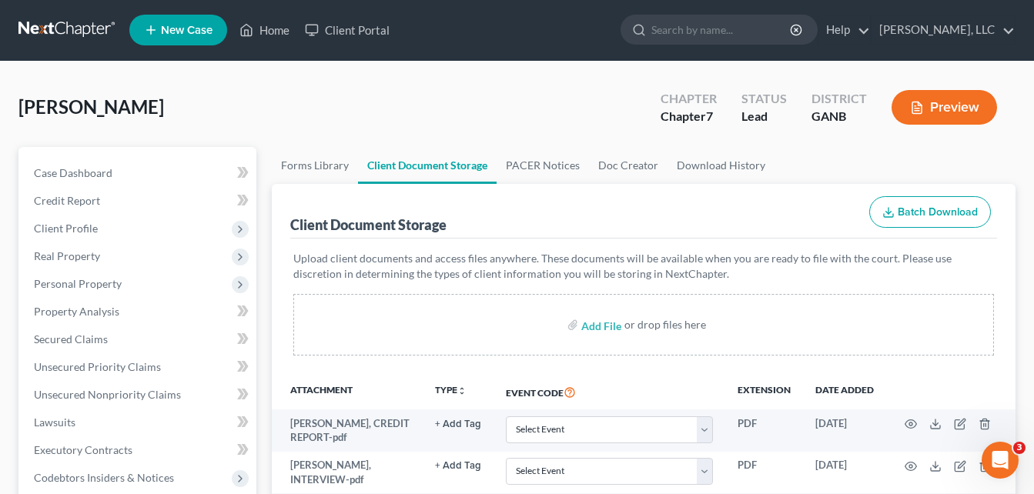
scroll to position [0, 0]
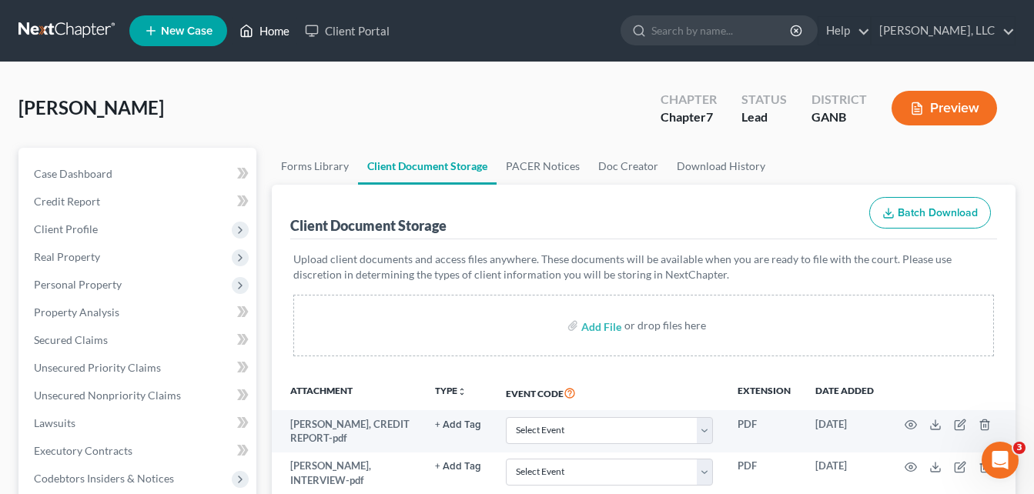
click at [278, 34] on link "Home" at bounding box center [264, 31] width 65 height 28
